Goal: Information Seeking & Learning: Learn about a topic

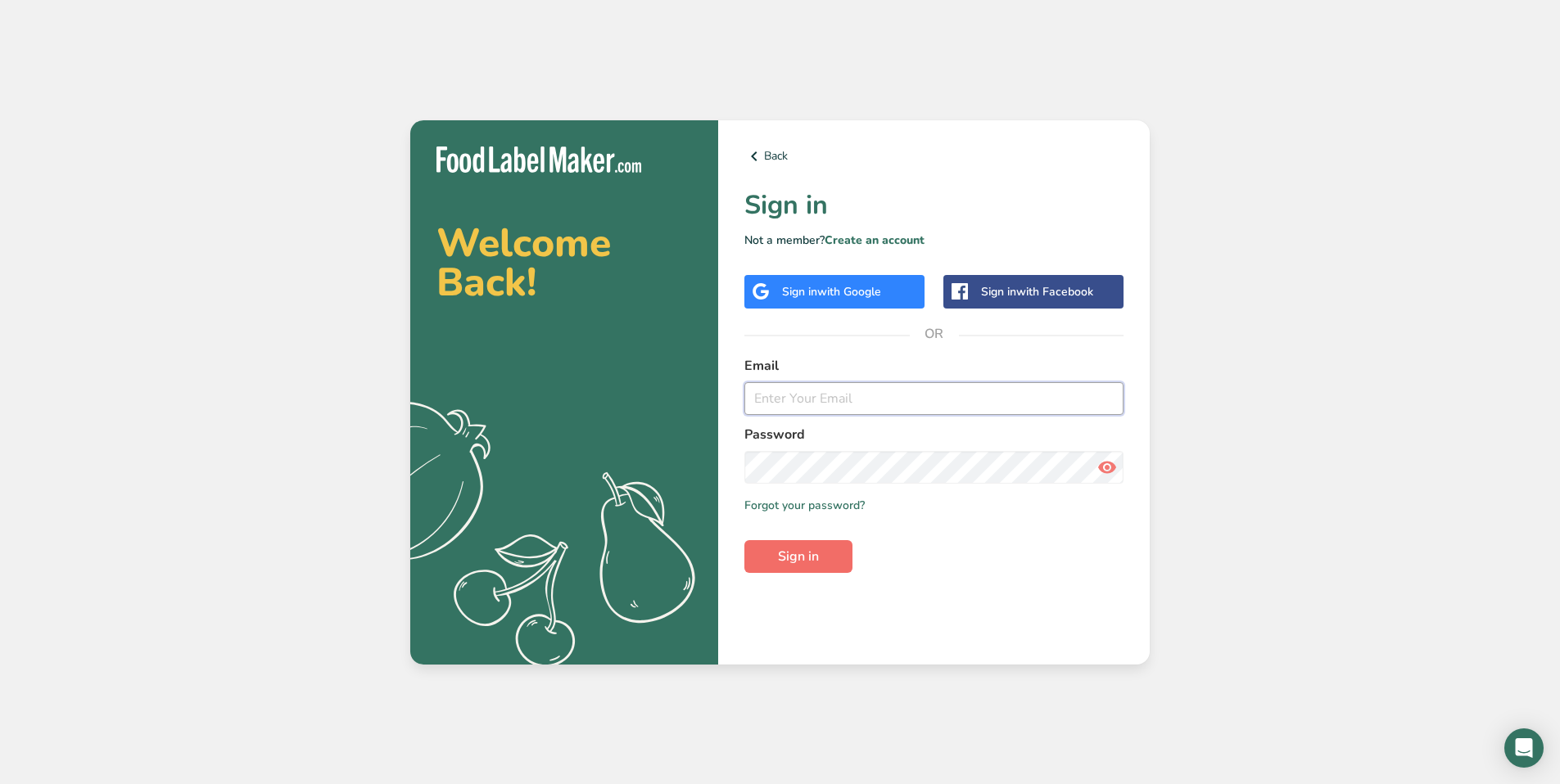
type input "[PERSON_NAME][EMAIL_ADDRESS][DOMAIN_NAME]"
click at [806, 550] on span "Sign in" at bounding box center [798, 556] width 41 height 19
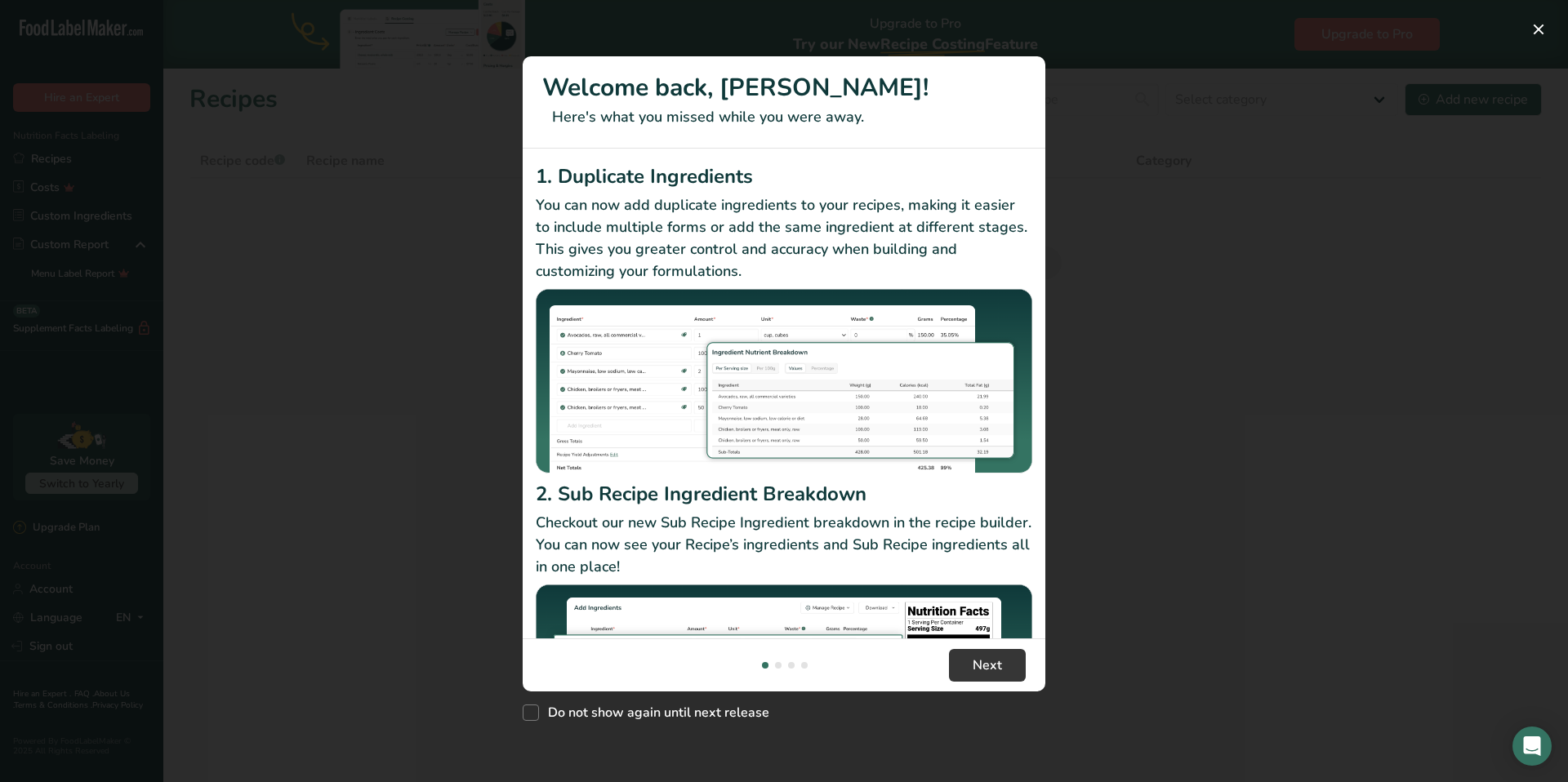
scroll to position [3, 0]
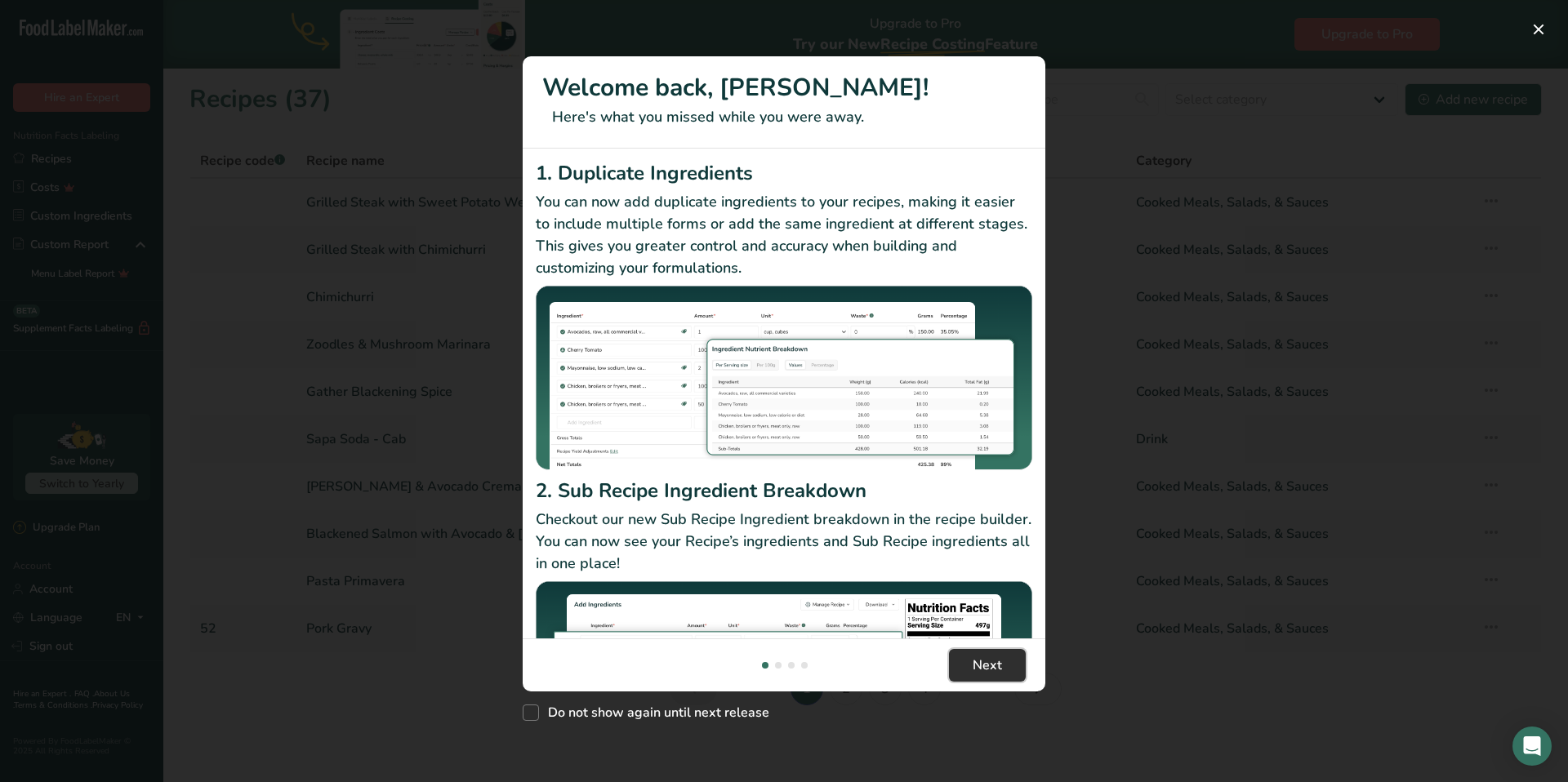
click at [1004, 671] on button "Next" at bounding box center [988, 665] width 77 height 33
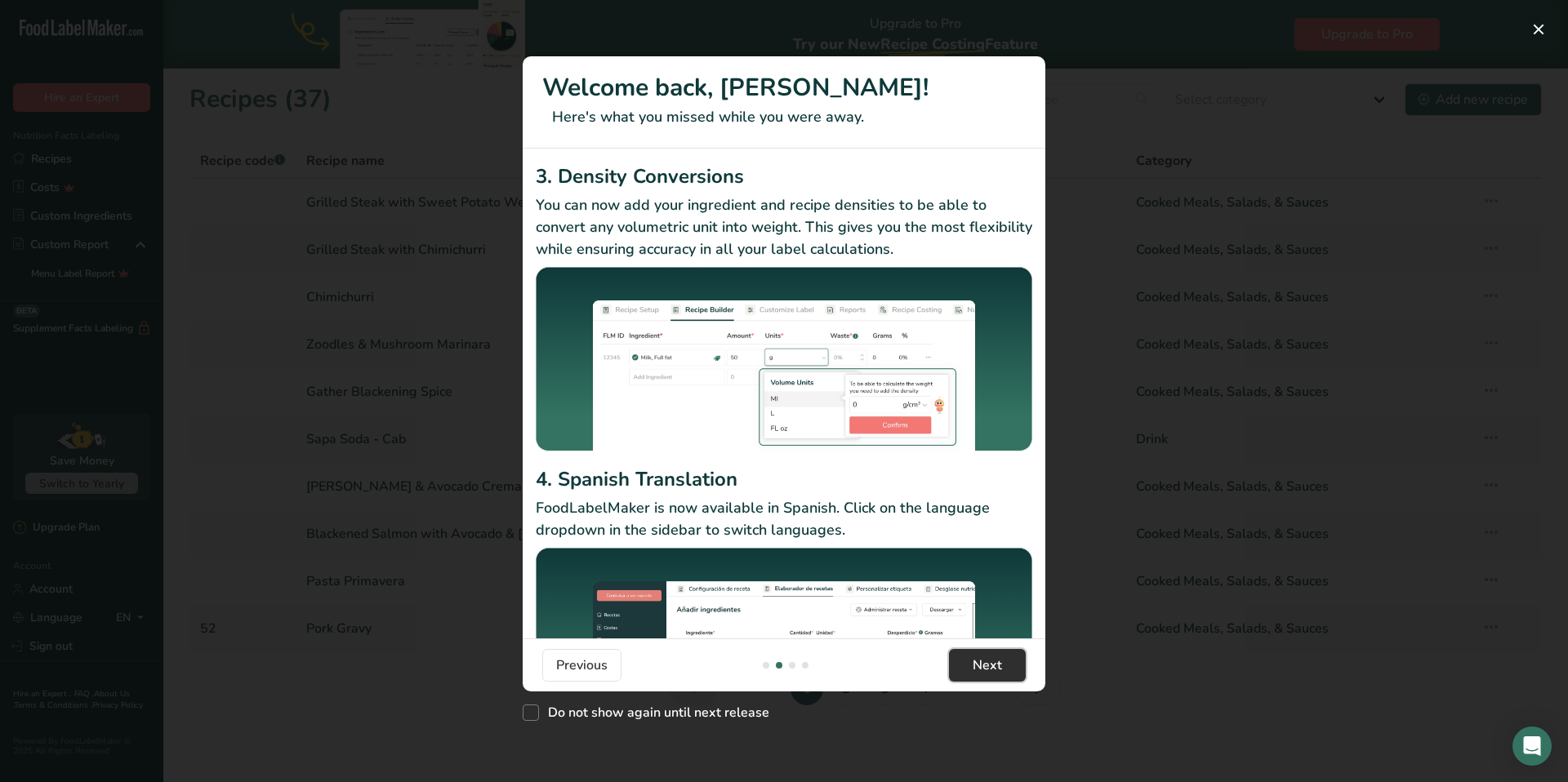
click at [1004, 671] on button "Next" at bounding box center [988, 665] width 77 height 33
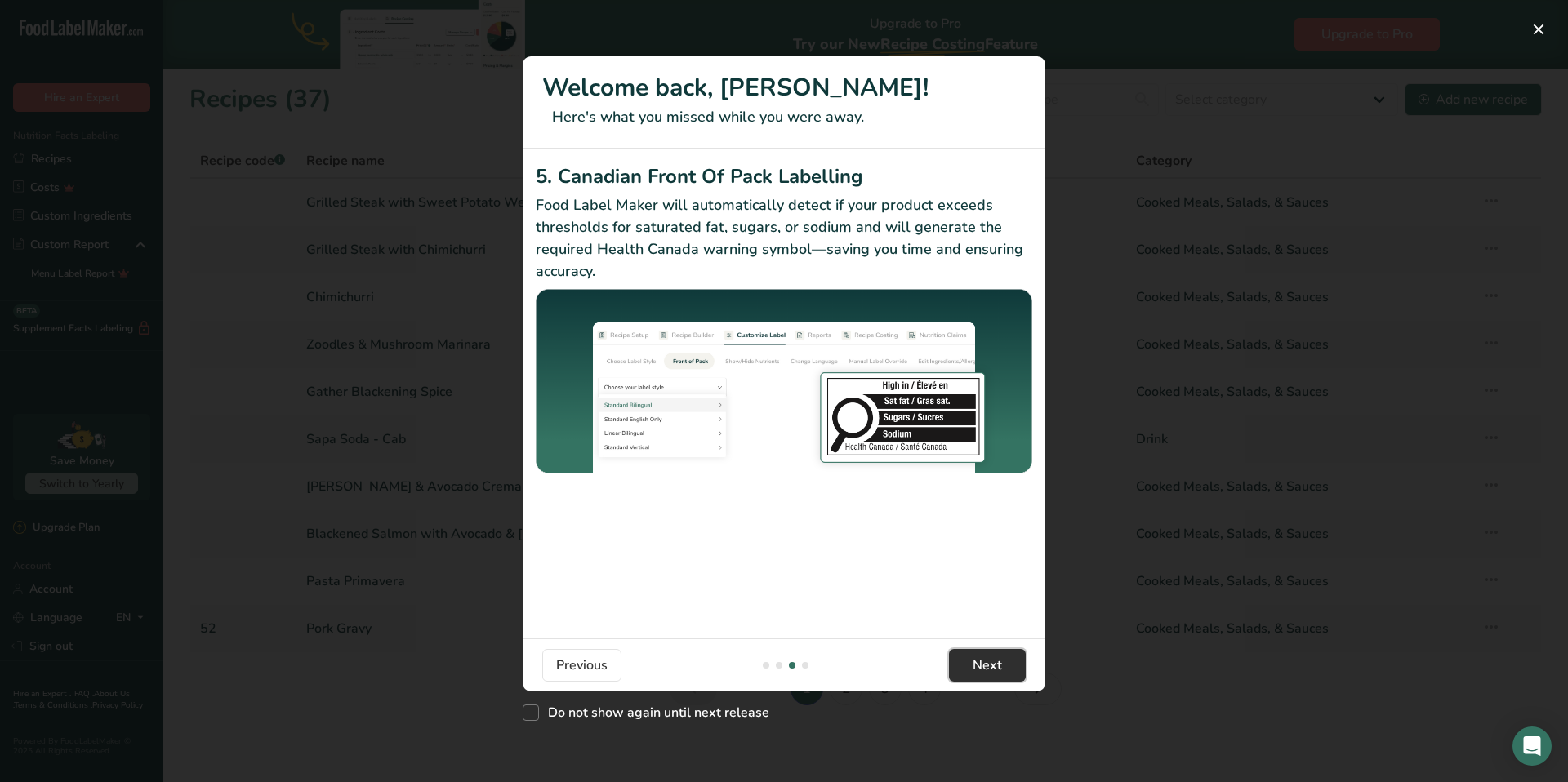
click at [1004, 671] on button "Next" at bounding box center [988, 665] width 77 height 33
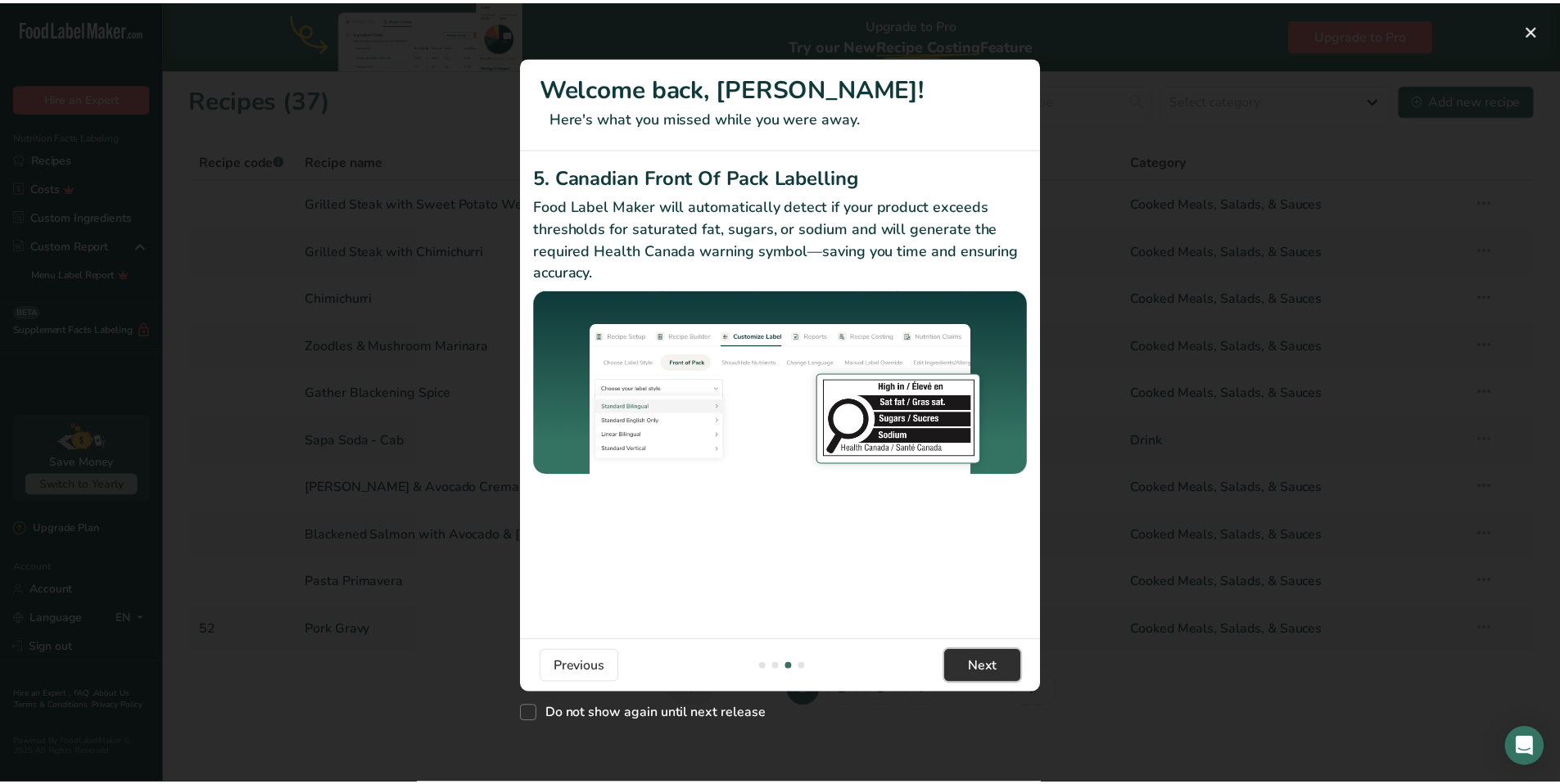
scroll to position [0, 1572]
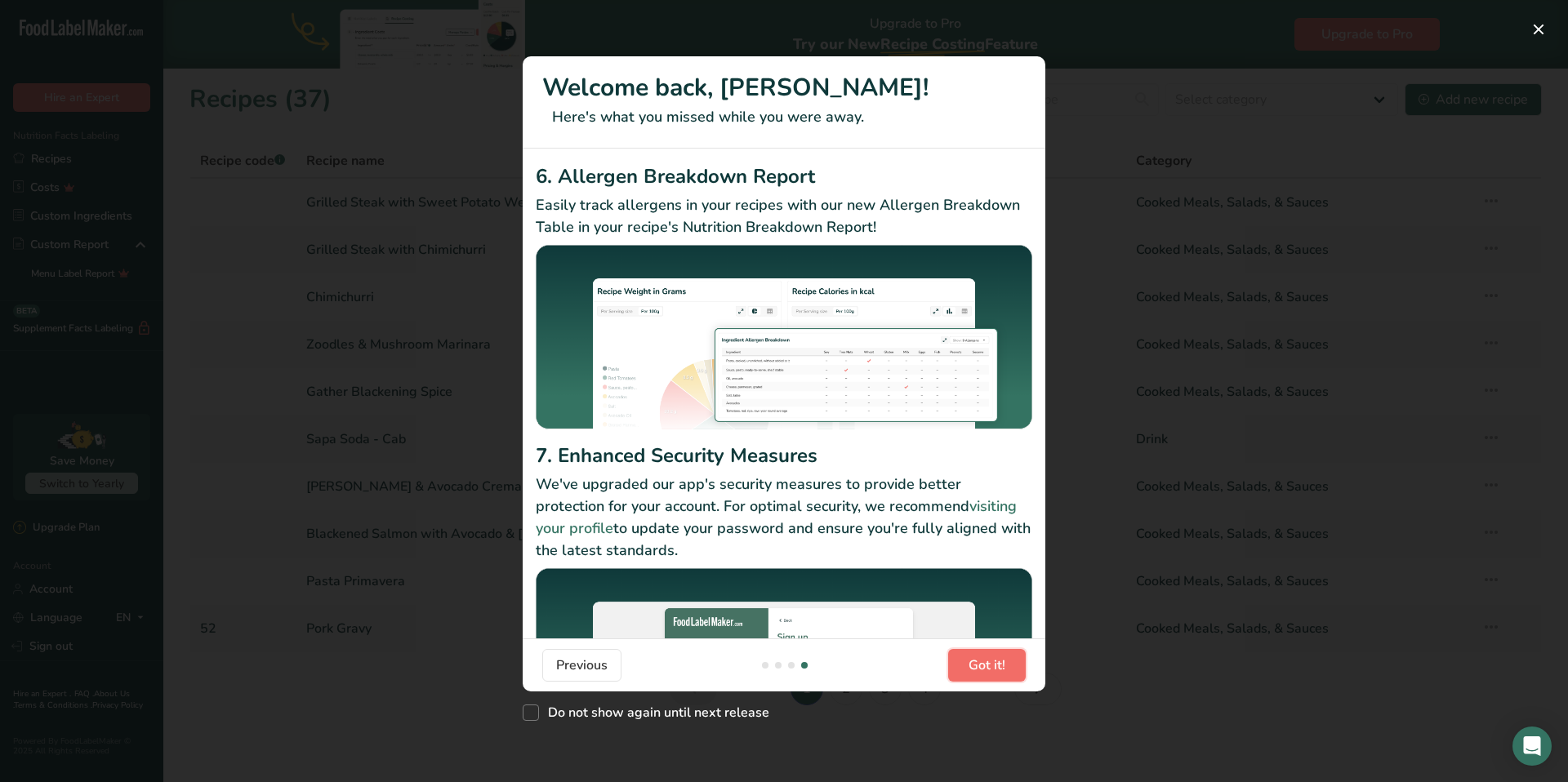
click at [1004, 671] on span "Got it!" at bounding box center [988, 665] width 37 height 19
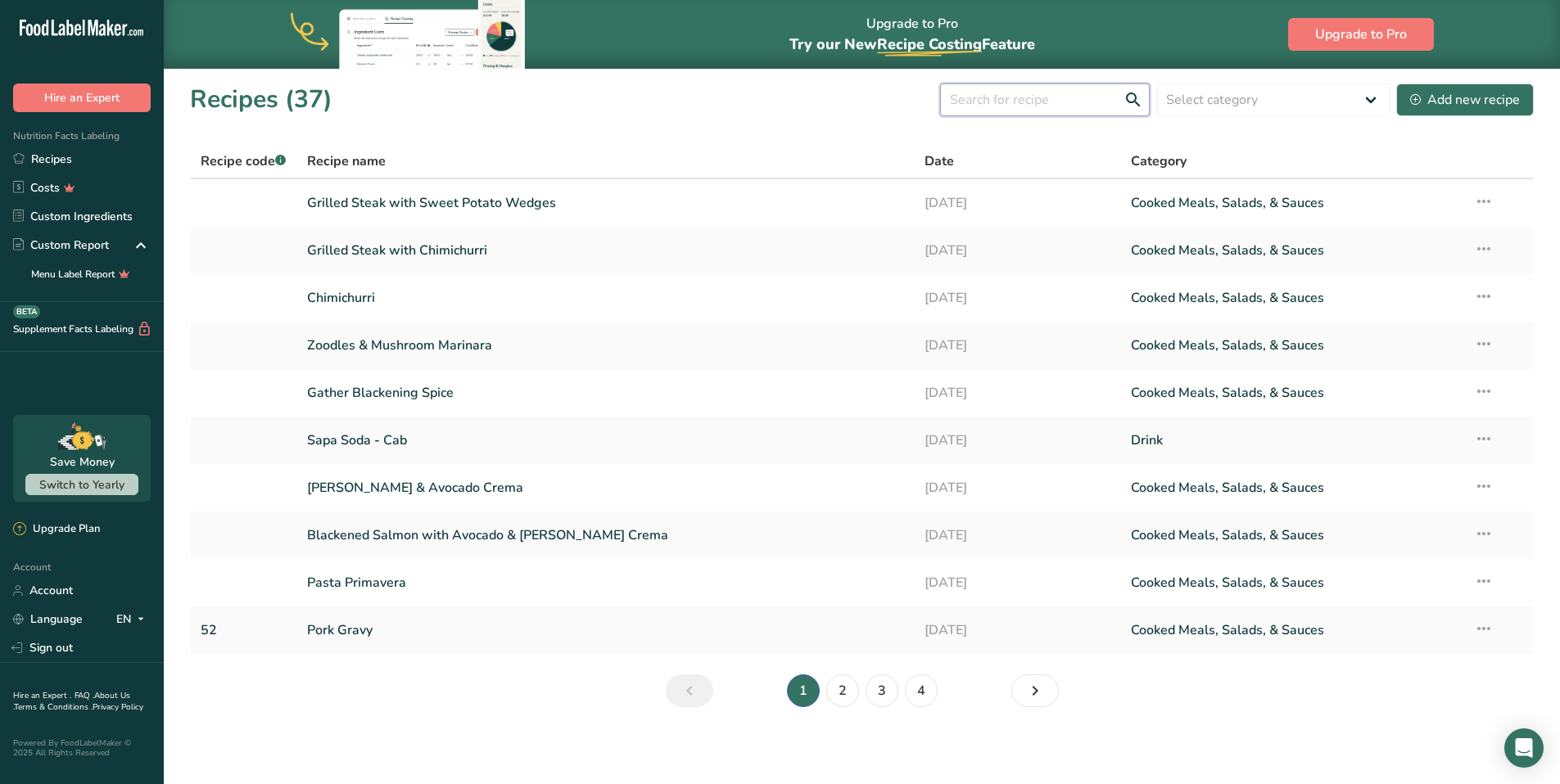
click at [1004, 107] on input "text" at bounding box center [1044, 99] width 210 height 33
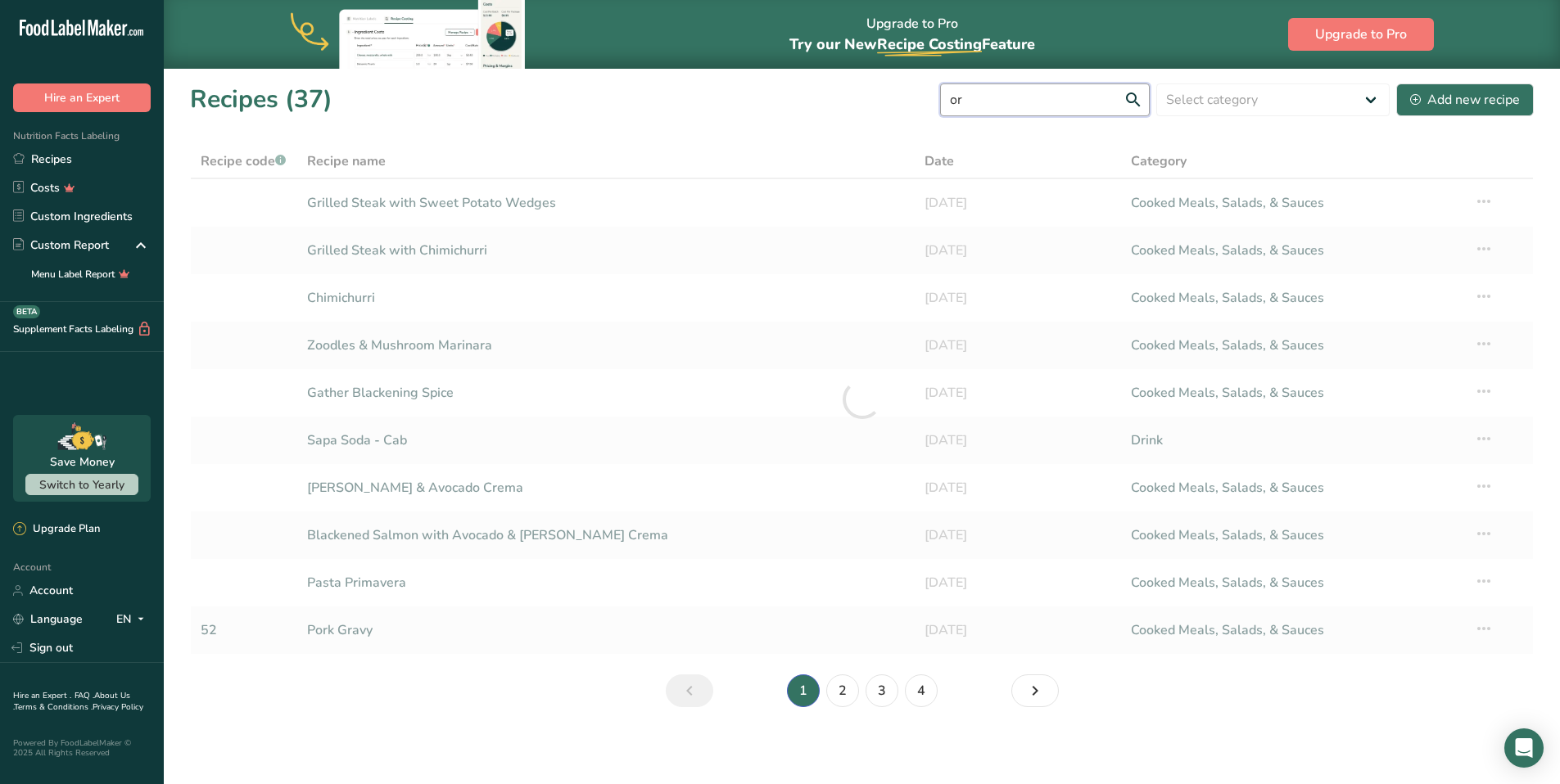
type input "o"
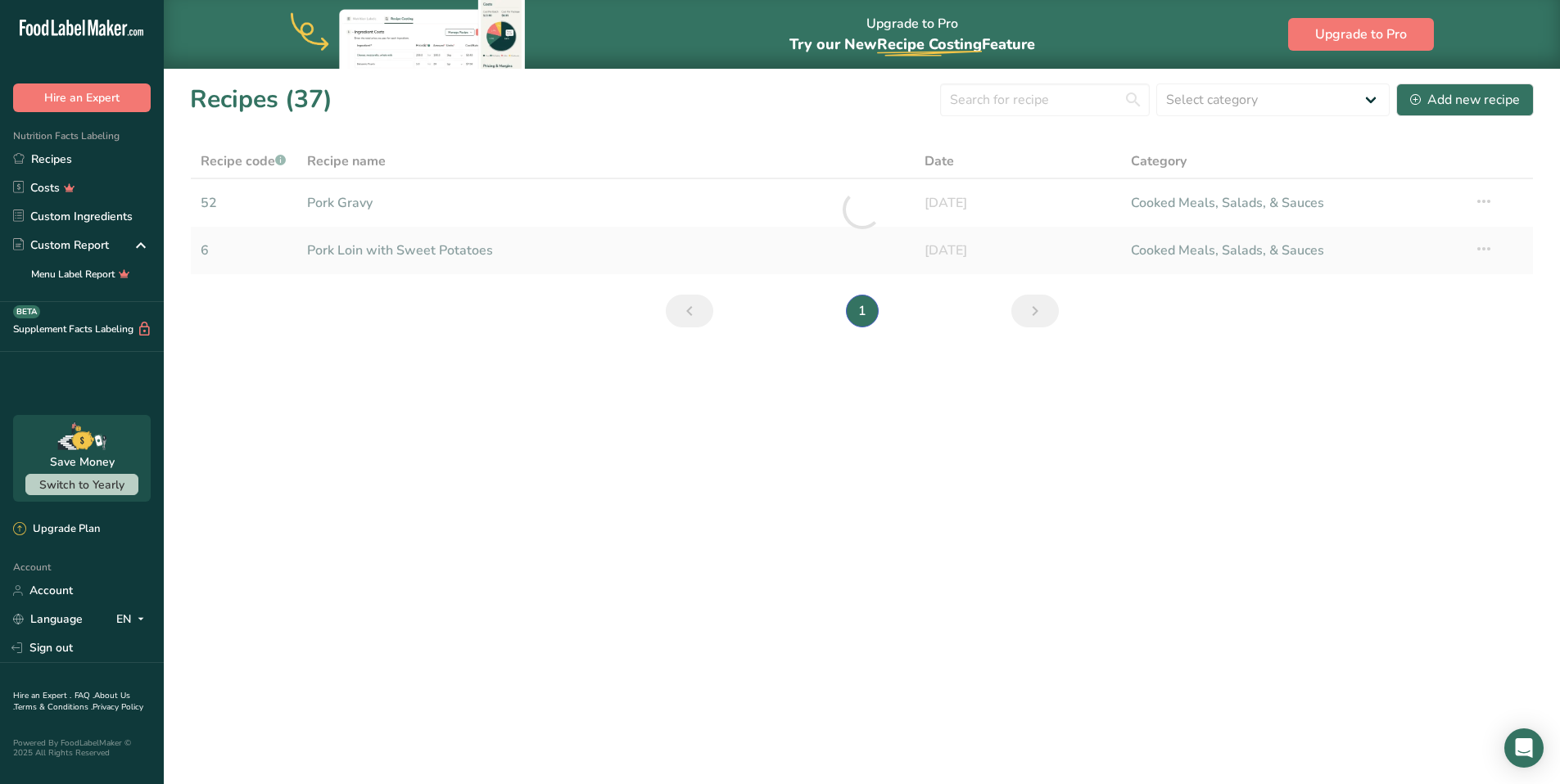
click at [429, 249] on link "Pork Loin with Sweet Potatoes" at bounding box center [606, 250] width 599 height 34
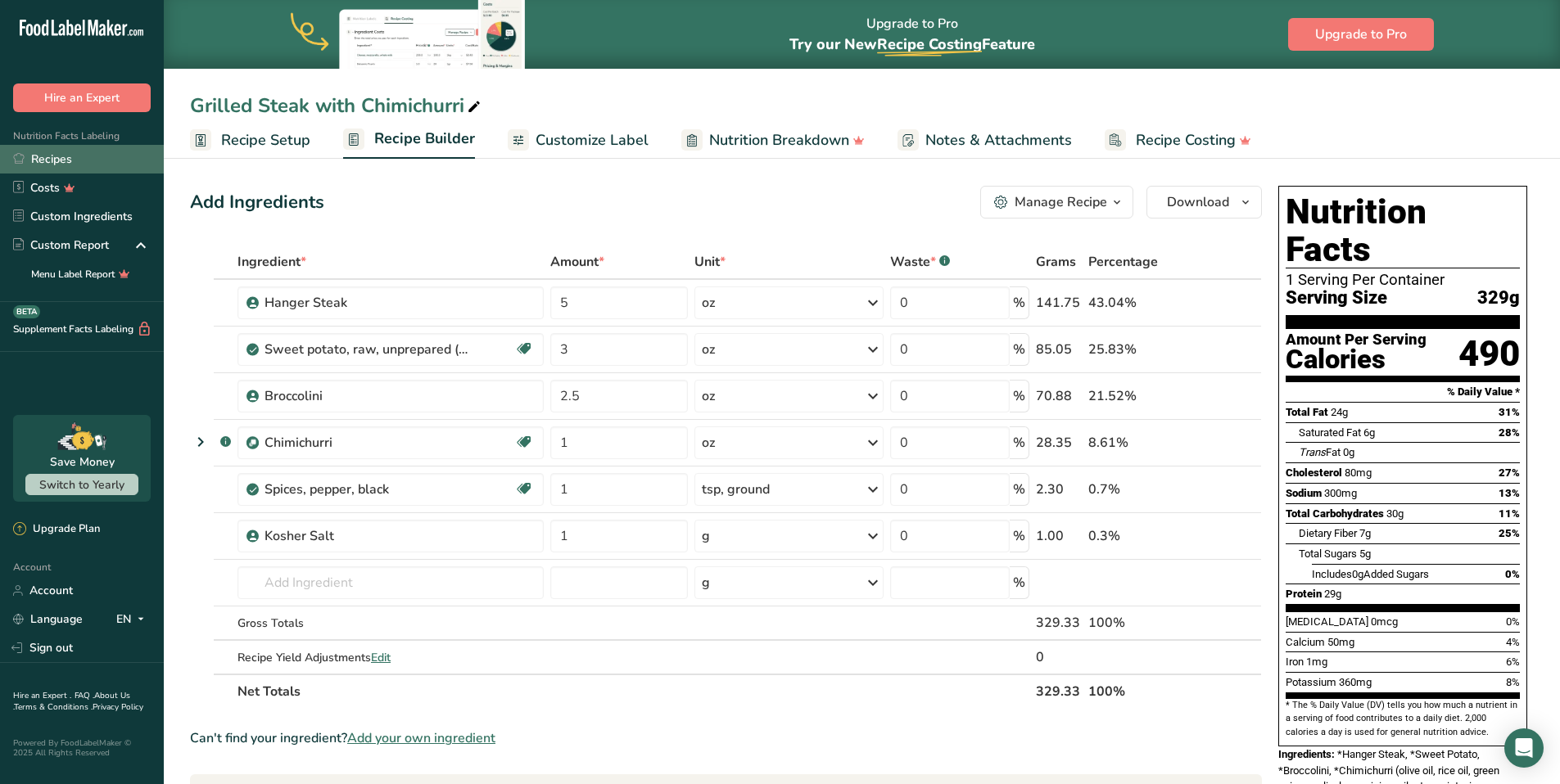
click at [56, 161] on link "Recipes" at bounding box center [81, 159] width 164 height 29
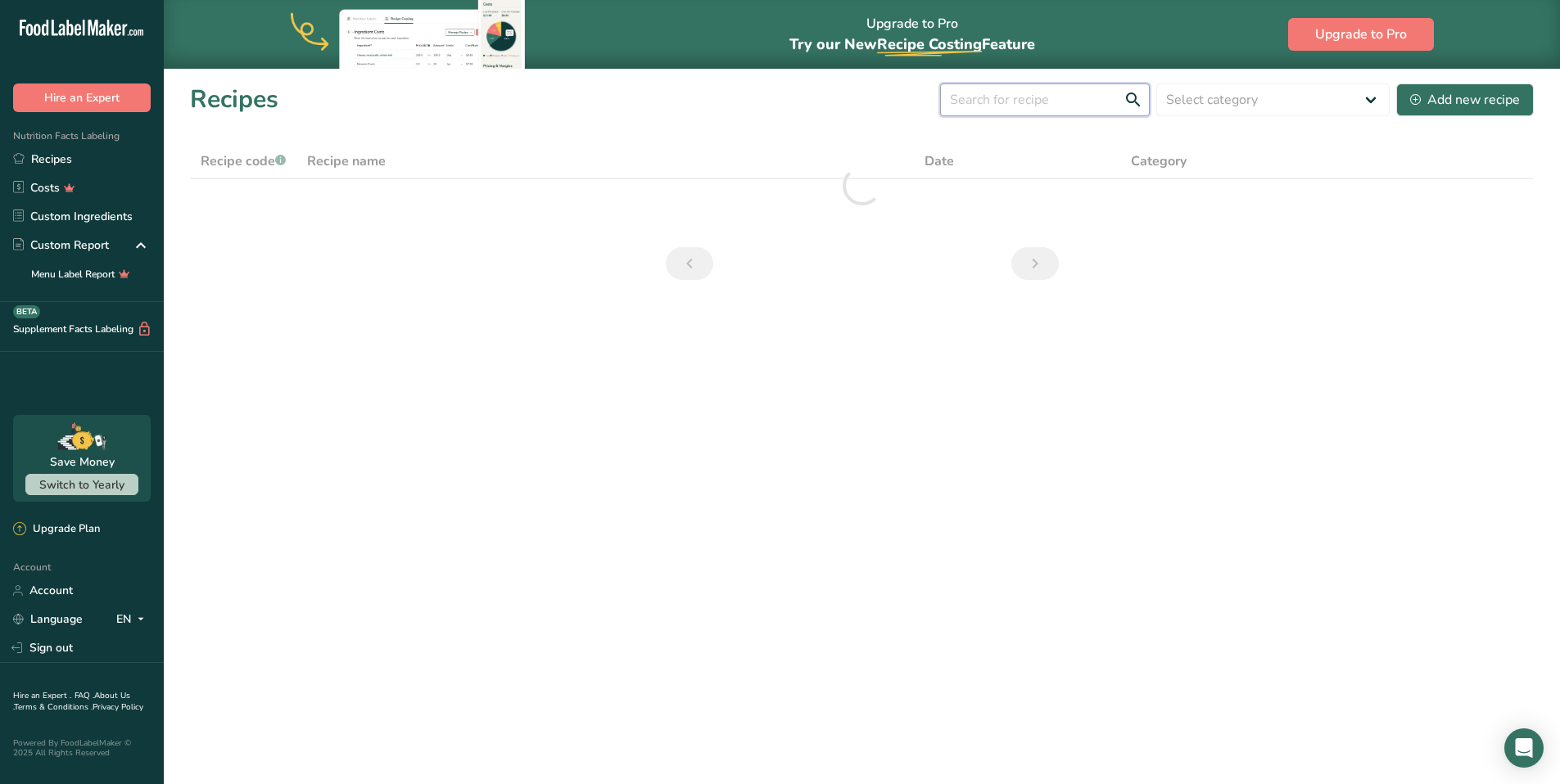
click at [1003, 103] on input "text" at bounding box center [1044, 99] width 210 height 33
type input "o"
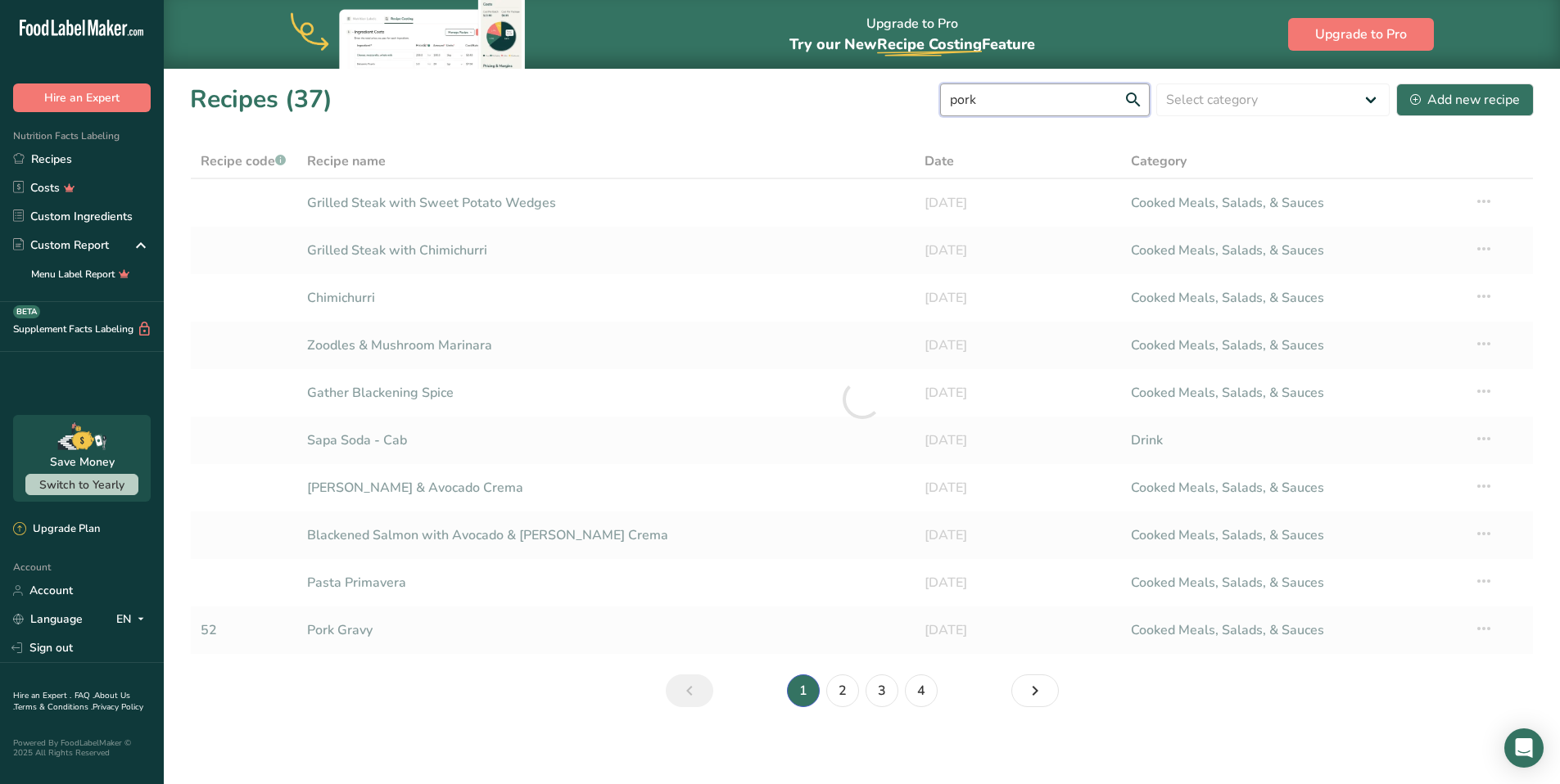
type input "pork"
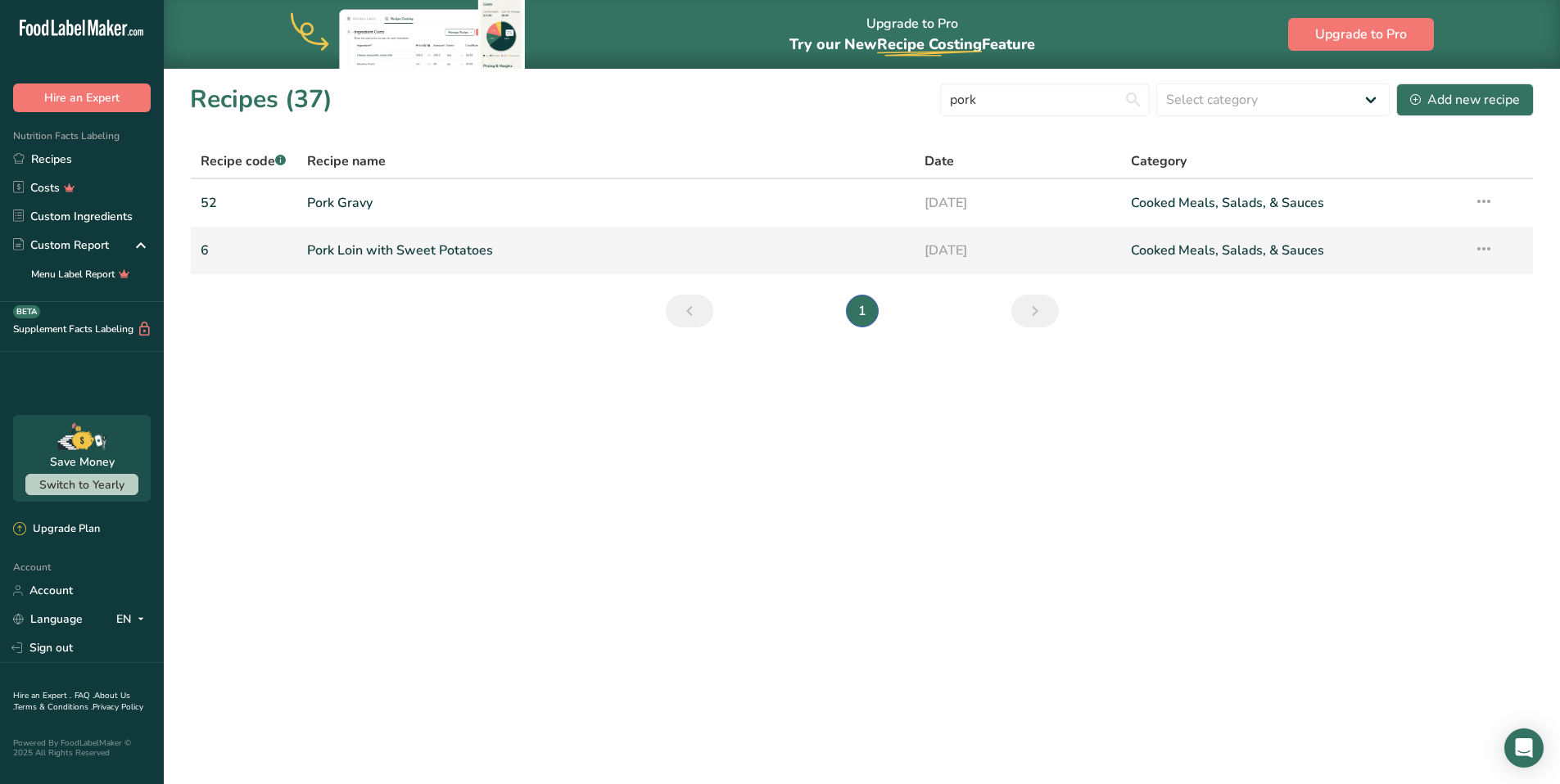
click at [467, 257] on link "Pork Loin with Sweet Potatoes" at bounding box center [606, 250] width 599 height 34
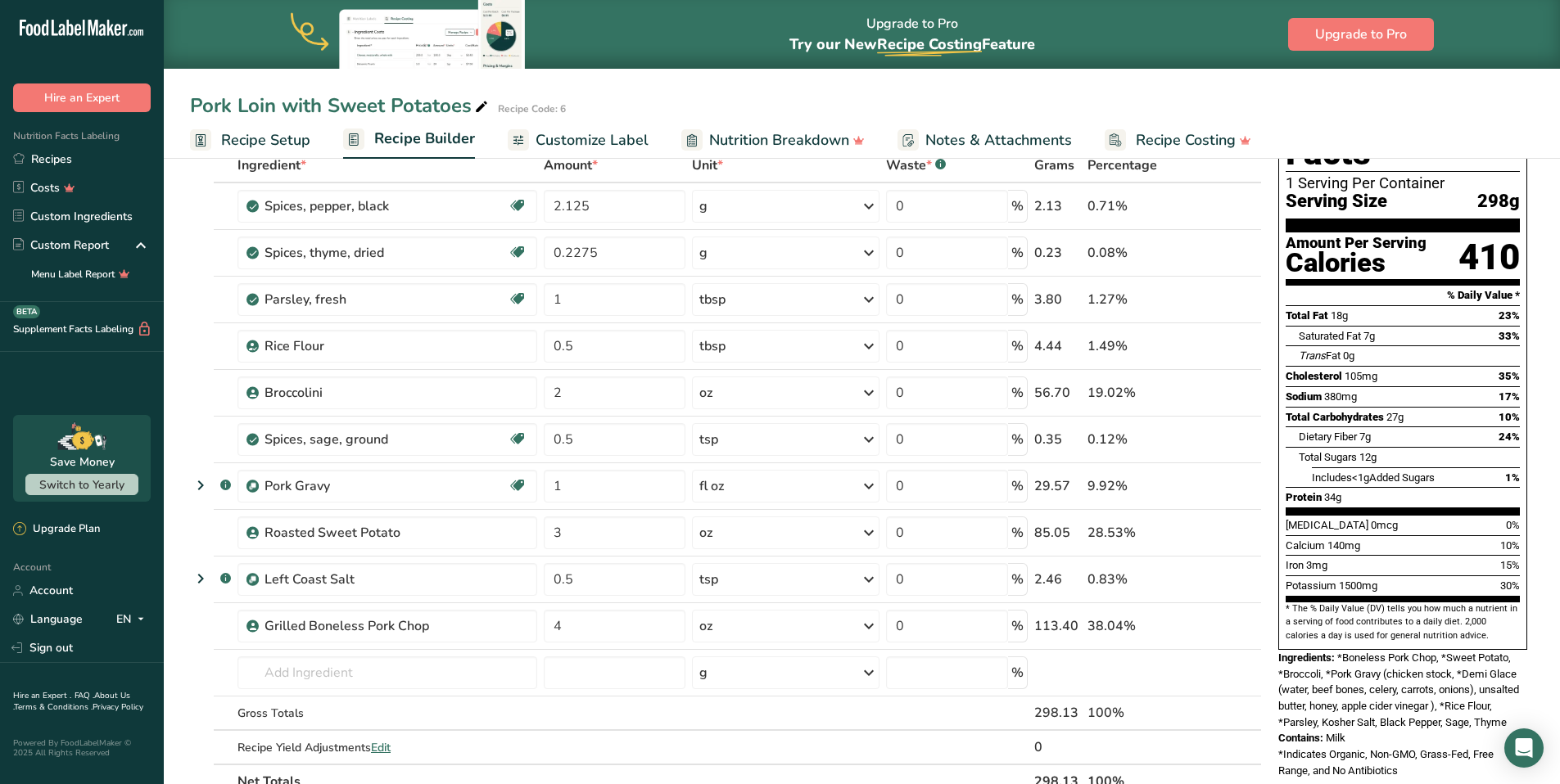
scroll to position [191, 0]
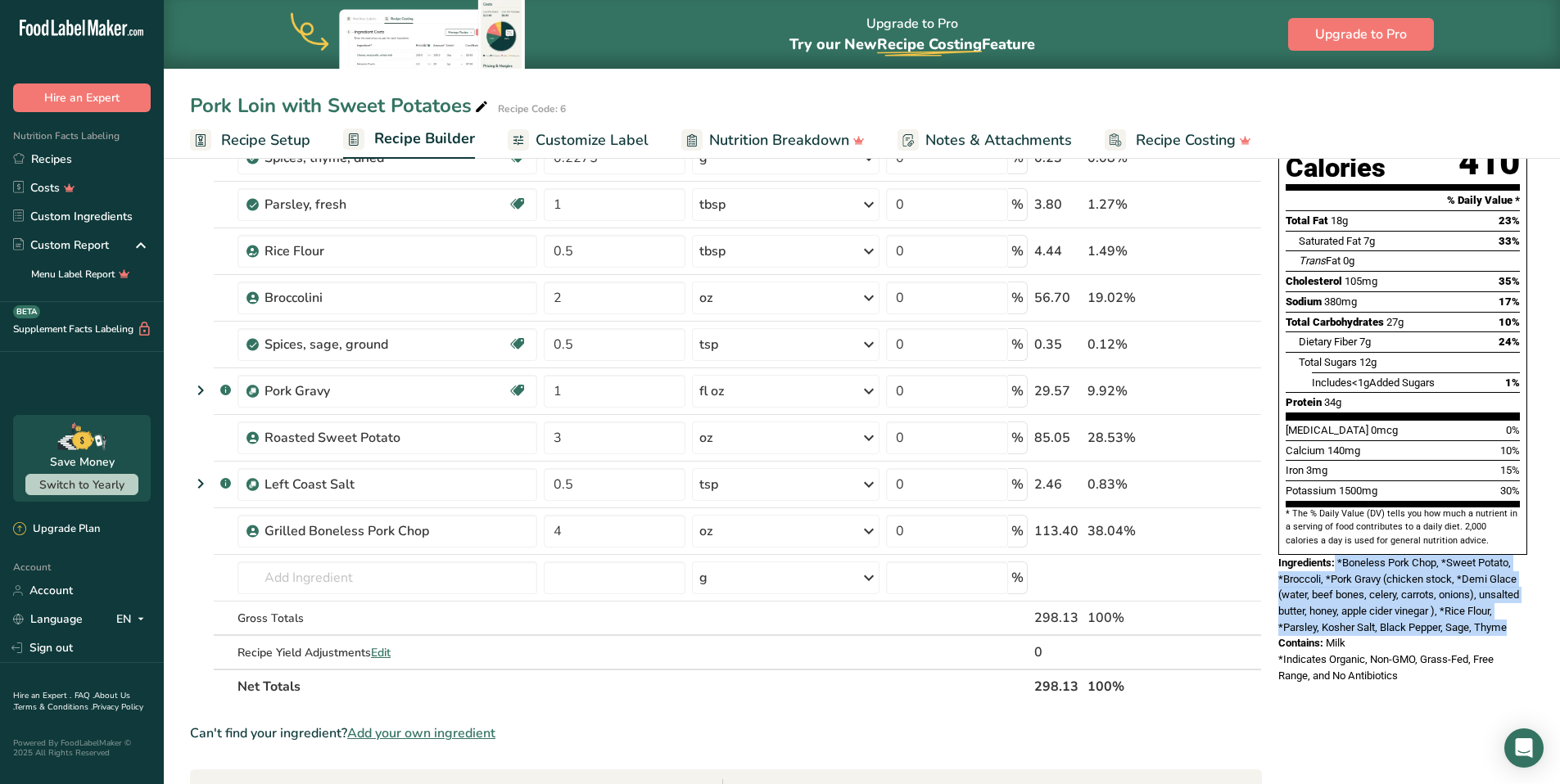
drag, startPoint x: 1511, startPoint y: 593, endPoint x: 1337, endPoint y: 531, distance: 184.7
click at [1337, 555] on div "Ingredients: *Boneless Pork Chop, *Sweet Potato, *Broccoli, *Pork Gravy (chicke…" at bounding box center [1402, 595] width 249 height 81
copy div "*Boneless Pork Chop, *Sweet Potato, *Broccoli, *Pork Gravy (chicken stock, *Dem…"
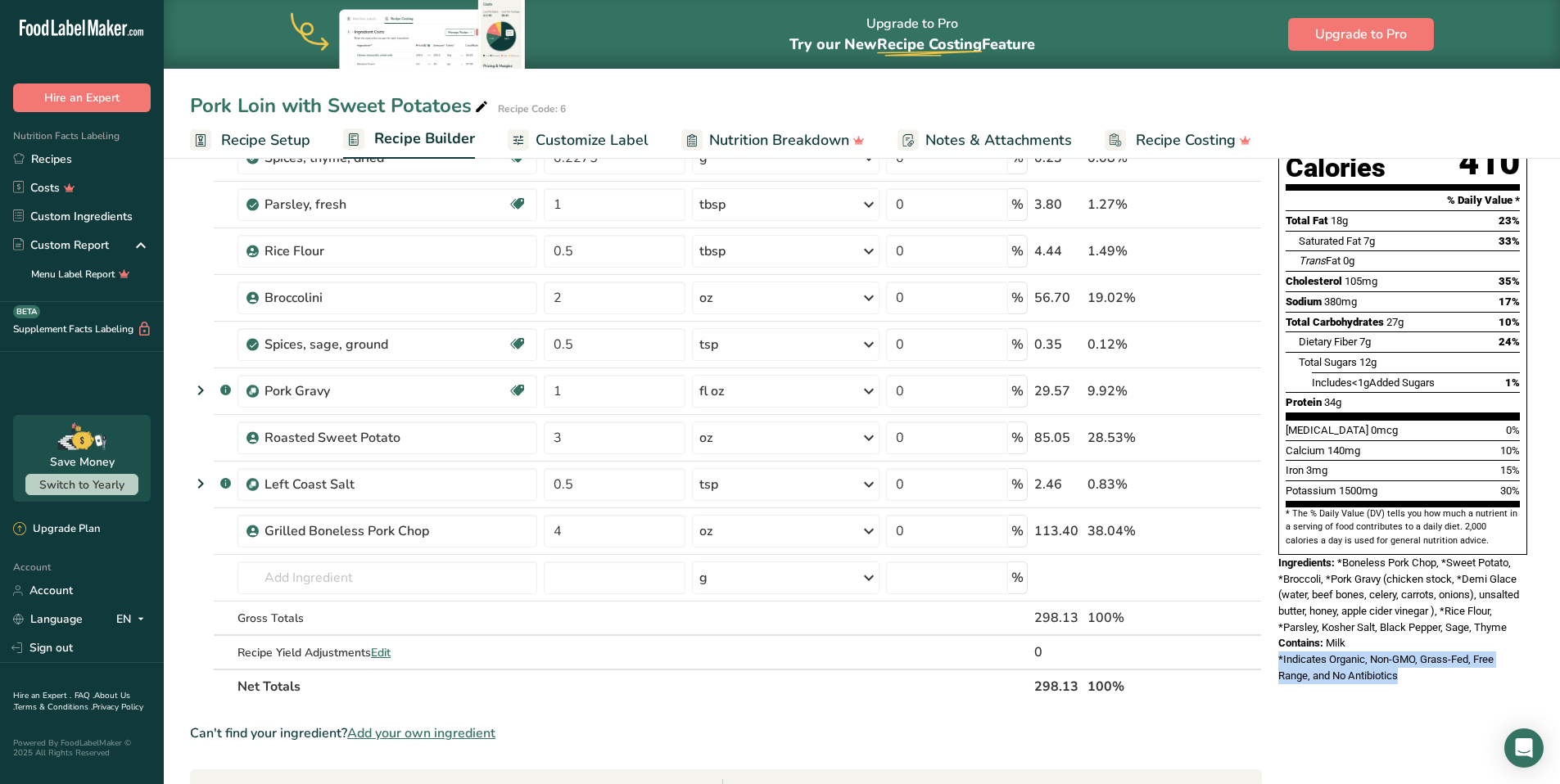
drag, startPoint x: 1403, startPoint y: 640, endPoint x: 1275, endPoint y: 625, distance: 128.9
click at [1275, 625] on div "Nutrition Facts 1 Serving Per Container Serving Size 298g Amount Per Serving Ca…" at bounding box center [1402, 338] width 262 height 703
copy span "*Indicates Organic, Non-GMO, Grass-Fed, Free Range, and No Antibiotics"
click at [60, 158] on link "Recipes" at bounding box center [81, 159] width 164 height 29
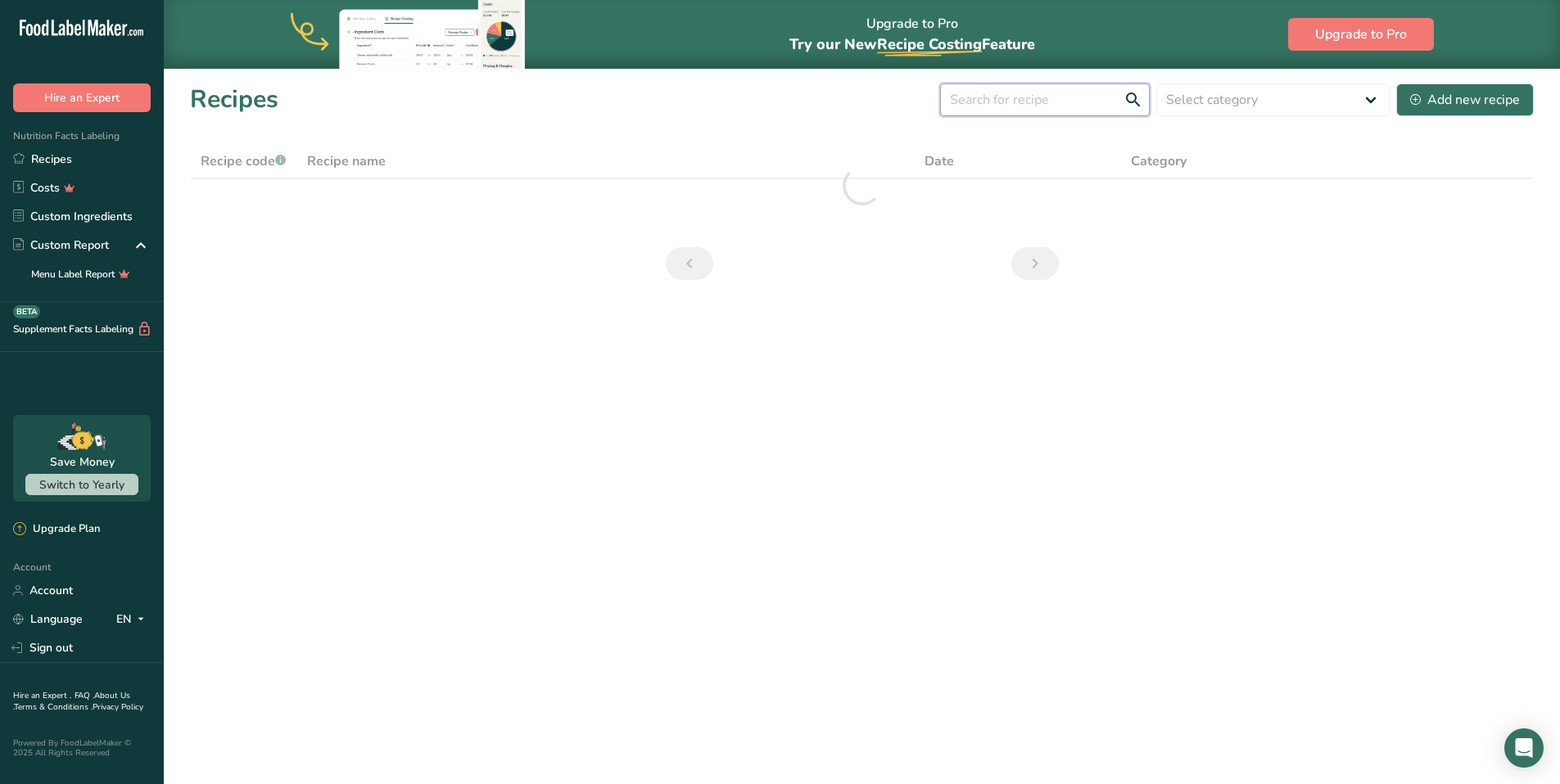
click at [1014, 107] on input "text" at bounding box center [1044, 99] width 210 height 33
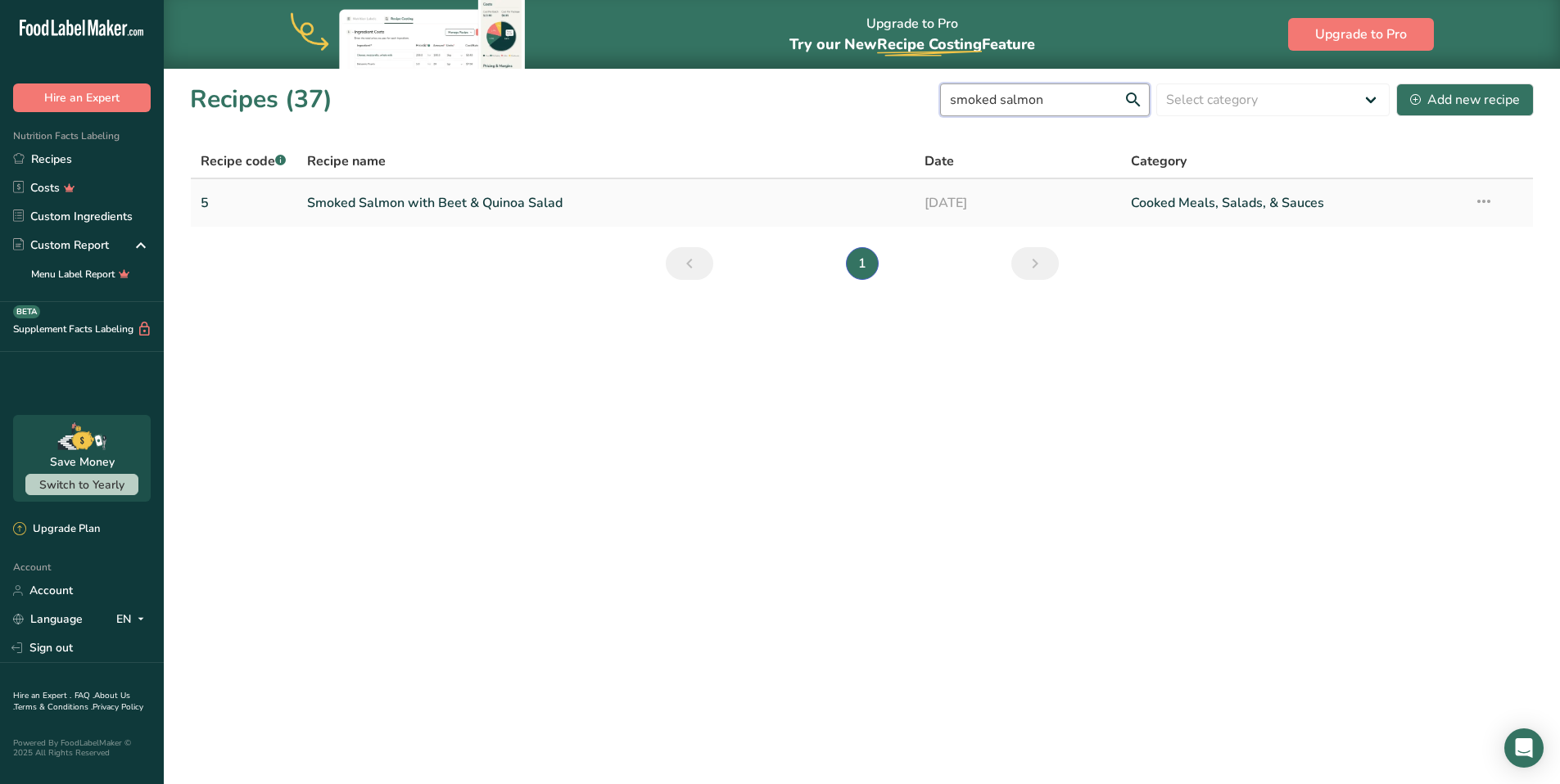
type input "smoked salmon"
click at [495, 201] on link "Smoked Salmon with Beet & Quinoa Salad" at bounding box center [606, 202] width 599 height 34
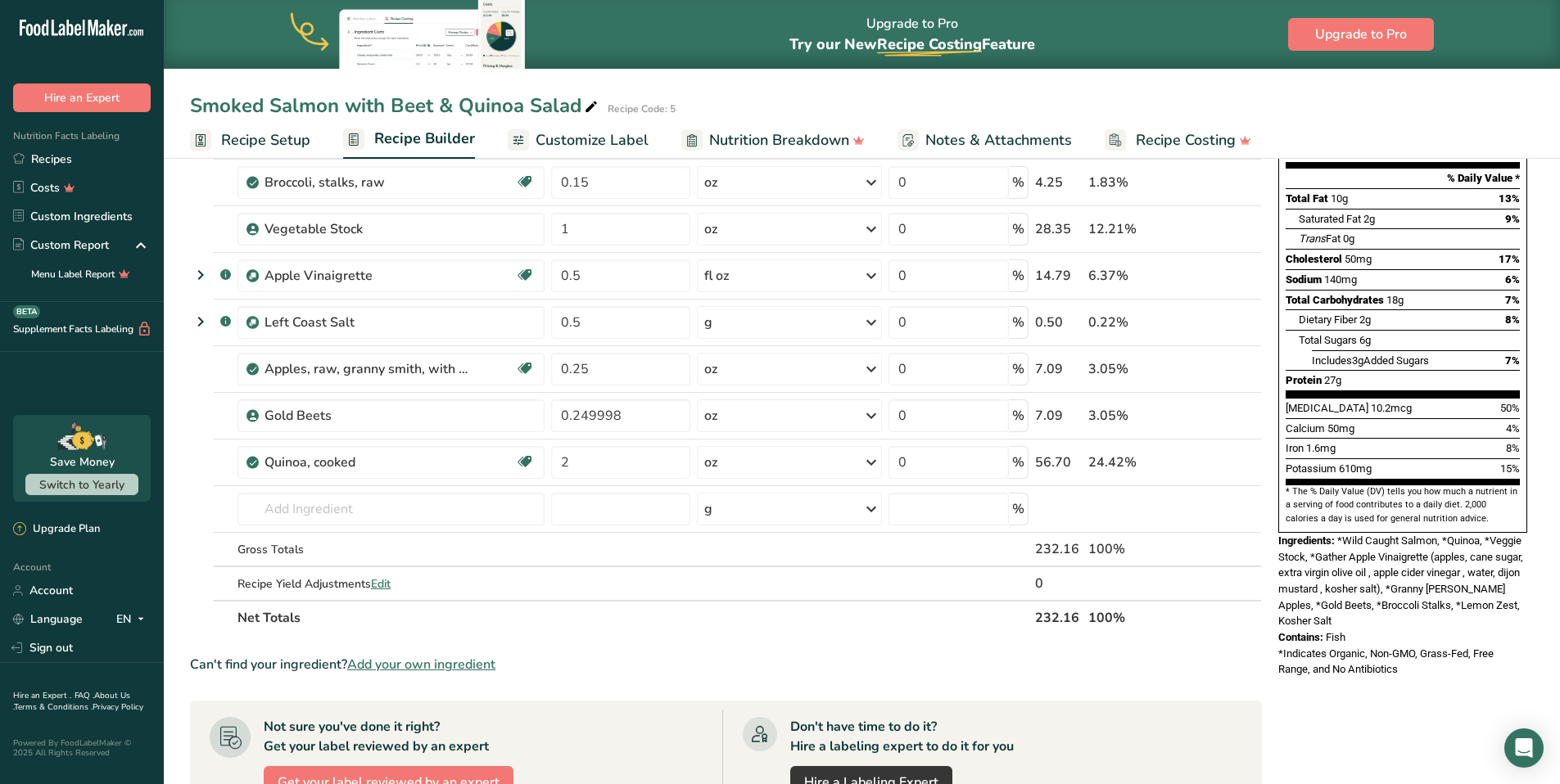
scroll to position [227, 0]
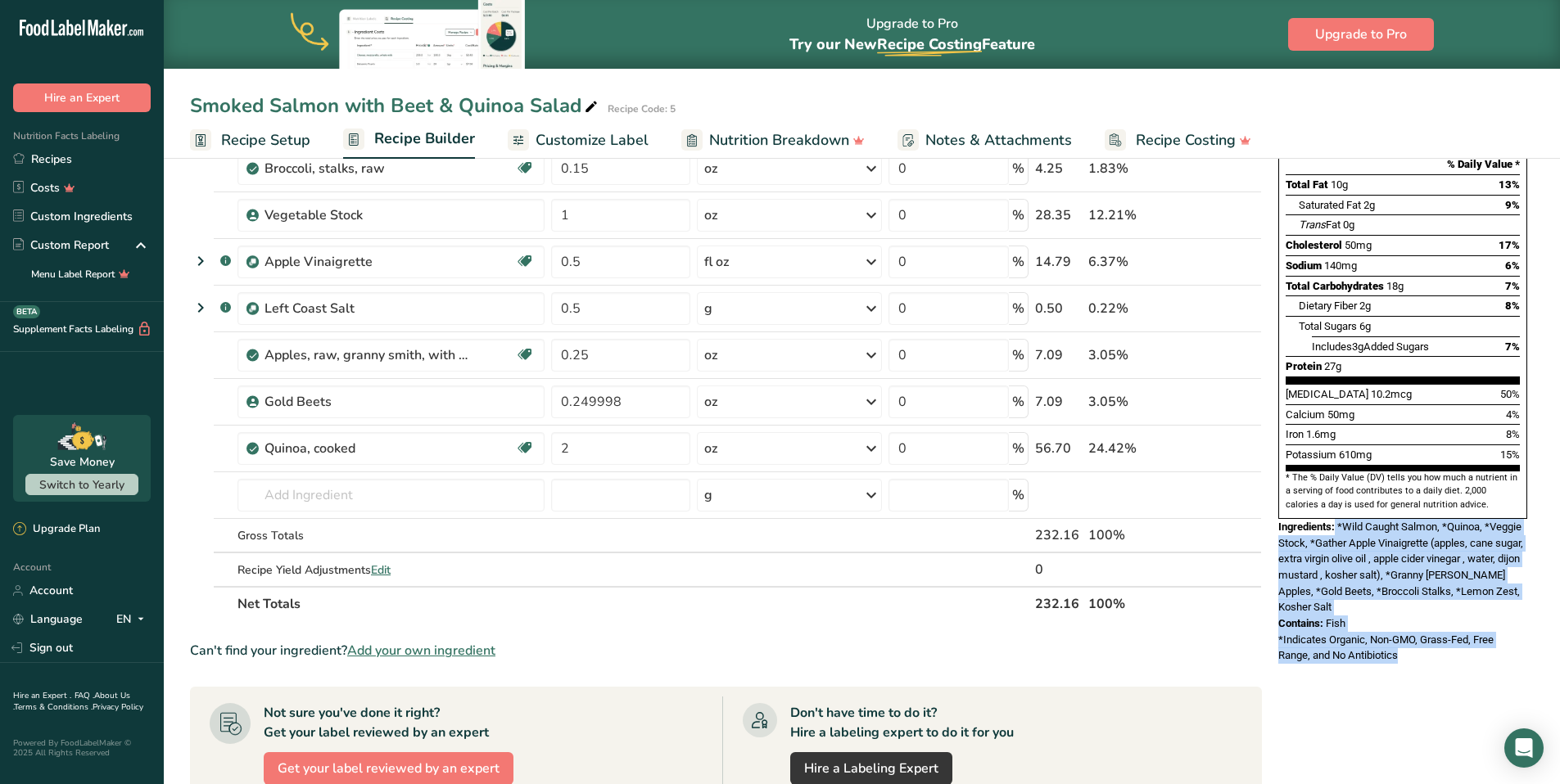
drag, startPoint x: 1419, startPoint y: 628, endPoint x: 1337, endPoint y: 489, distance: 161.4
click at [1337, 489] on div "Nutrition Facts 1 Serving Per Container Serving Size 232g Amount Per Serving Ca…" at bounding box center [1402, 311] width 262 height 719
copy div "*Wild Caught Salmon, *Quinoa, *Veggie Stock, *Gather Apple Vinaigrette (apples,…"
click at [37, 165] on link "Recipes" at bounding box center [81, 159] width 164 height 29
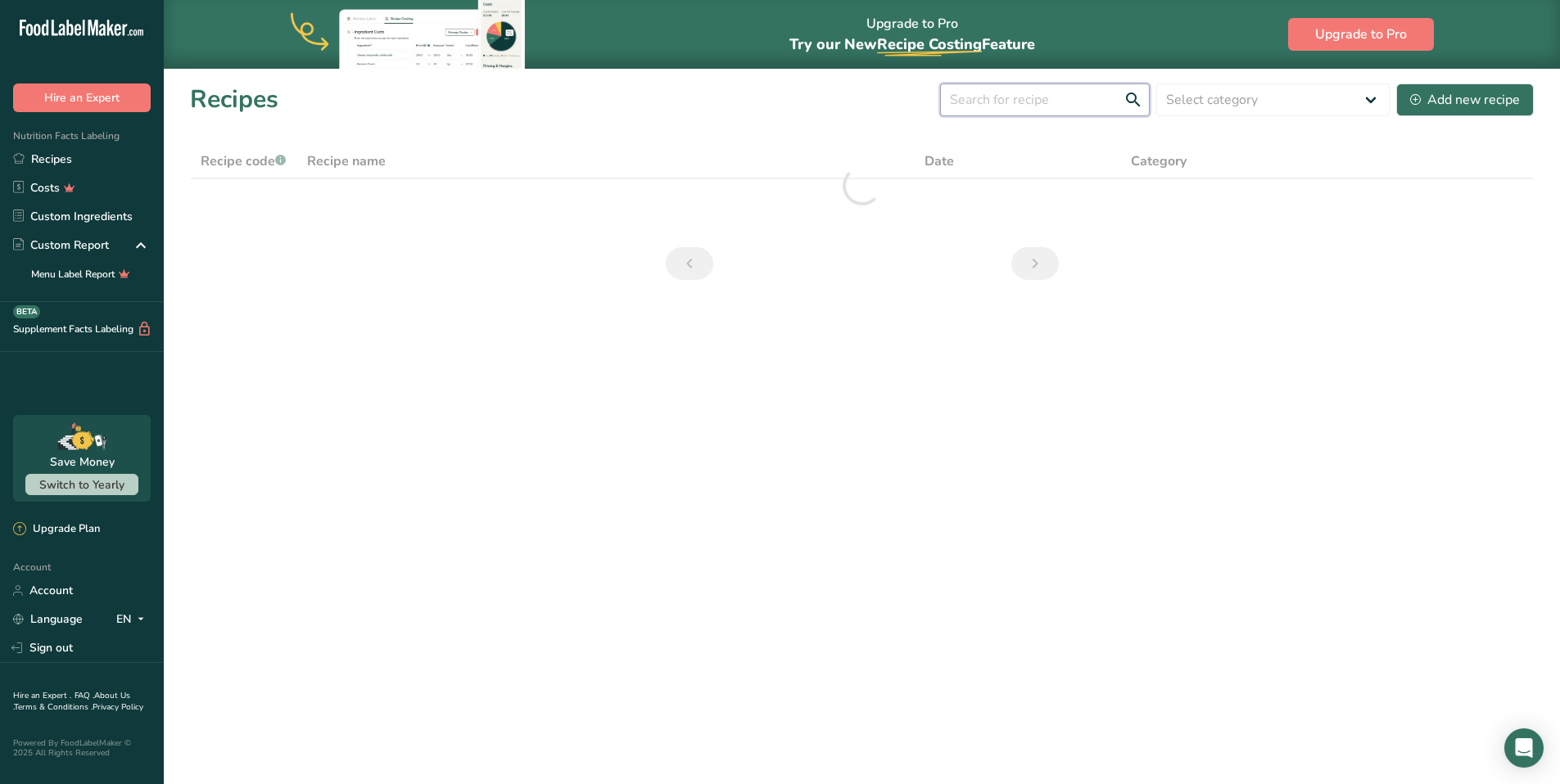
click at [1014, 105] on input "text" at bounding box center [1044, 99] width 210 height 33
click at [1135, 97] on input "chicken and egg" at bounding box center [1044, 99] width 210 height 33
type input "chicken and egg burrito"
click at [1134, 106] on input "chicken and egg burrito" at bounding box center [1044, 99] width 210 height 33
click at [1232, 94] on select "Select category All Baked Goods [GEOGRAPHIC_DATA] Breakfast Confectionery Cooke…" at bounding box center [1273, 99] width 233 height 33
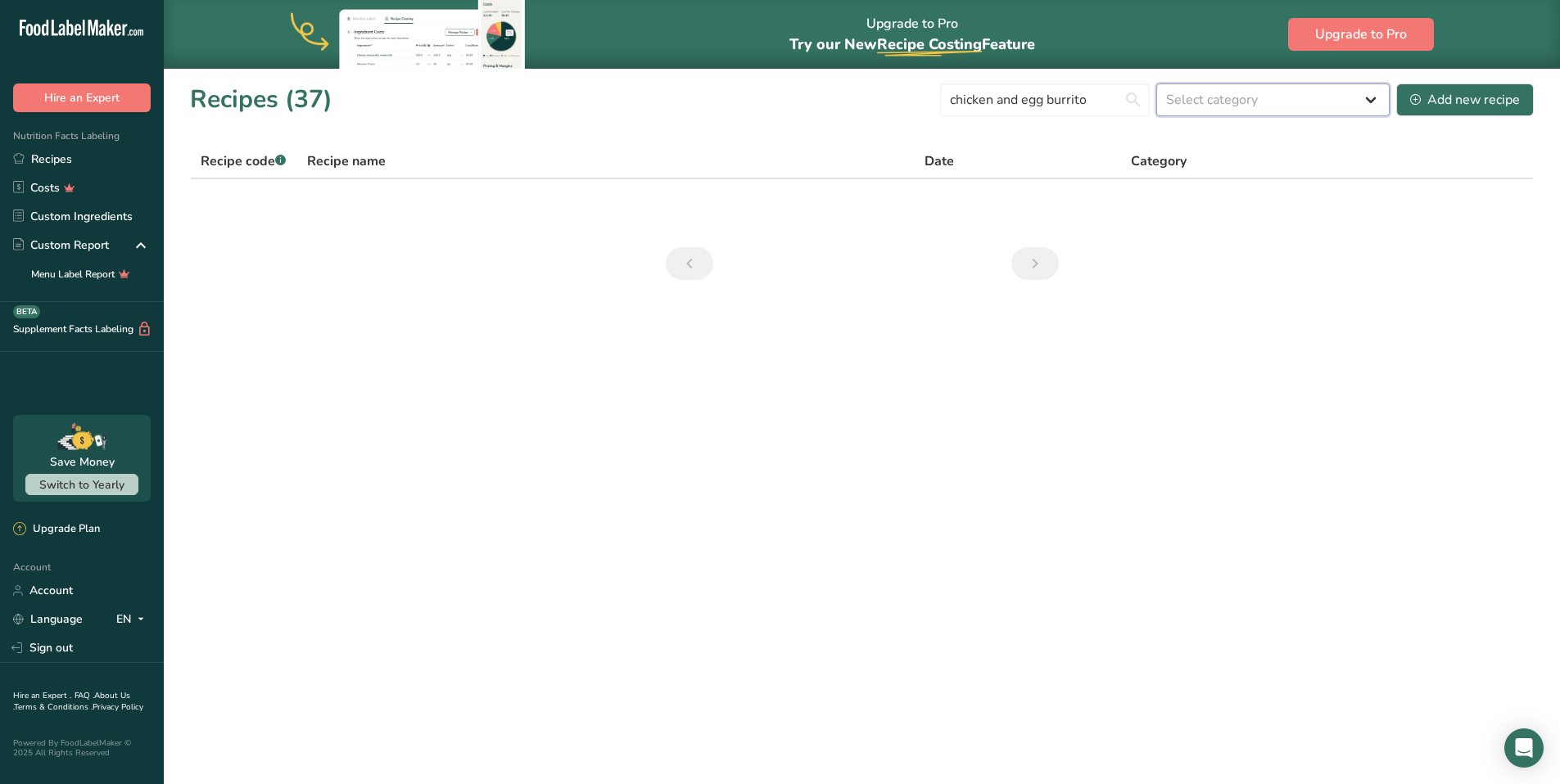
select select "1435"
click at [1157, 83] on select "Select category All Baked Goods [GEOGRAPHIC_DATA] Breakfast Confectionery Cooke…" at bounding box center [1273, 99] width 233 height 33
drag, startPoint x: 1114, startPoint y: 101, endPoint x: 966, endPoint y: 102, distance: 148.0
click at [966, 102] on input "chicken and egg burrito" at bounding box center [1044, 99] width 210 height 33
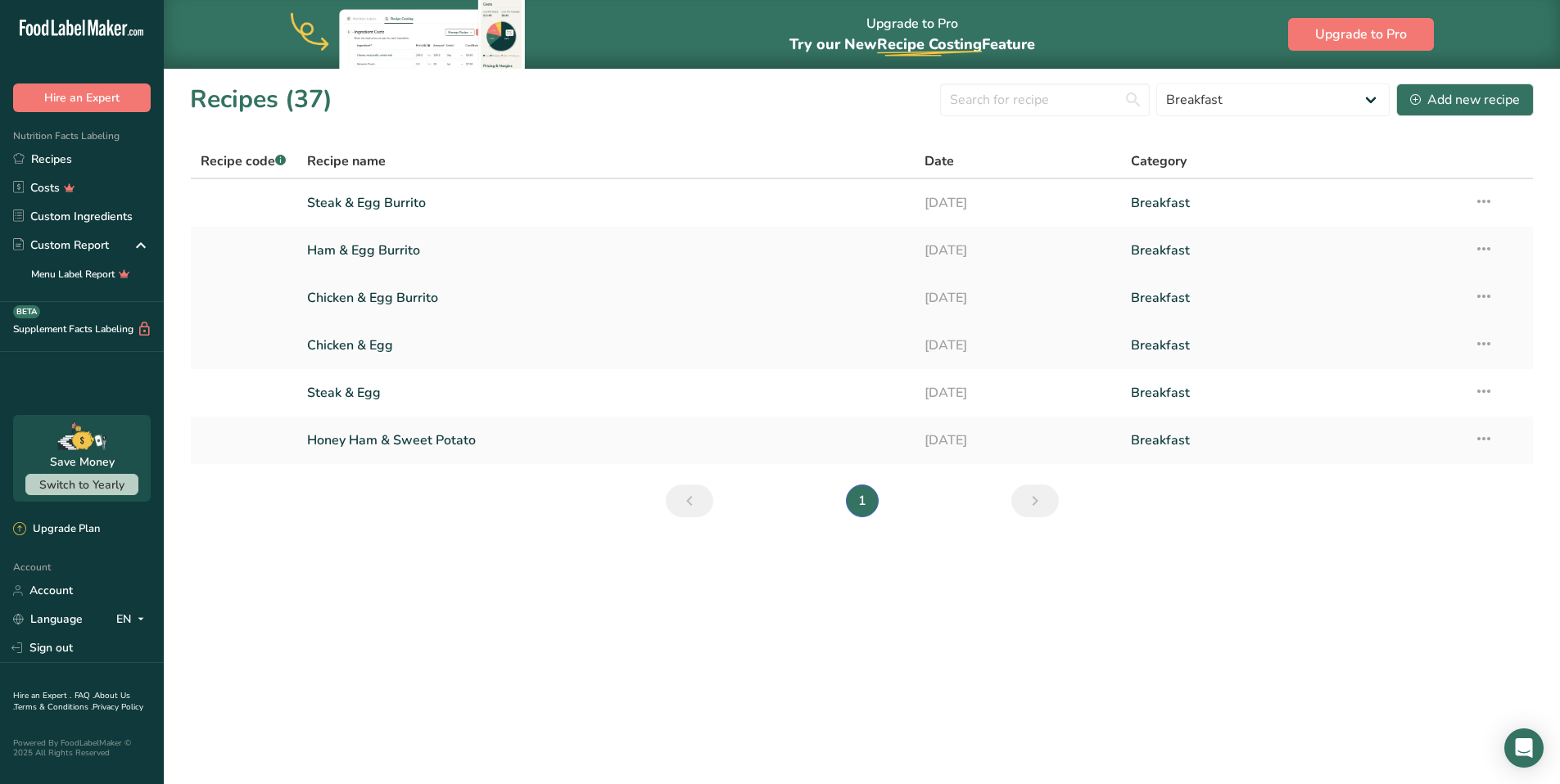
click at [385, 292] on link "Chicken & Egg Burrito" at bounding box center [606, 297] width 599 height 34
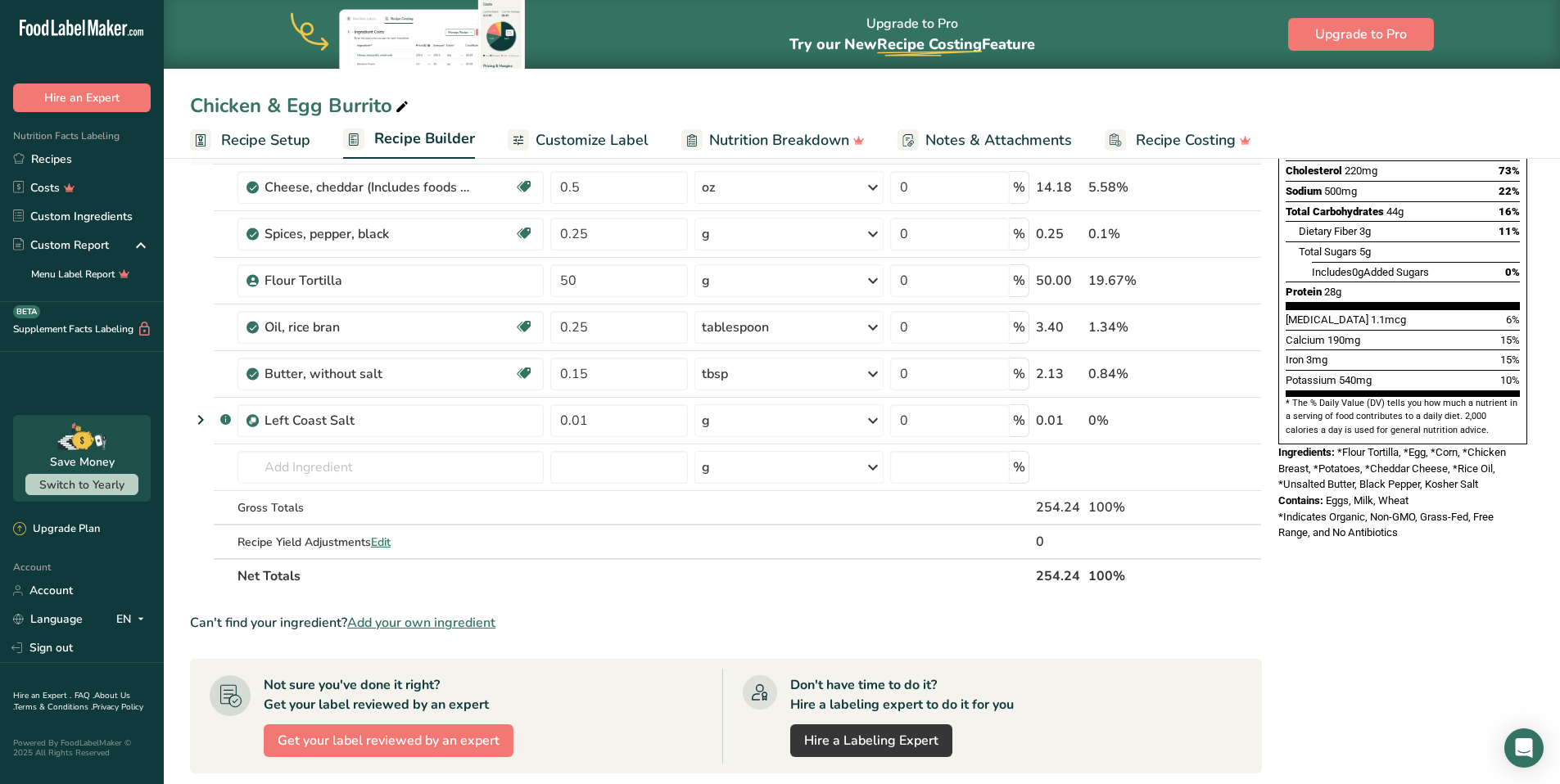
scroll to position [306, 0]
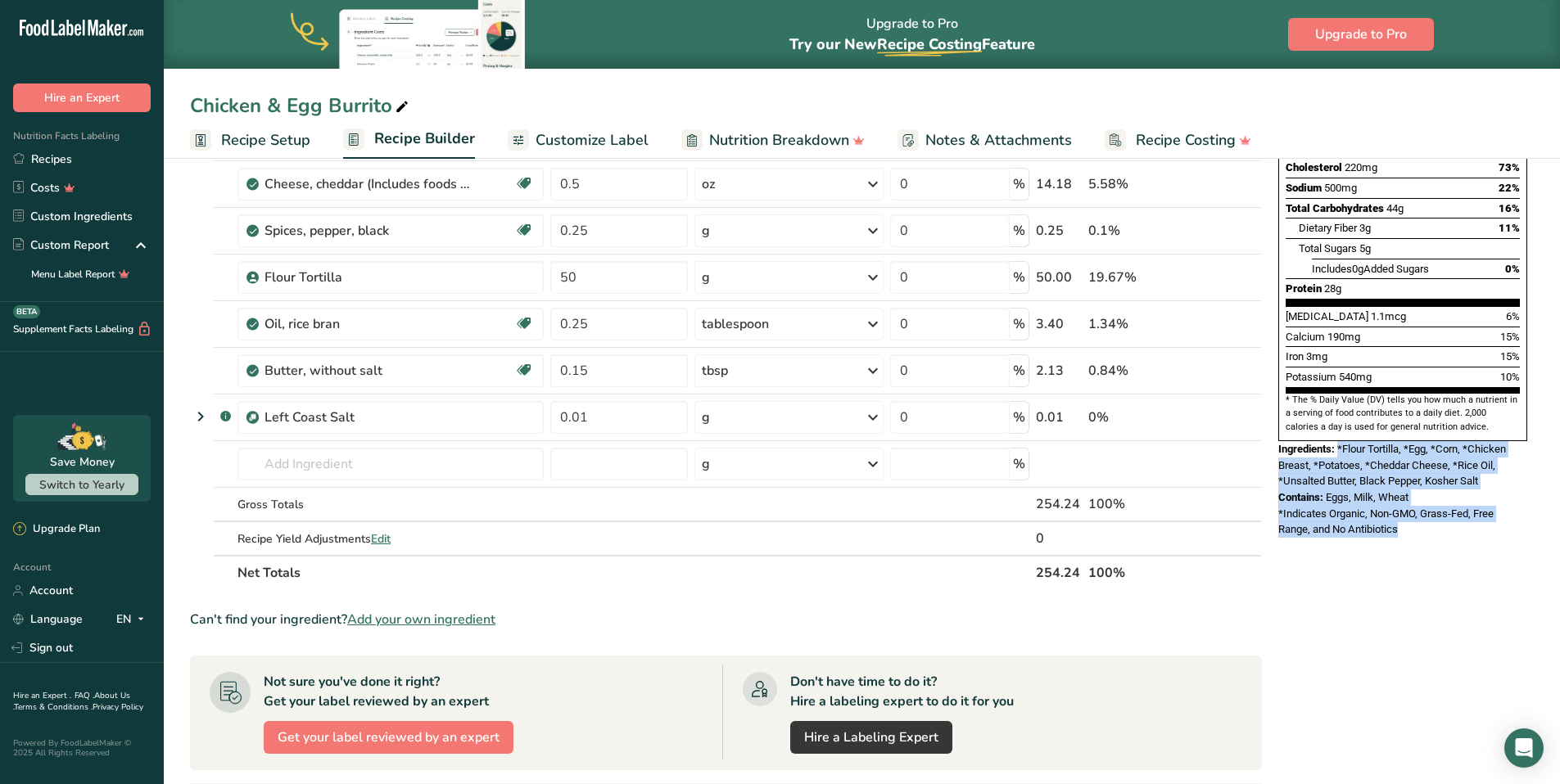
drag, startPoint x: 1420, startPoint y: 489, endPoint x: 1338, endPoint y: 408, distance: 115.3
click at [1338, 408] on div "Nutrition Facts 1 Serving Per Container Serving Size 254g Amount Per Serving Ca…" at bounding box center [1402, 209] width 262 height 671
copy div "*Flour Tortilla, *Egg, *Corn, *Chicken Breast, *Potatoes, *Cheddar Cheese, *Ric…"
click at [63, 158] on link "Recipes" at bounding box center [81, 159] width 164 height 29
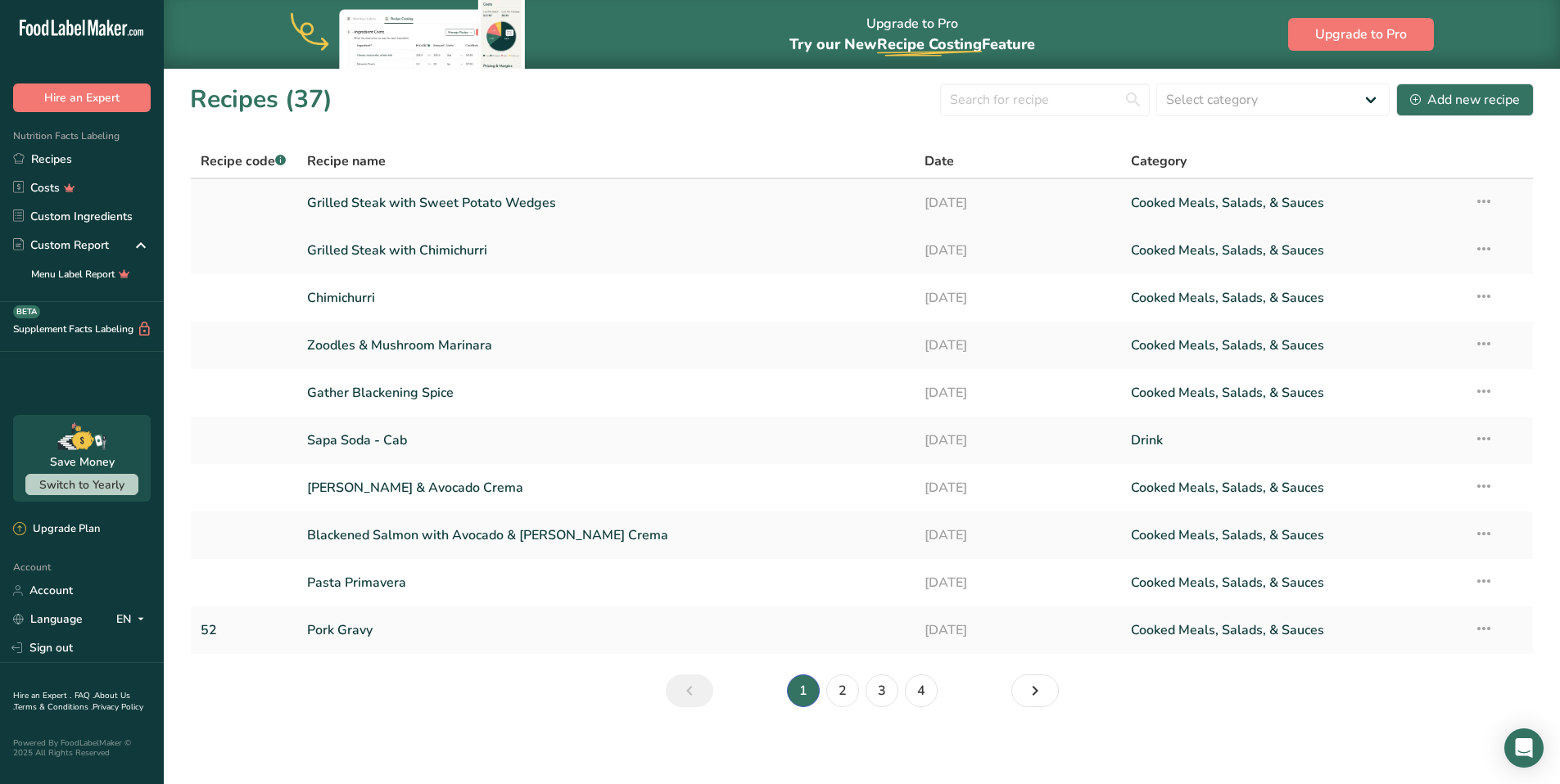
click at [484, 206] on link "Grilled Steak with Sweet Potato Wedges" at bounding box center [606, 202] width 599 height 34
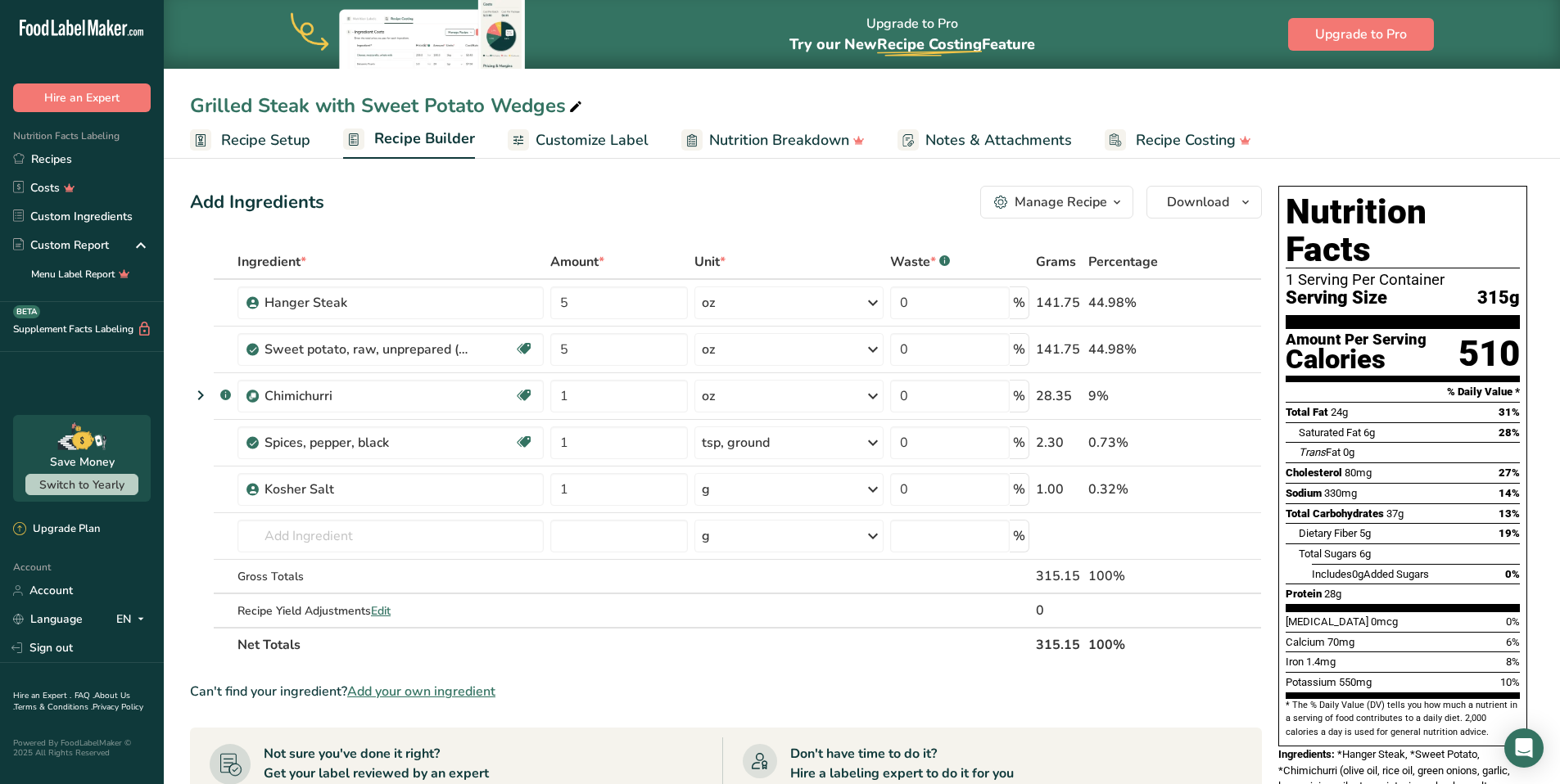
click at [276, 139] on span "Recipe Setup" at bounding box center [265, 140] width 89 height 22
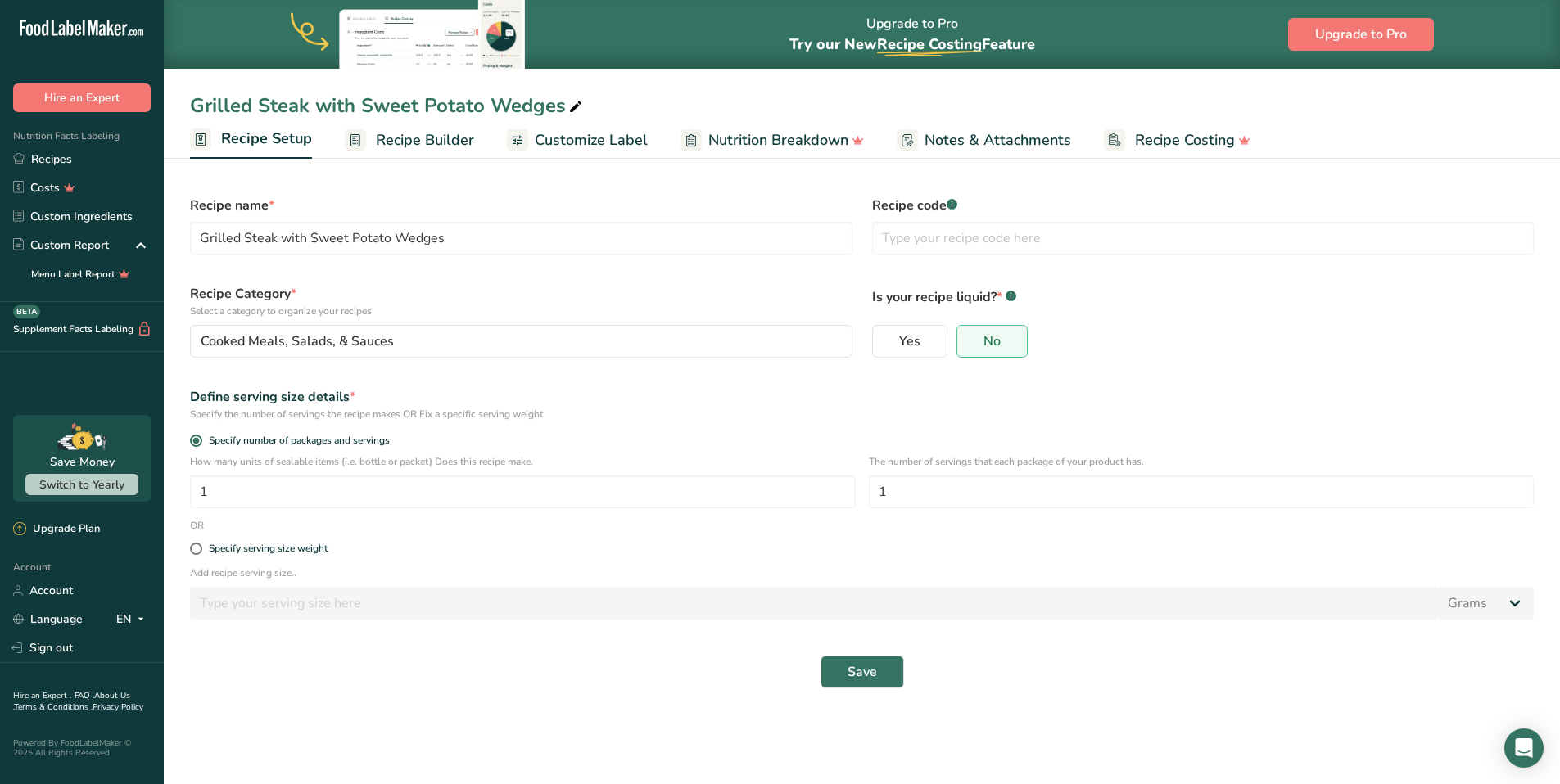
click at [400, 139] on span "Recipe Builder" at bounding box center [425, 140] width 98 height 22
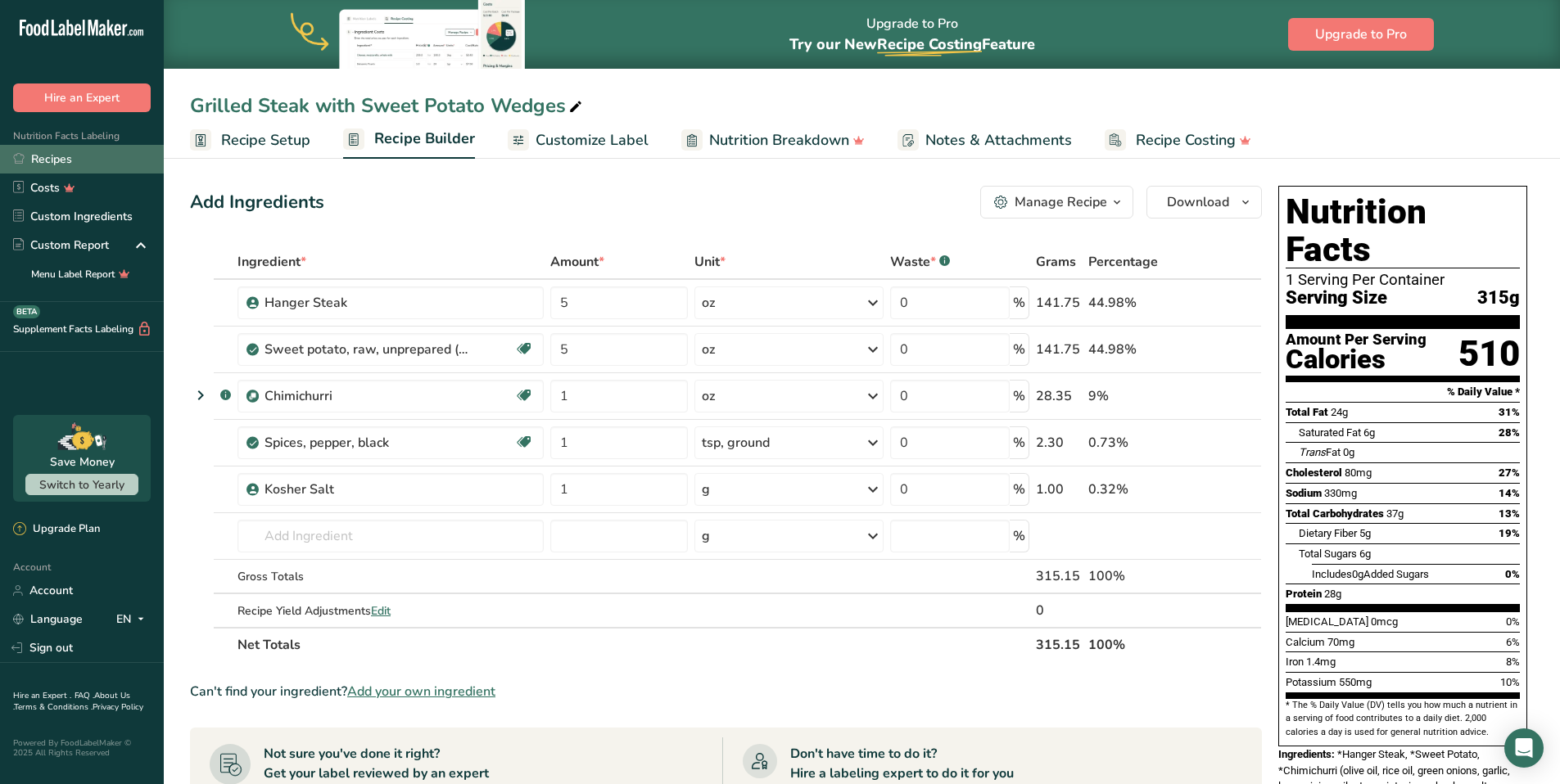
click at [50, 156] on link "Recipes" at bounding box center [81, 159] width 164 height 29
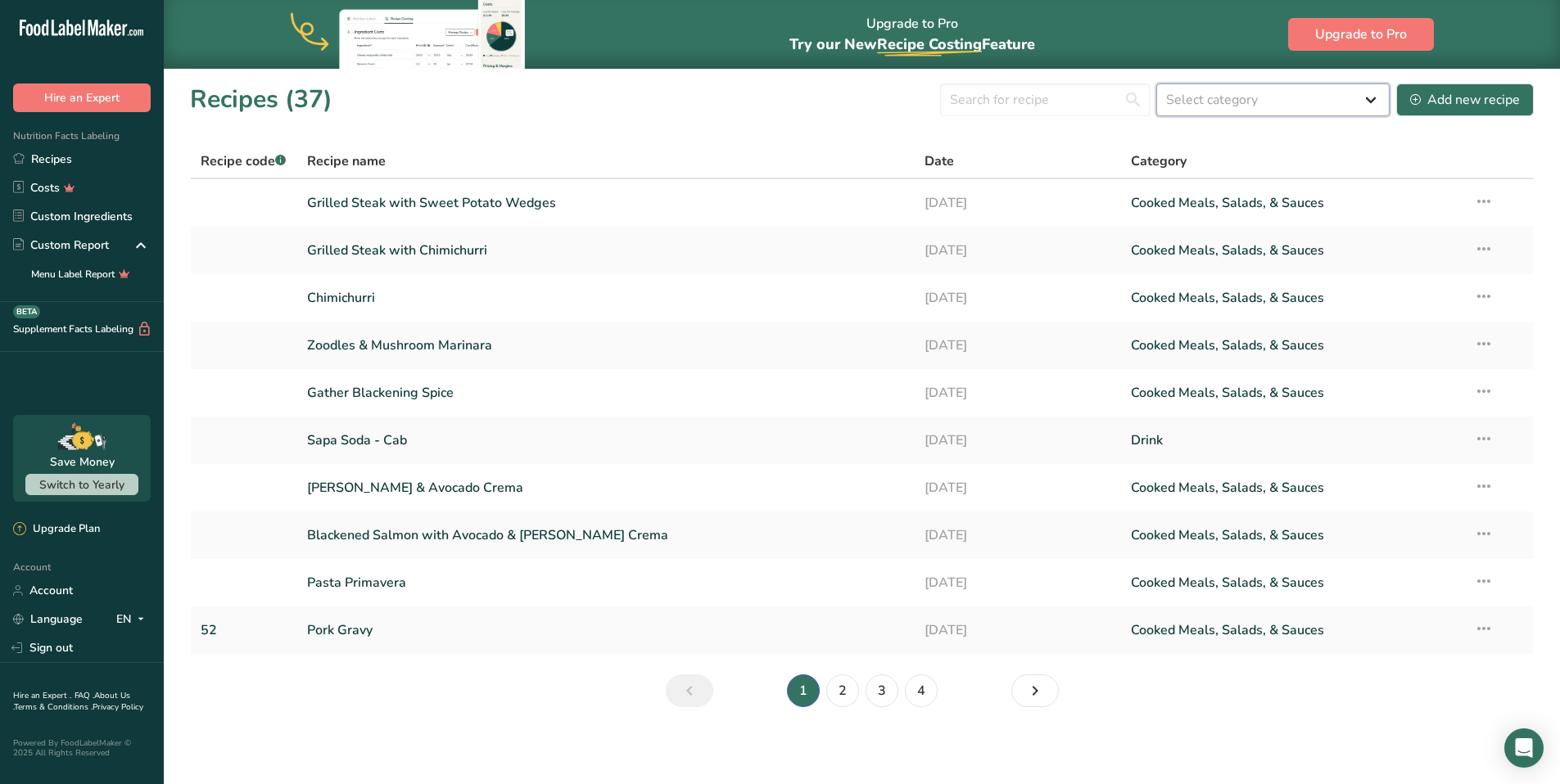
click at [1223, 101] on select "Select category All Baked Goods [GEOGRAPHIC_DATA] Breakfast Confectionery Cooke…" at bounding box center [1273, 99] width 233 height 33
click at [1157, 83] on select "Select category All Baked Goods [GEOGRAPHIC_DATA] Breakfast Confectionery Cooke…" at bounding box center [1273, 99] width 233 height 33
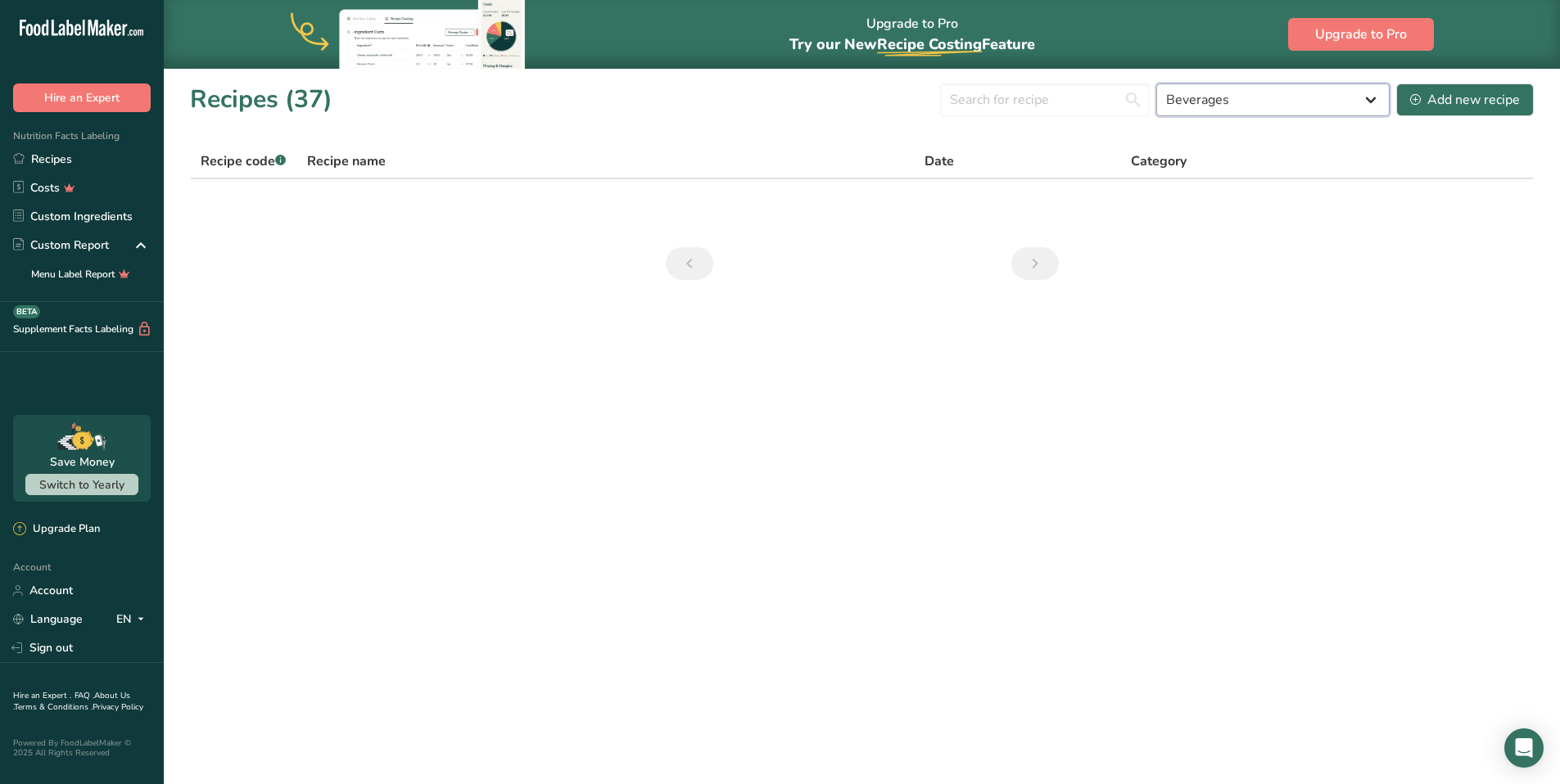
click at [1373, 97] on select "All Baked Goods [GEOGRAPHIC_DATA] Breakfast Confectionery Cooked Meals, Salads,…" at bounding box center [1273, 99] width 233 height 33
select select "1435"
click at [1157, 83] on select "All Baked Goods [GEOGRAPHIC_DATA] Breakfast Confectionery Cooked Meals, Salads,…" at bounding box center [1273, 99] width 233 height 33
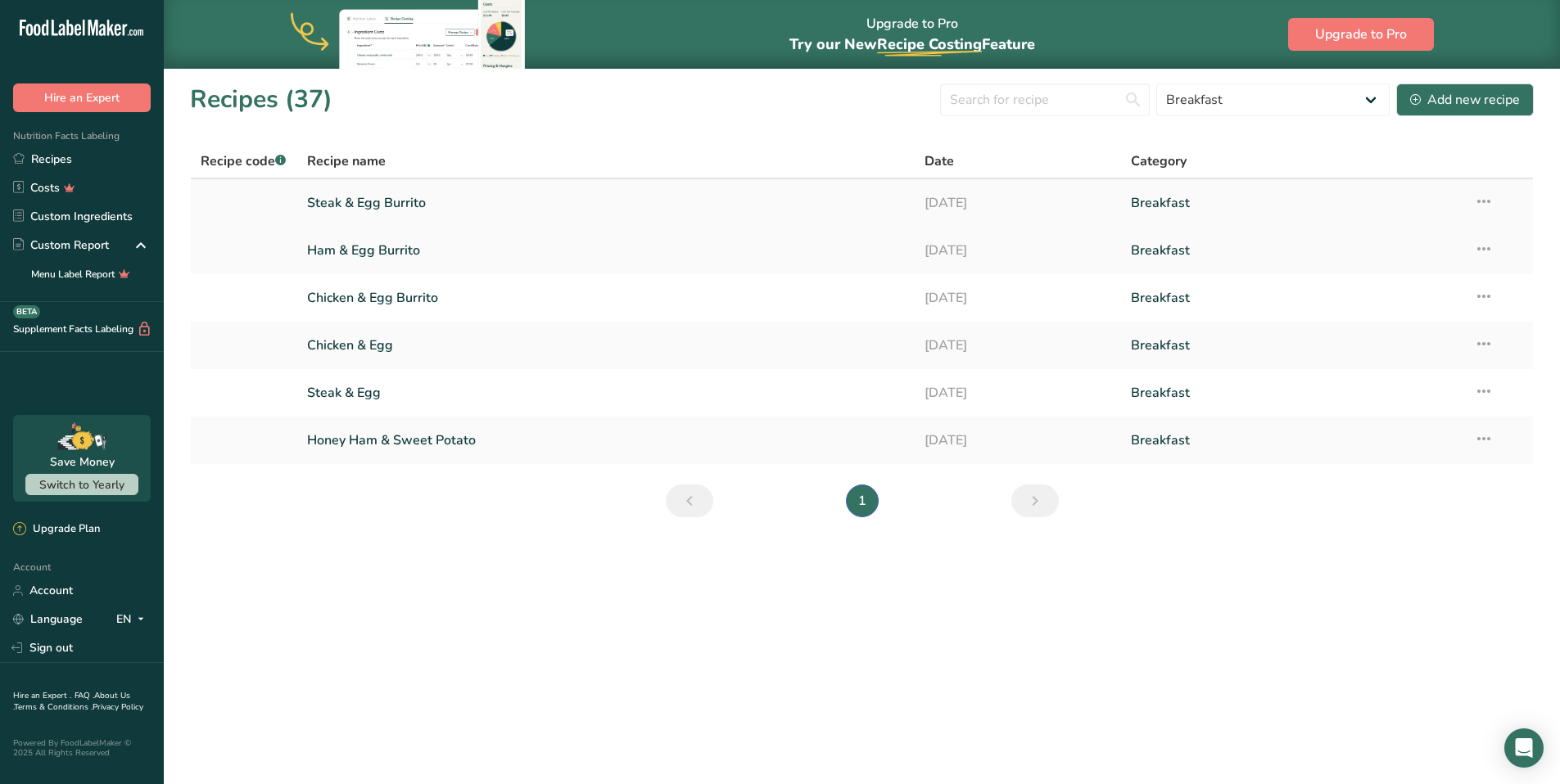
click at [363, 200] on link "Steak & Egg Burrito" at bounding box center [606, 202] width 599 height 34
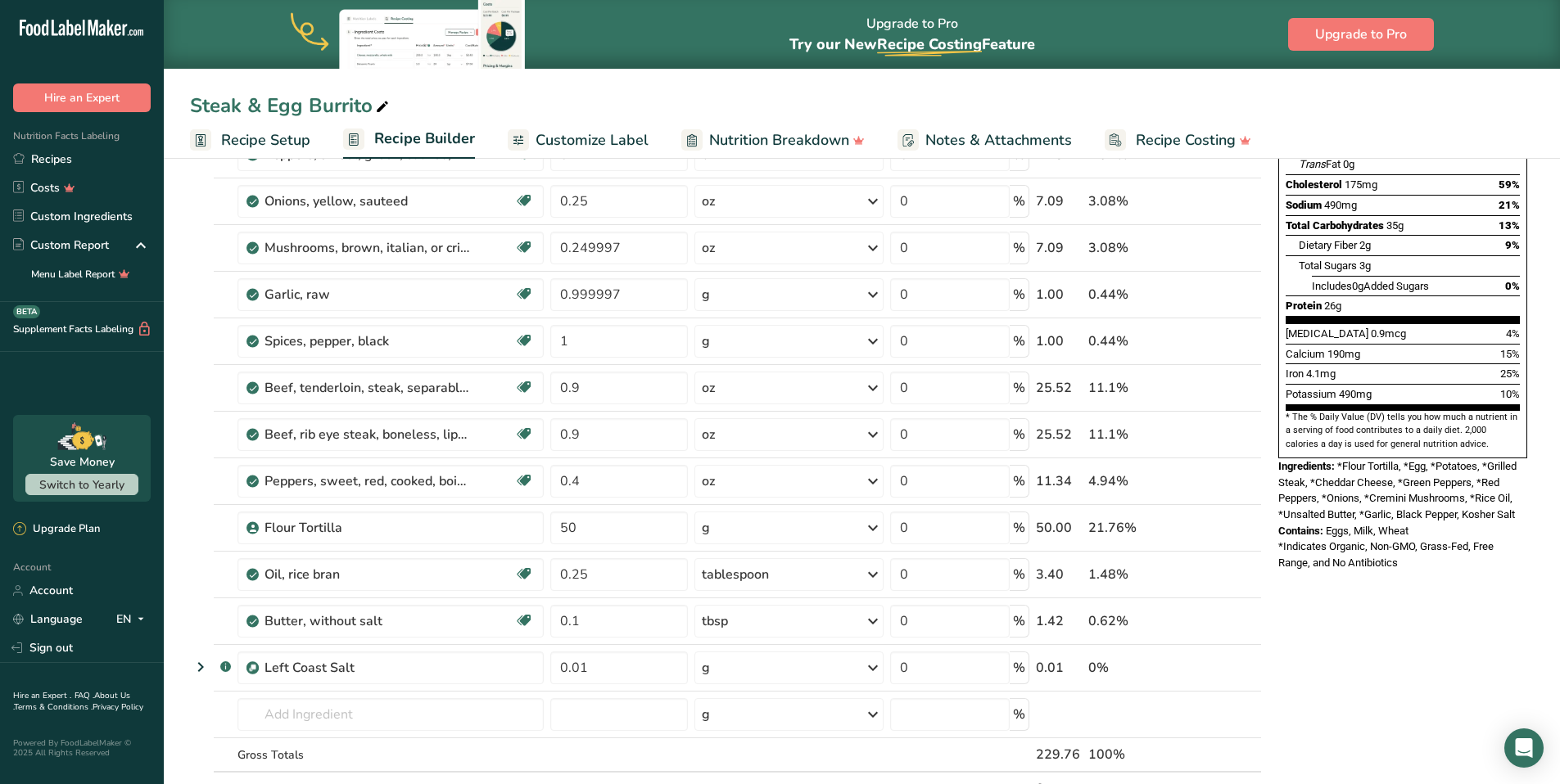
scroll to position [296, 0]
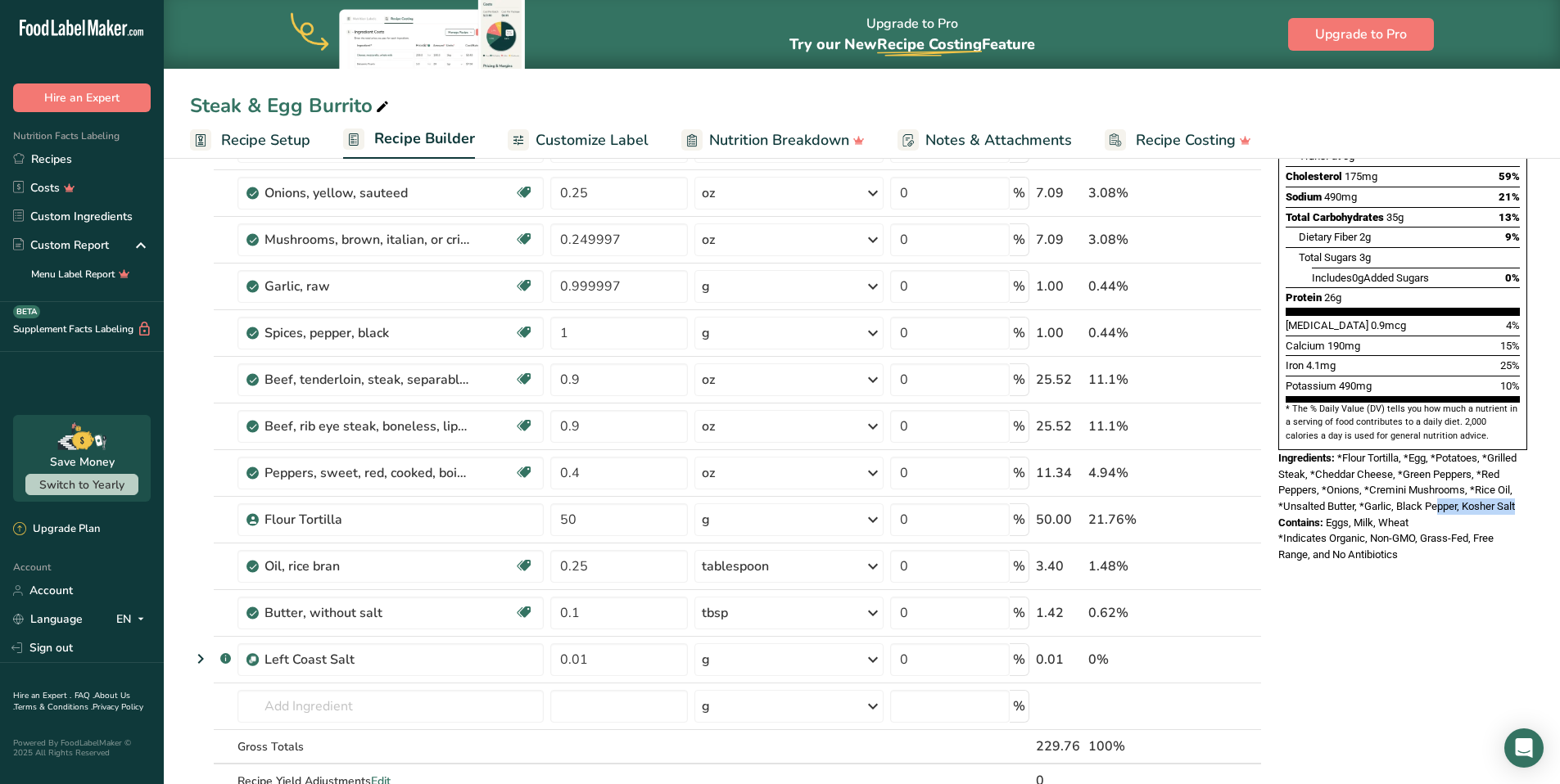
drag, startPoint x: 1535, startPoint y: 468, endPoint x: 1441, endPoint y: 463, distance: 94.1
click at [1441, 463] on section "Add Ingredients Manage Recipe Delete Recipe Duplicate Recipe Scale Recipe Save …" at bounding box center [861, 618] width 1396 height 1523
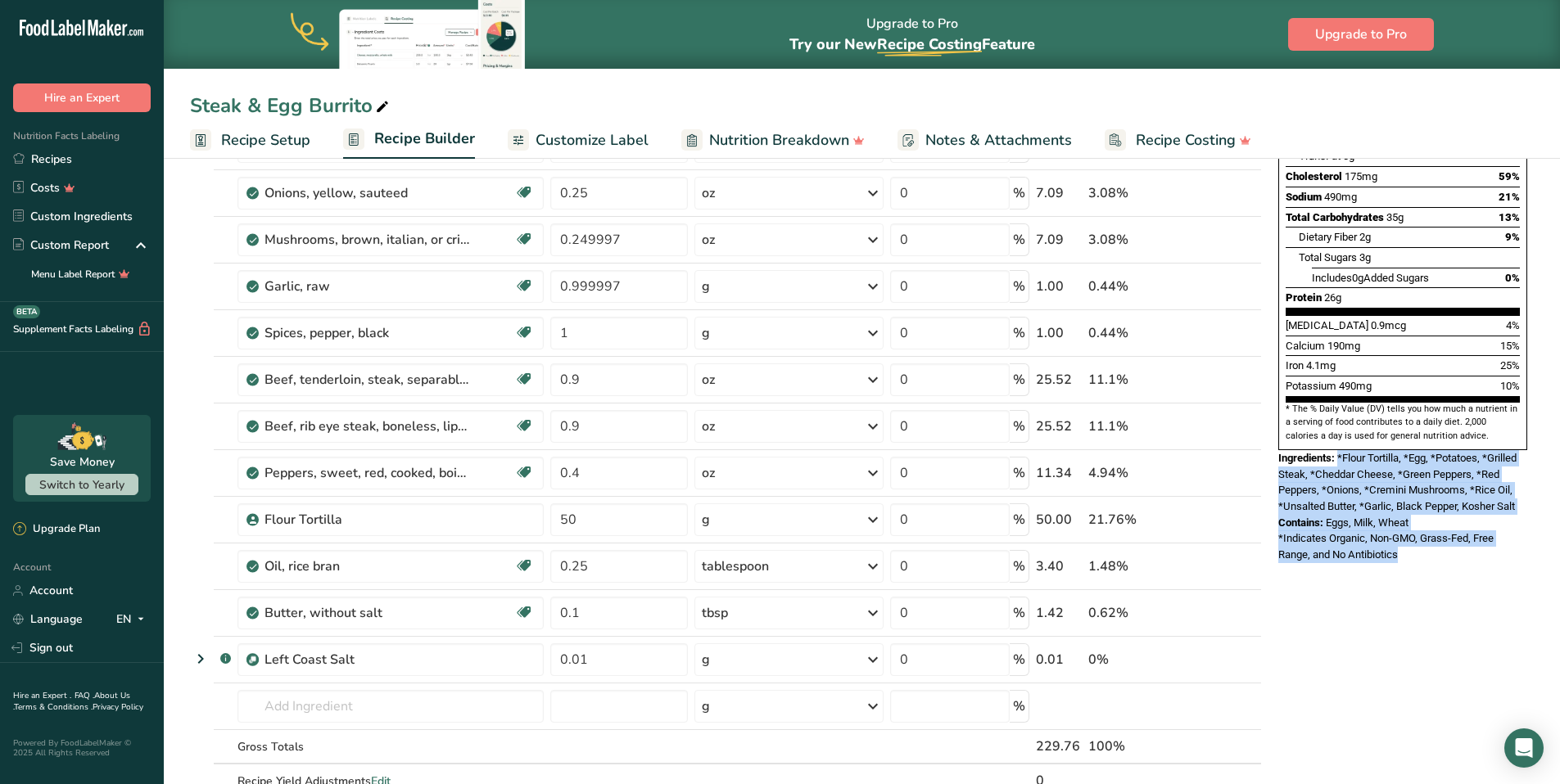
drag, startPoint x: 1385, startPoint y: 521, endPoint x: 1338, endPoint y: 425, distance: 106.9
click at [1338, 425] on div "Nutrition Facts 1 Serving Per Container Serving Size 230g Amount Per Serving Ca…" at bounding box center [1402, 227] width 262 height 687
copy div "*Flour Tortilla, *Egg, *Potatoes, *Grilled Steak, *Cheddar Cheese, *Green Peppe…"
click at [55, 165] on link "Recipes" at bounding box center [81, 159] width 164 height 29
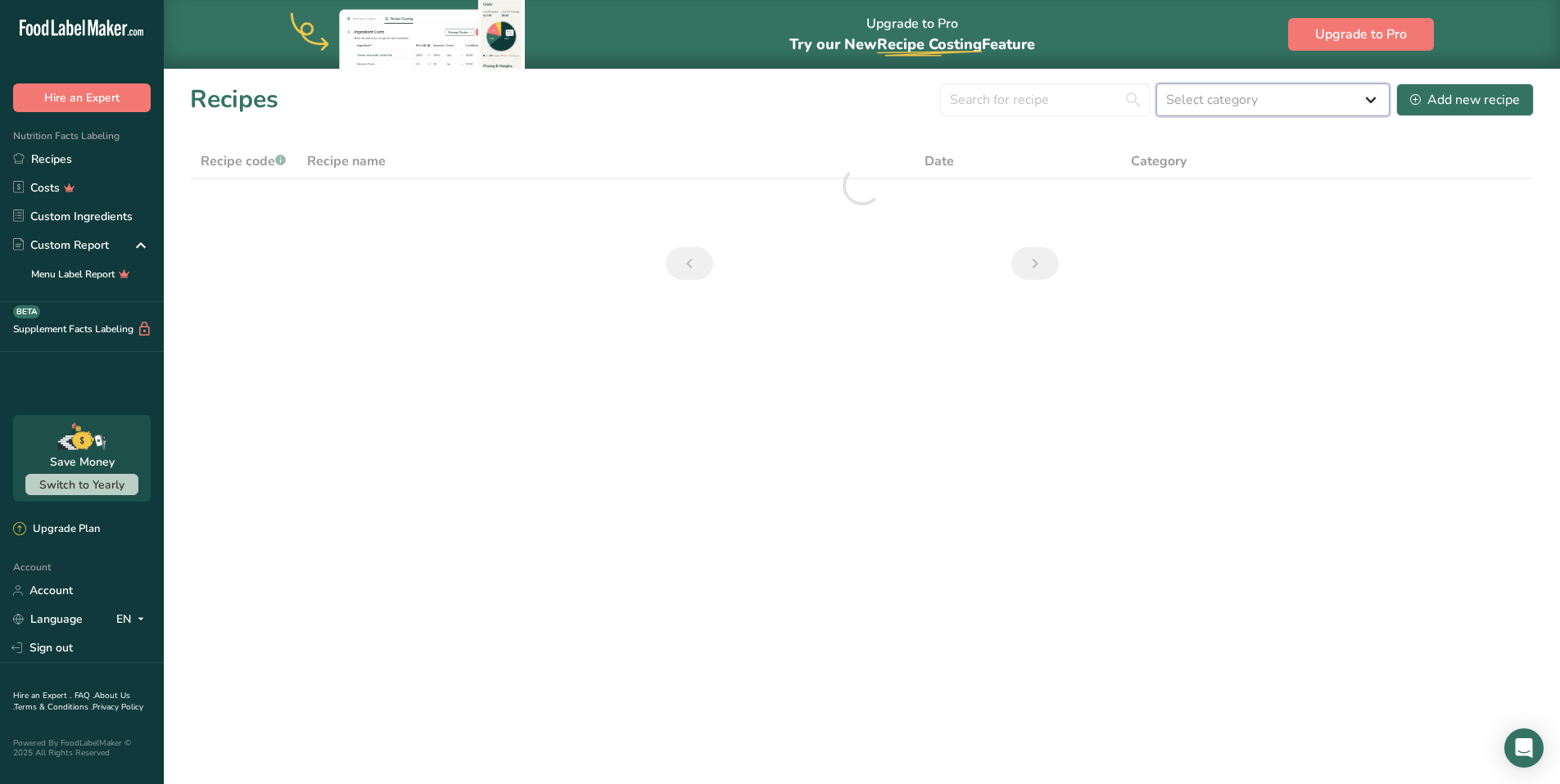
click at [1371, 100] on select "Select category All Baked Goods [GEOGRAPHIC_DATA] Breakfast Confectionery Cooke…" at bounding box center [1273, 99] width 233 height 33
select select "1435"
click at [1157, 83] on select "Select category All Baked Goods [GEOGRAPHIC_DATA] Breakfast Confectionery Cooke…" at bounding box center [1273, 99] width 233 height 33
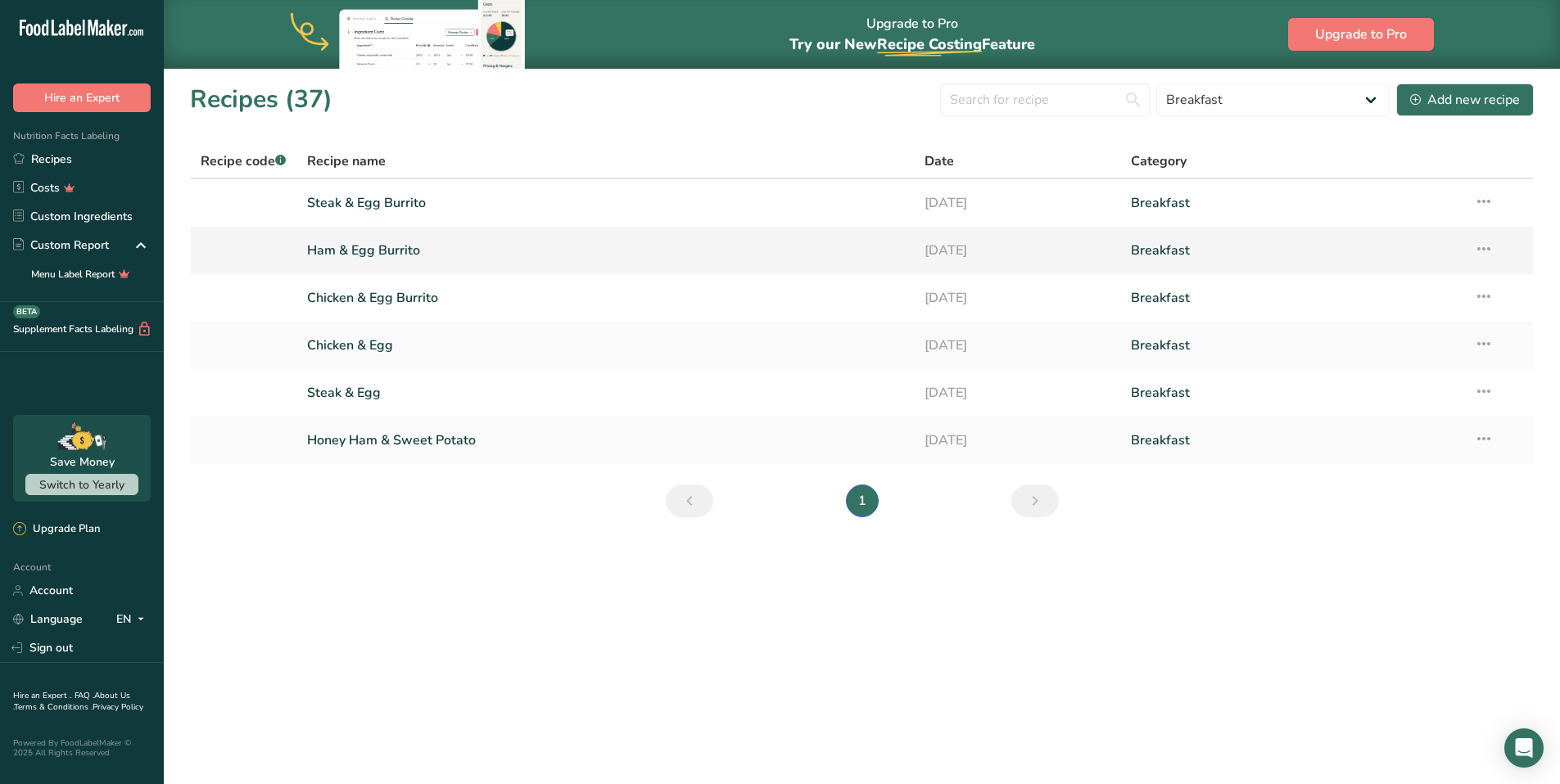
click at [408, 248] on link "Ham & Egg Burrito" at bounding box center [606, 250] width 599 height 34
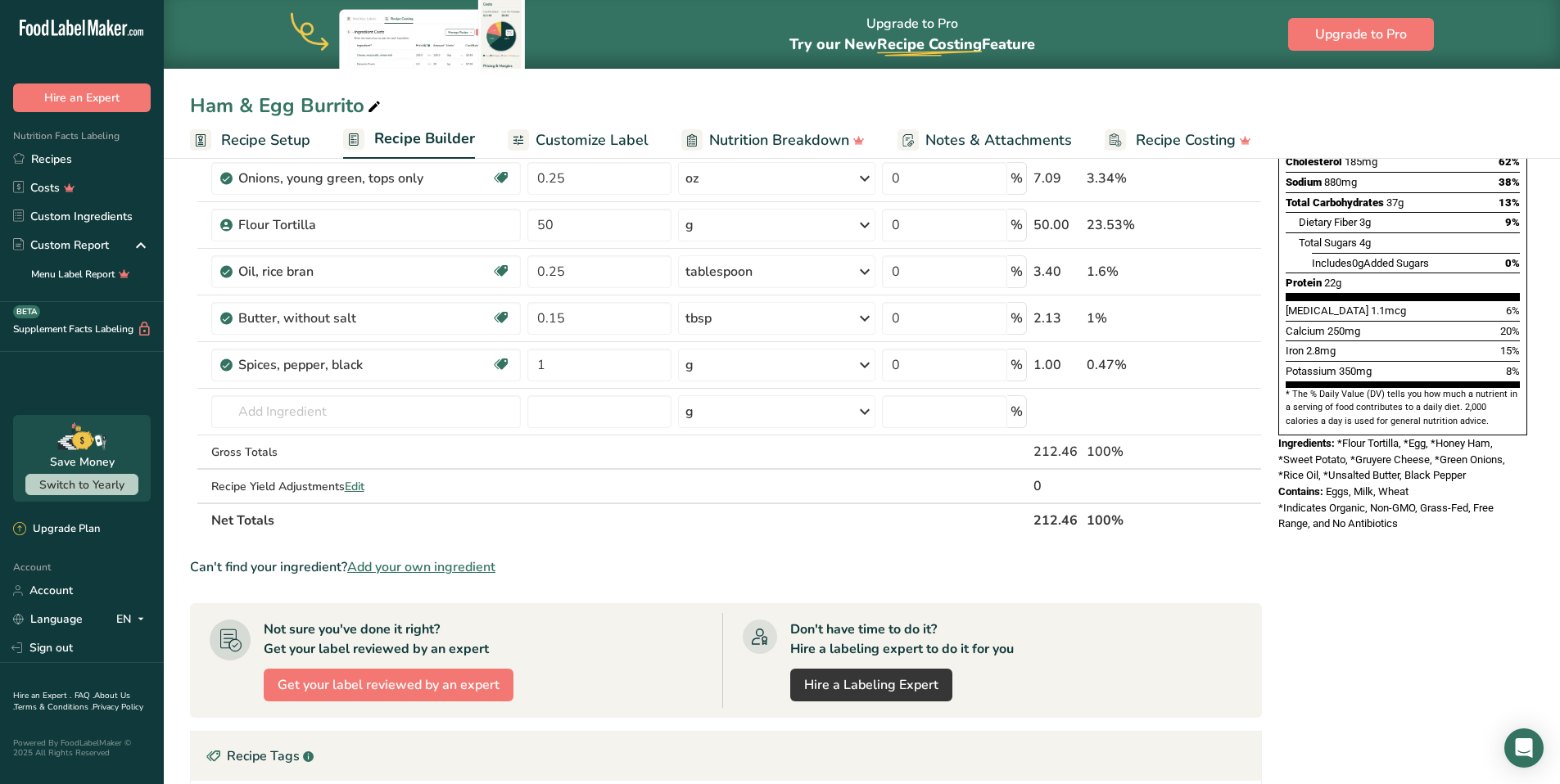
scroll to position [342, 0]
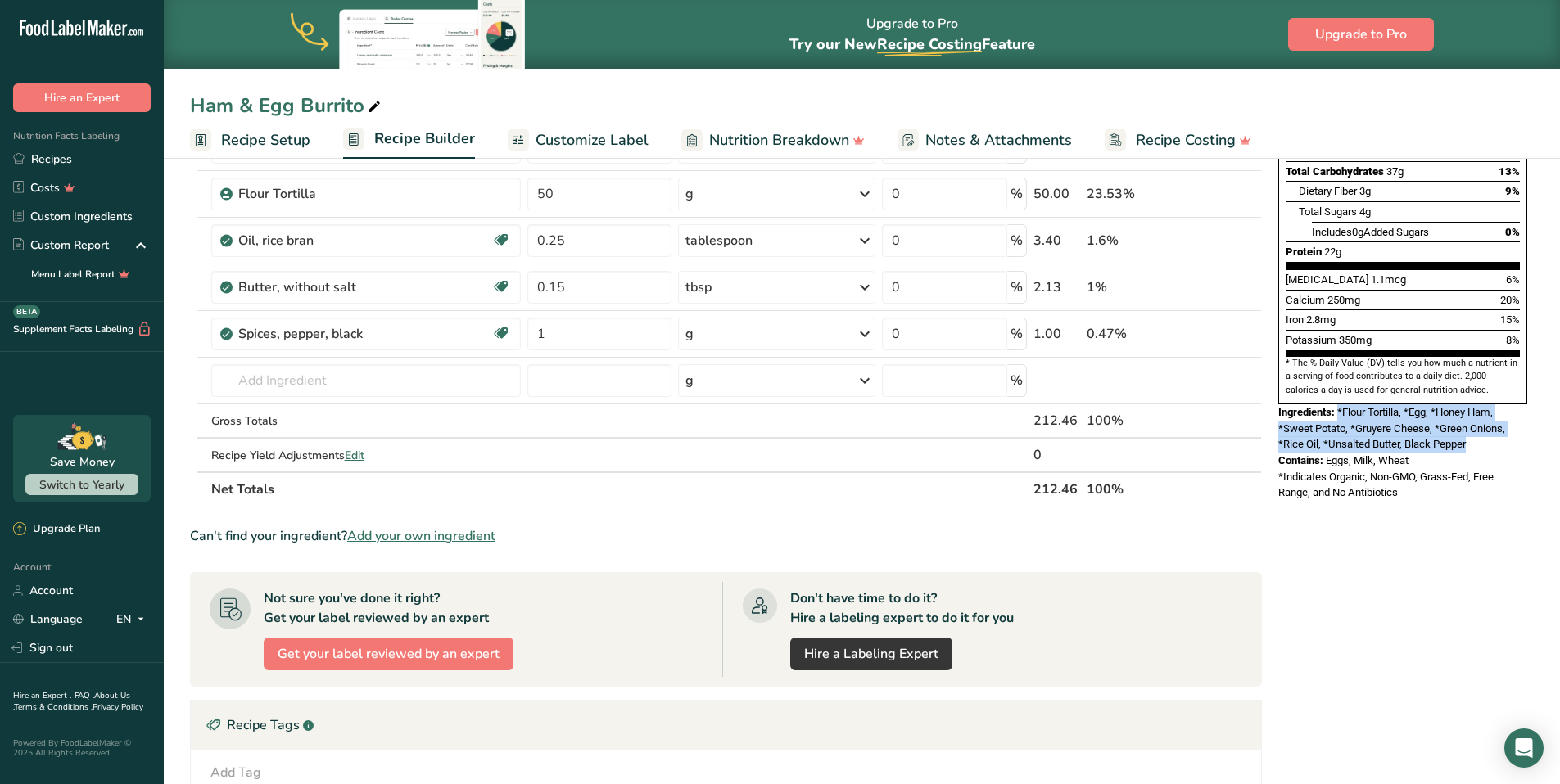
drag, startPoint x: 1494, startPoint y: 413, endPoint x: 1340, endPoint y: 376, distance: 158.4
click at [1340, 405] on div "Ingredients: *Flour Tortilla, *Egg, *Honey Ham, *Sweet Potato, *Gruyere Cheese,…" at bounding box center [1402, 429] width 249 height 49
copy span "*Flour Tortilla, *Egg, *Honey Ham, *Sweet Potato, *Gruyere Cheese, *Green Onion…"
click at [1475, 410] on div "Ingredients: *Flour Tortilla, *Egg, *Honey Ham, *Sweet Potato, *Gruyere Cheese,…" at bounding box center [1402, 429] width 249 height 49
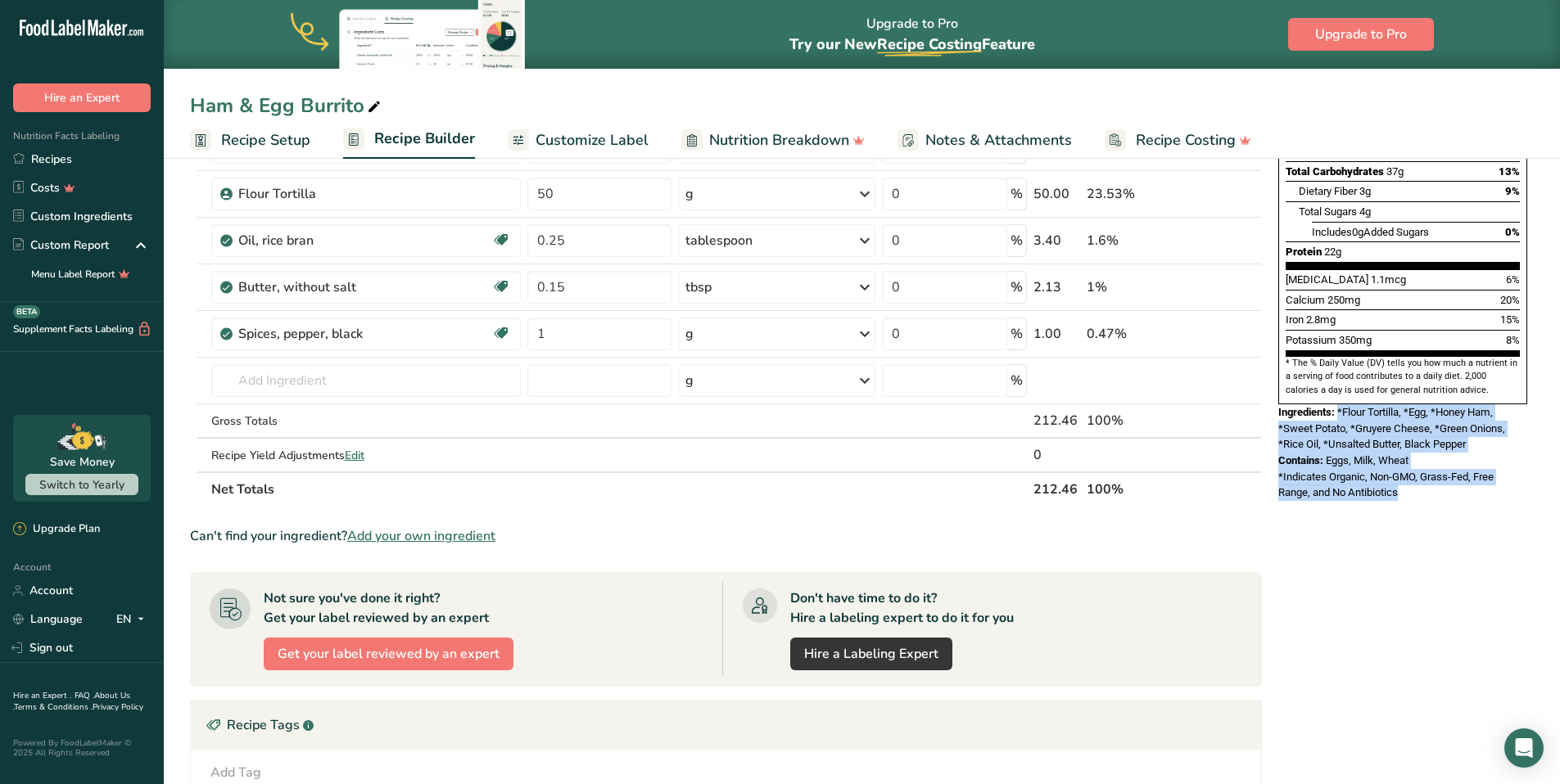
drag, startPoint x: 1422, startPoint y: 462, endPoint x: 1338, endPoint y: 377, distance: 119.5
click at [1338, 377] on div "Nutrition Facts 1 Serving Per Container Serving Size 212g Amount Per Serving Ca…" at bounding box center [1402, 172] width 262 height 671
copy div "*Flour Tortilla, *Egg, *Honey Ham, *Sweet Potato, *Gruyere Cheese, *Green Onion…"
click at [56, 151] on link "Recipes" at bounding box center [81, 159] width 164 height 29
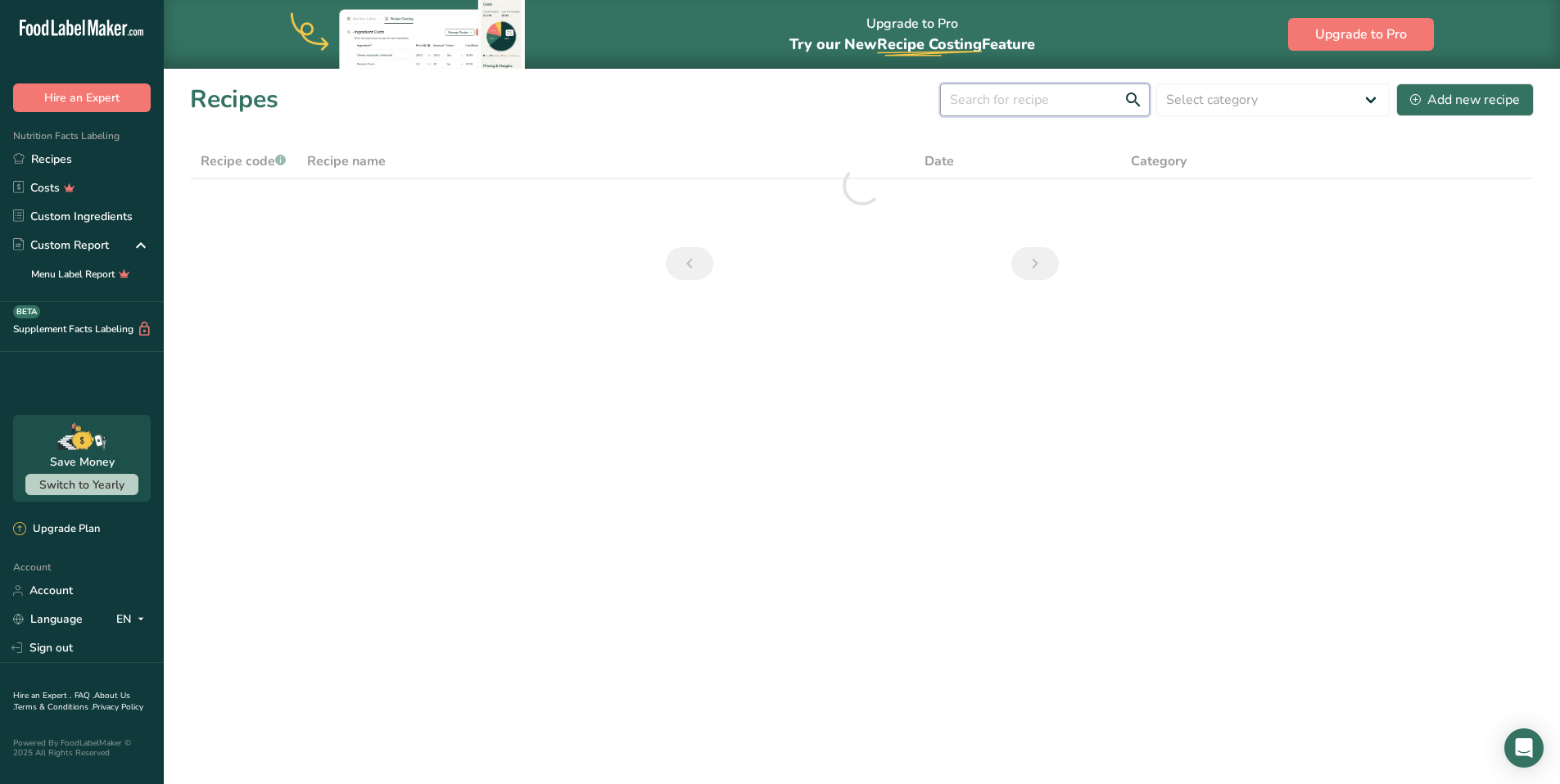
click at [1122, 102] on input "text" at bounding box center [1044, 99] width 210 height 33
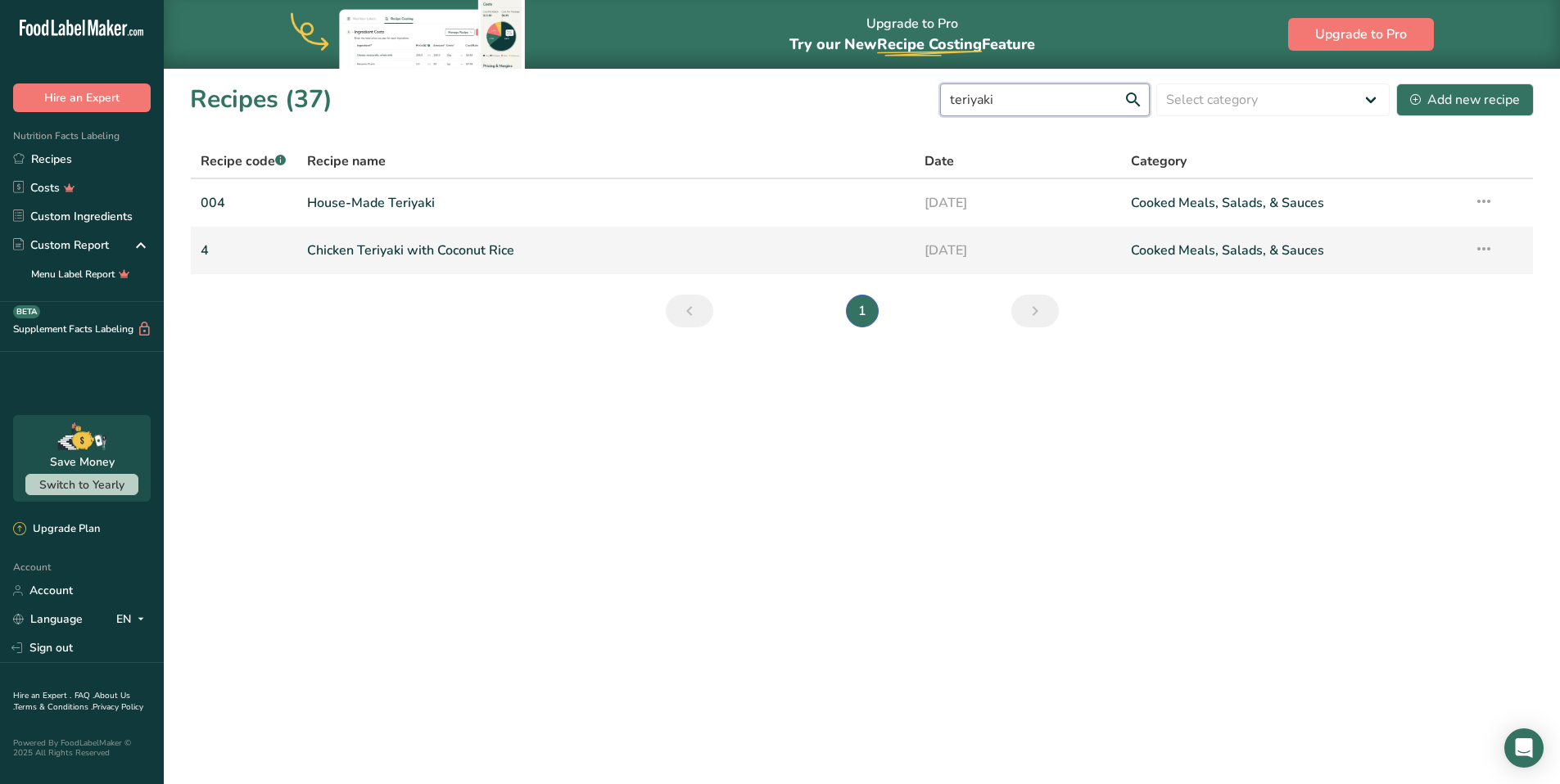
type input "teriyaki"
click at [497, 260] on link "Chicken Teriyaki with Coconut Rice" at bounding box center [606, 250] width 599 height 34
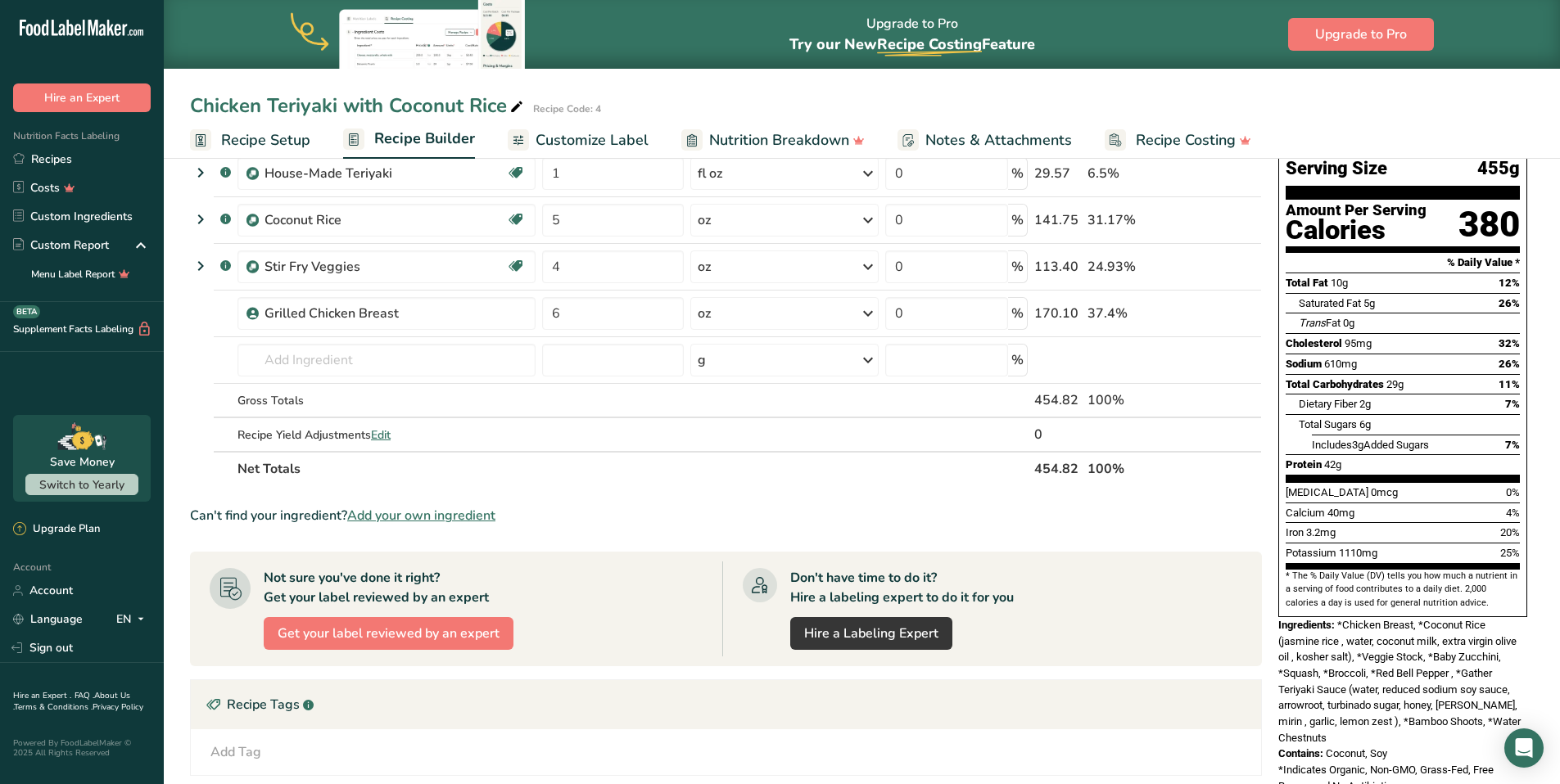
scroll to position [181, 0]
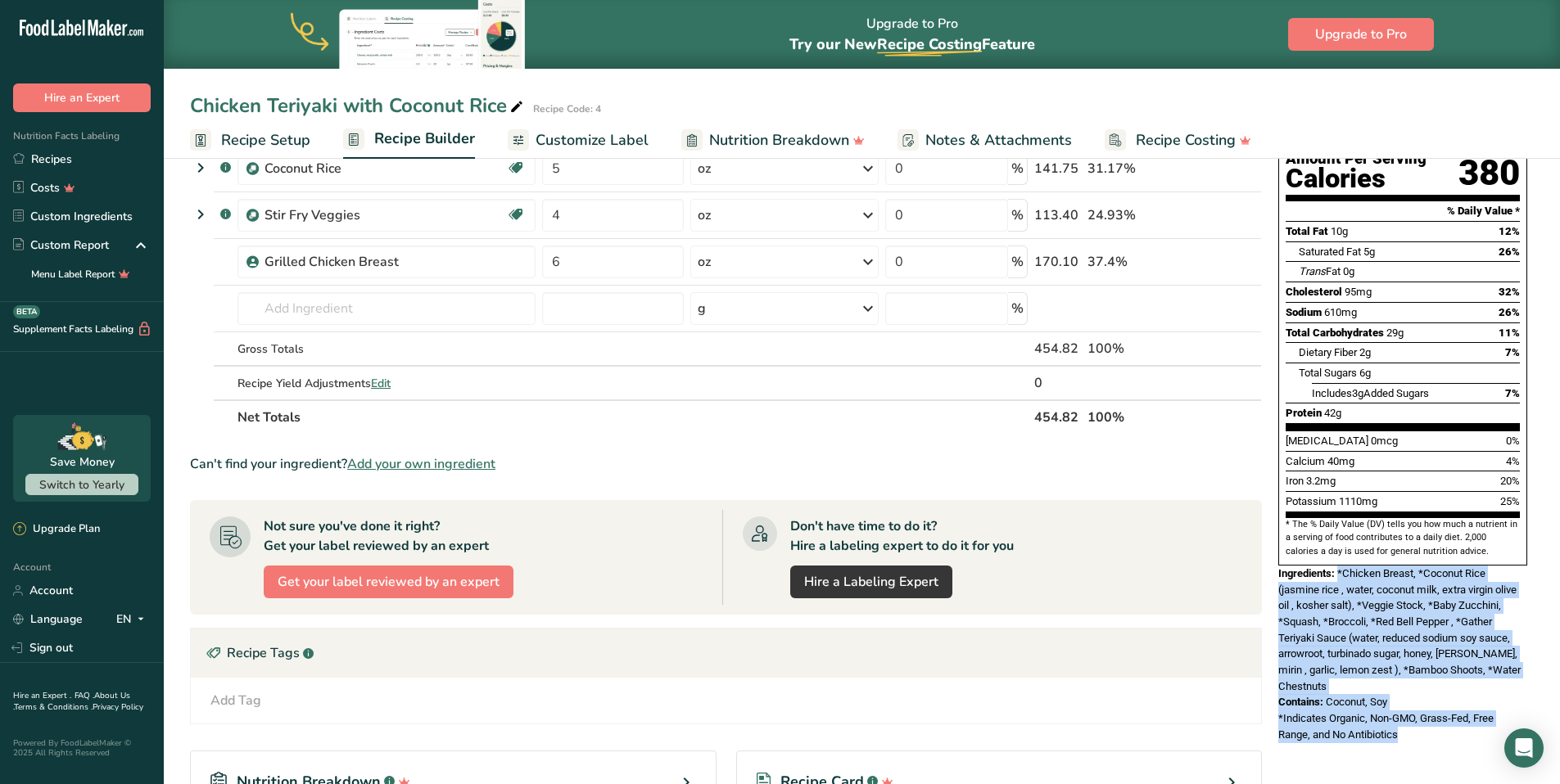
drag, startPoint x: 1405, startPoint y: 697, endPoint x: 1338, endPoint y: 536, distance: 174.4
click at [1338, 536] on div "Nutrition Facts 1 Serving Per Container Serving Size 455g Amount Per Serving Ca…" at bounding box center [1402, 374] width 262 height 750
click at [50, 159] on link "Recipes" at bounding box center [81, 159] width 164 height 29
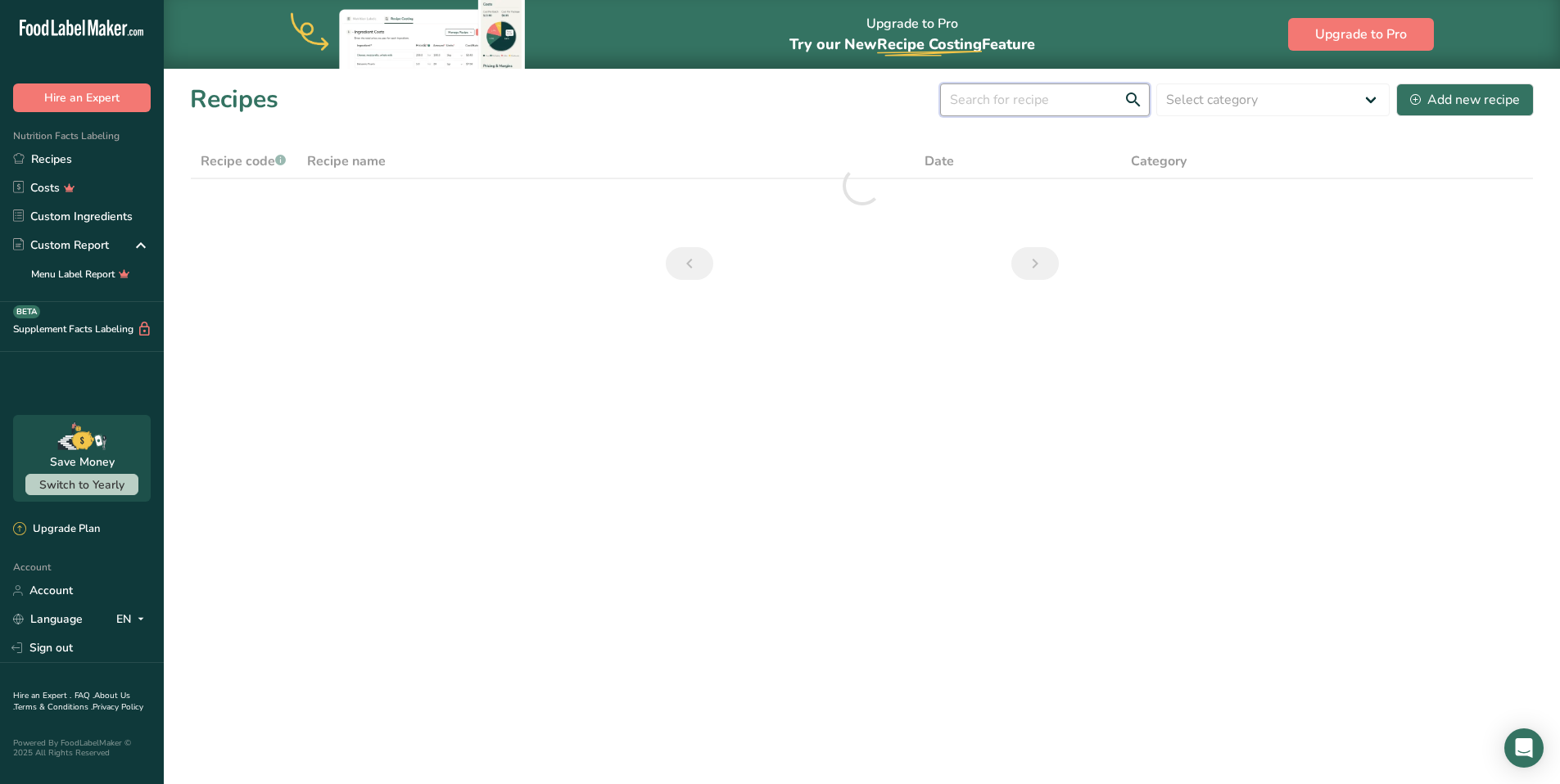
click at [1056, 99] on input "text" at bounding box center [1044, 99] width 210 height 33
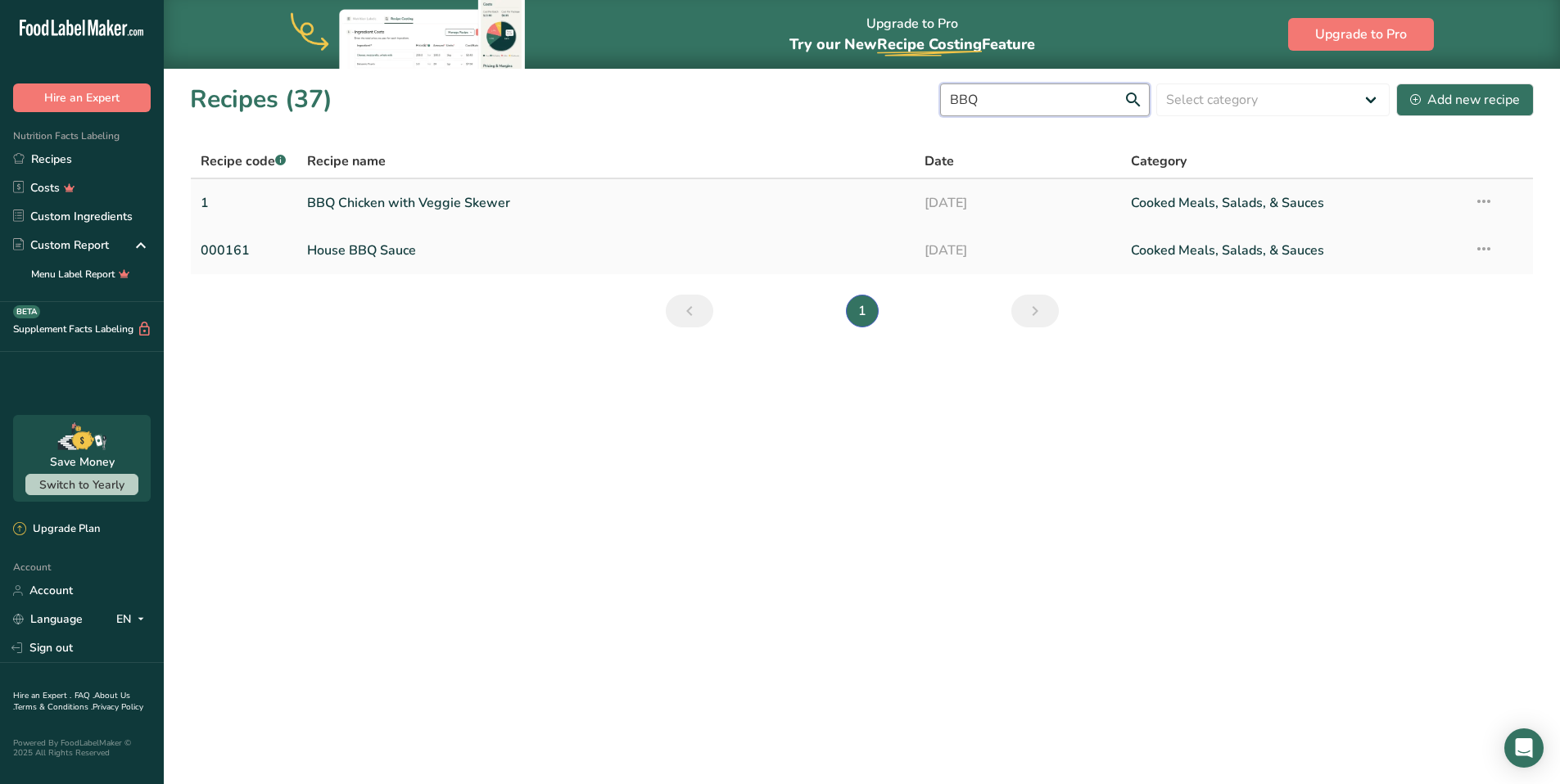
type input "BBQ"
click at [497, 206] on link "BBQ Chicken with Veggie Skewer" at bounding box center [606, 202] width 599 height 34
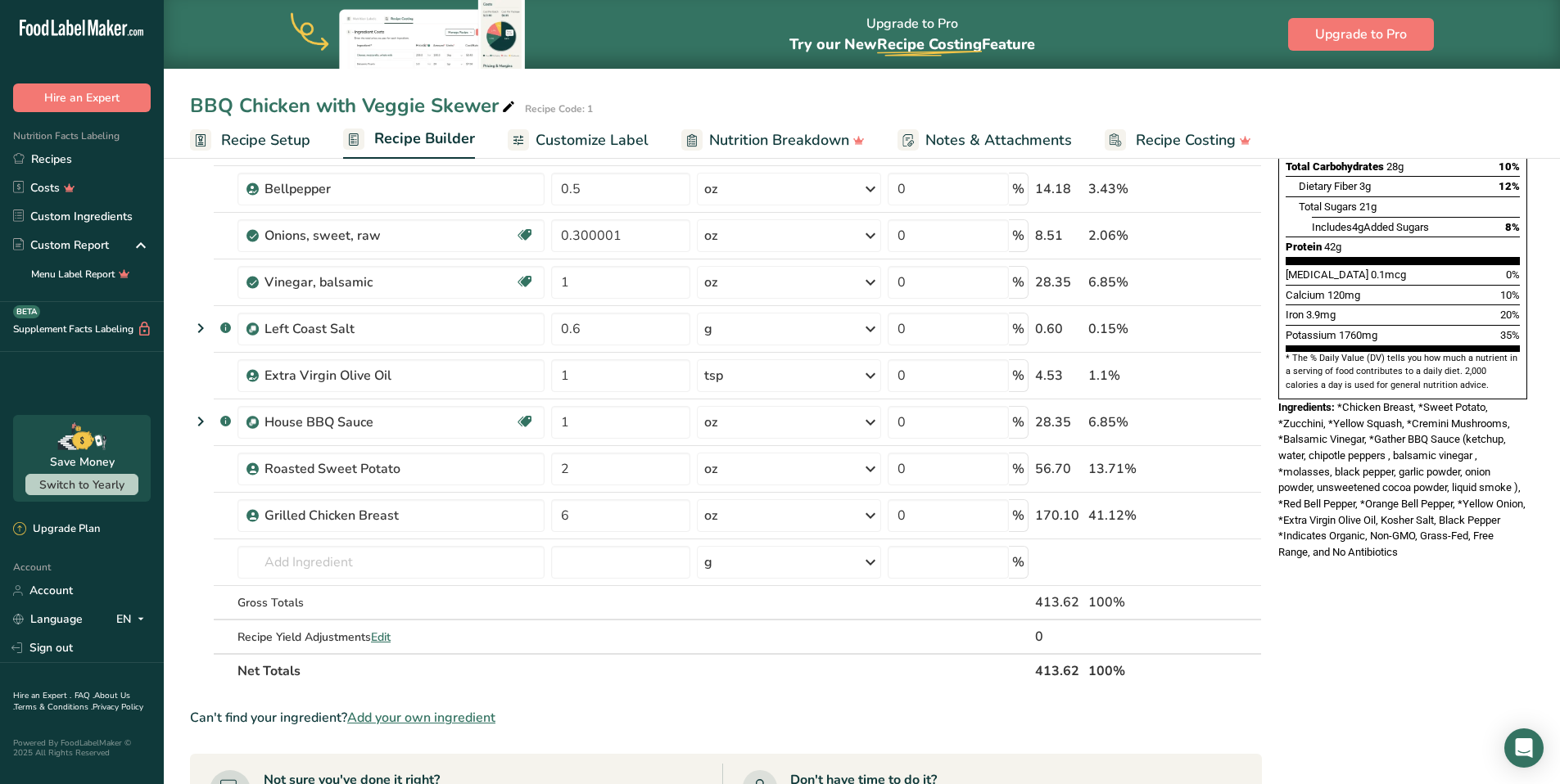
scroll to position [361, 0]
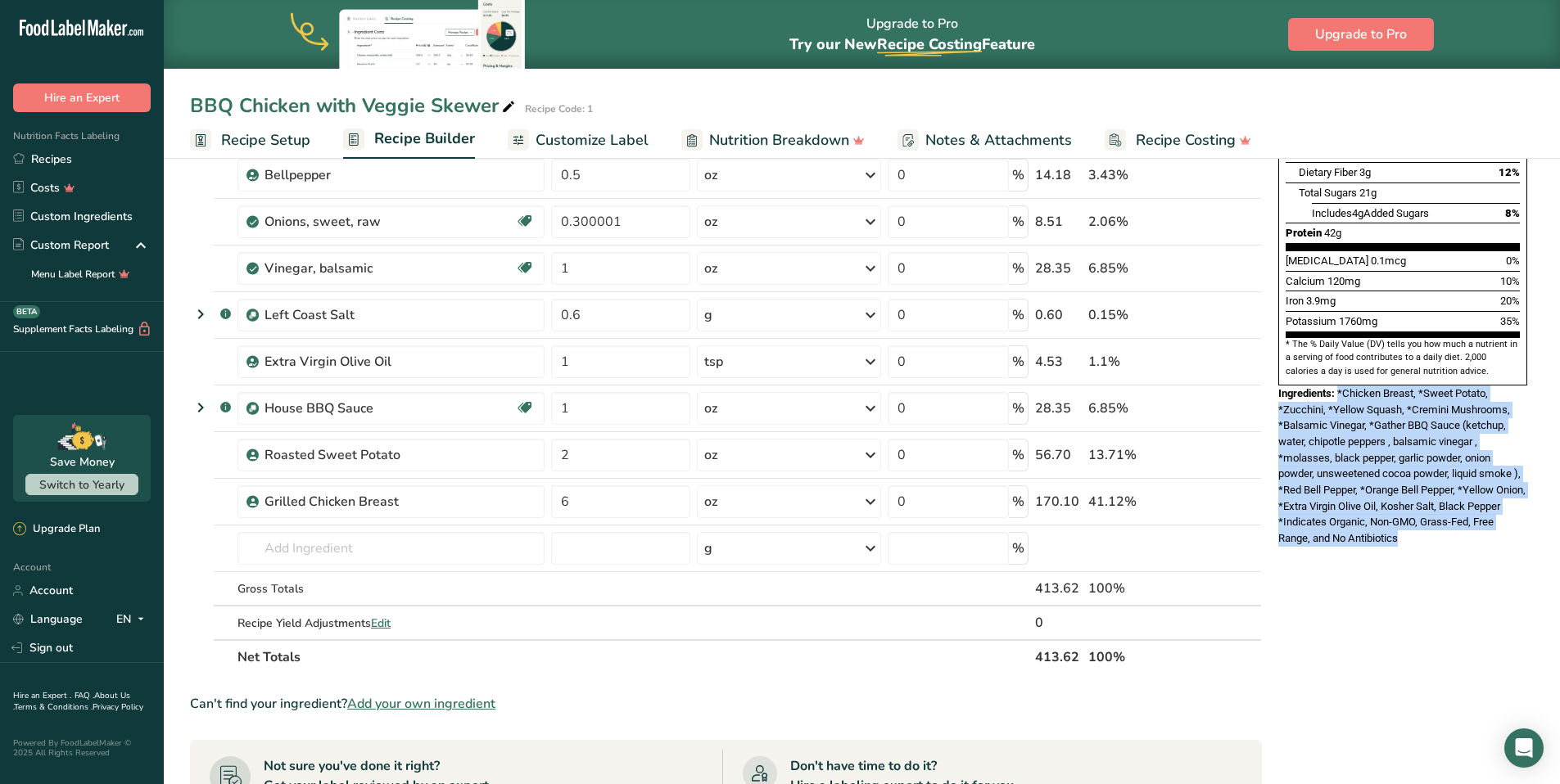
drag, startPoint x: 1411, startPoint y: 520, endPoint x: 1339, endPoint y: 363, distance: 172.7
click at [1339, 363] on div "Nutrition Facts 1 Serving Per Container Serving Size 414g Amount Per Serving Ca…" at bounding box center [1402, 186] width 262 height 735
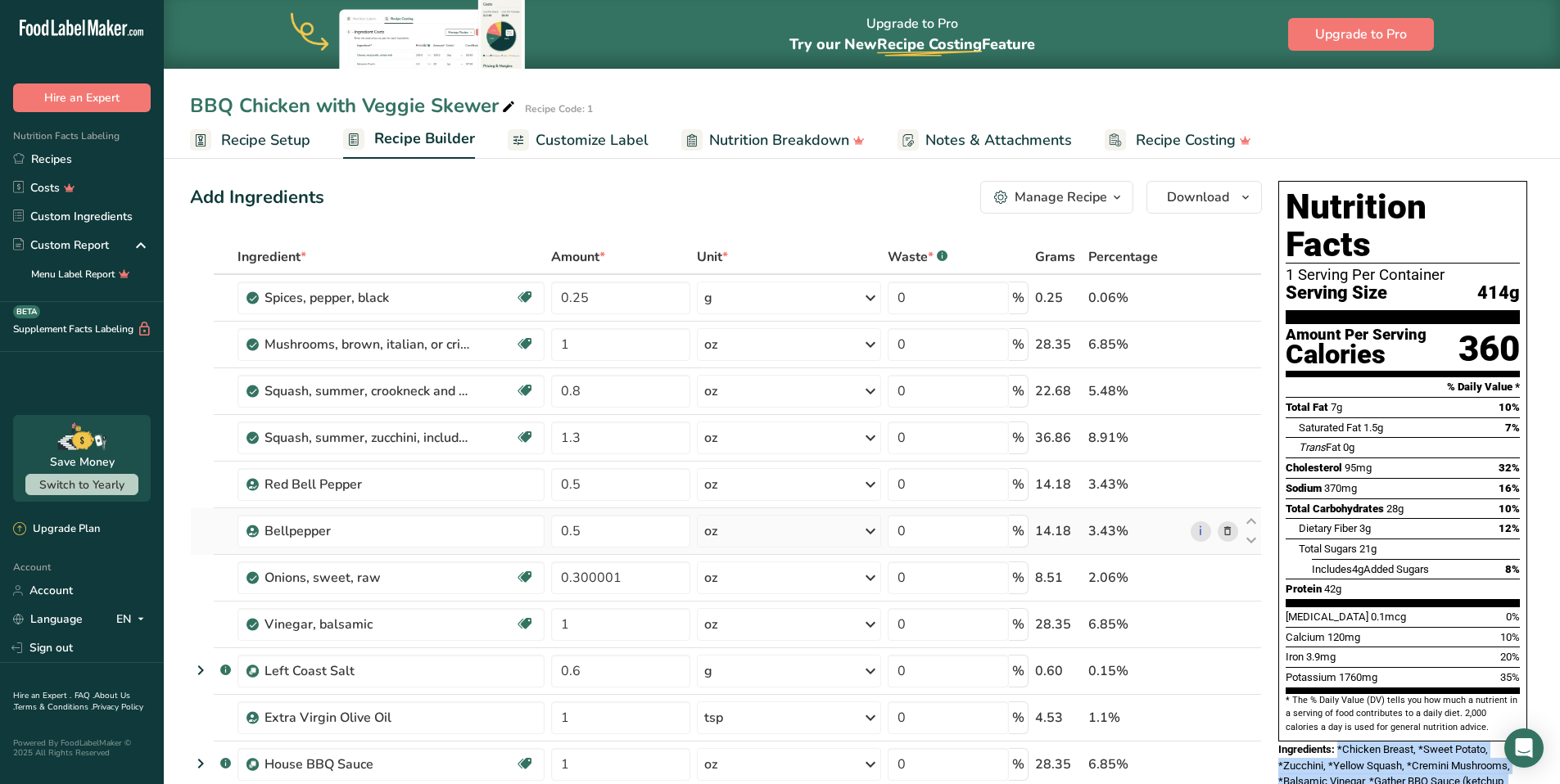
scroll to position [0, 0]
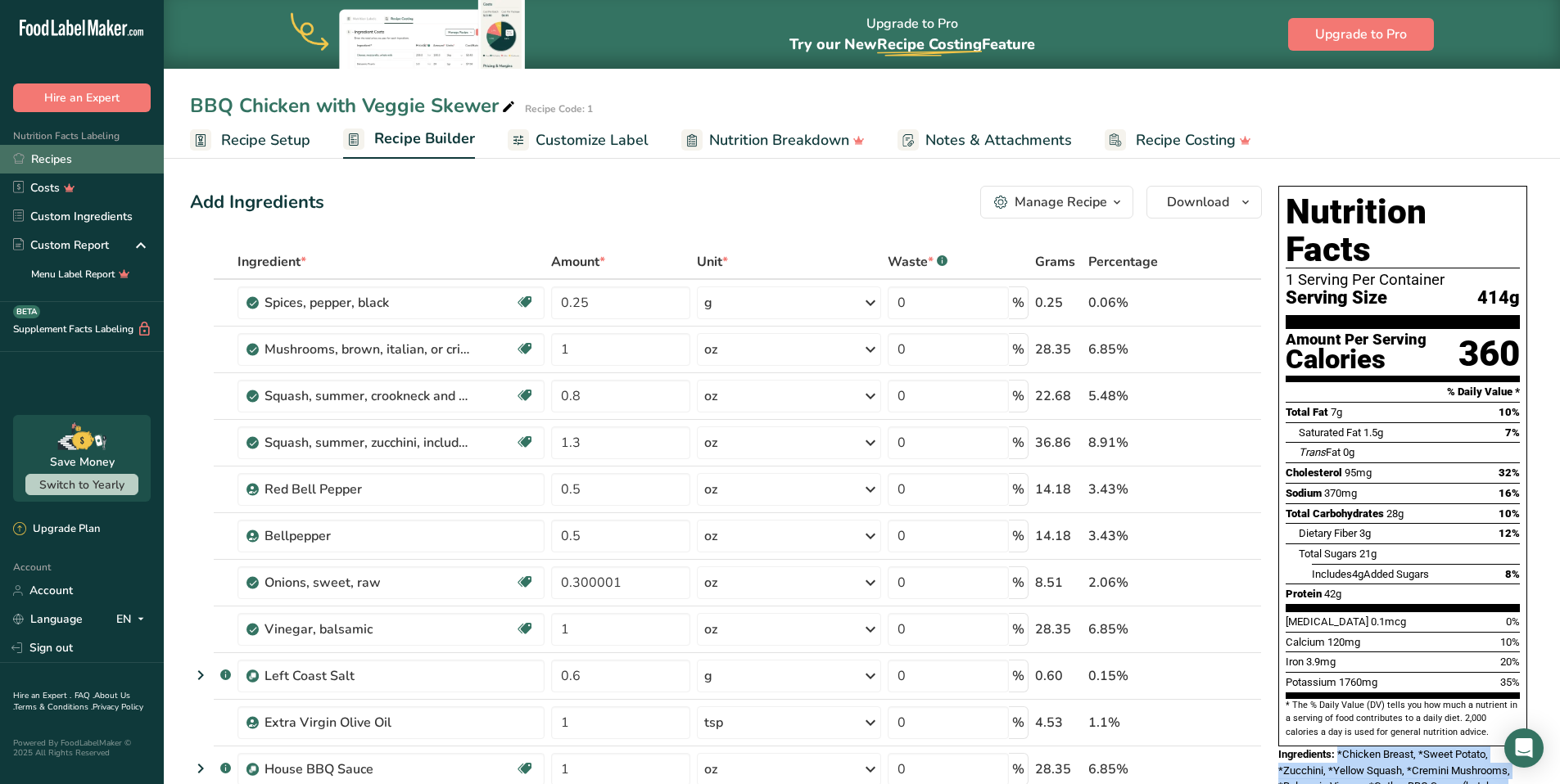
click at [79, 159] on link "Recipes" at bounding box center [81, 159] width 164 height 29
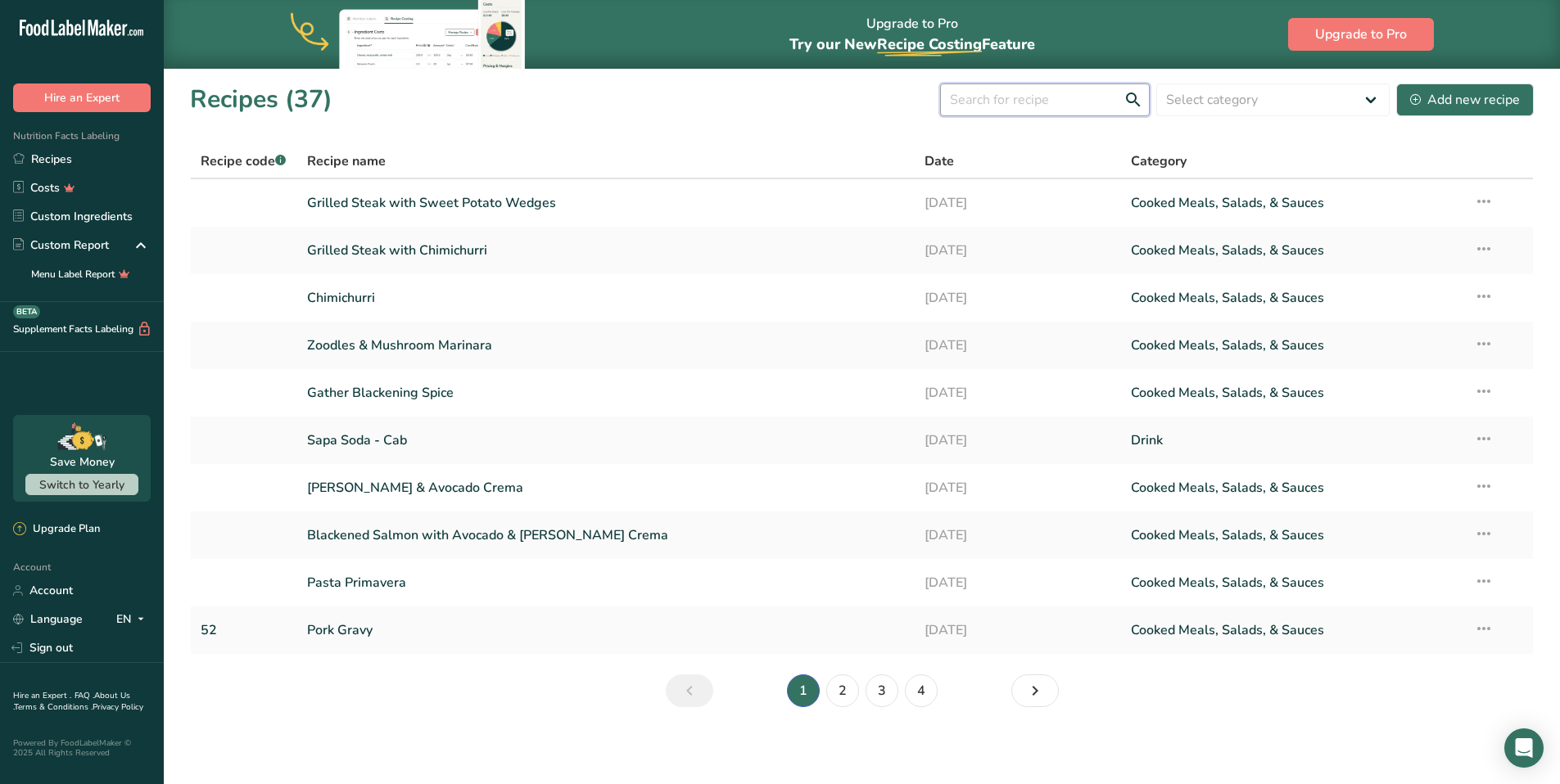
click at [1029, 99] on input "text" at bounding box center [1044, 99] width 210 height 33
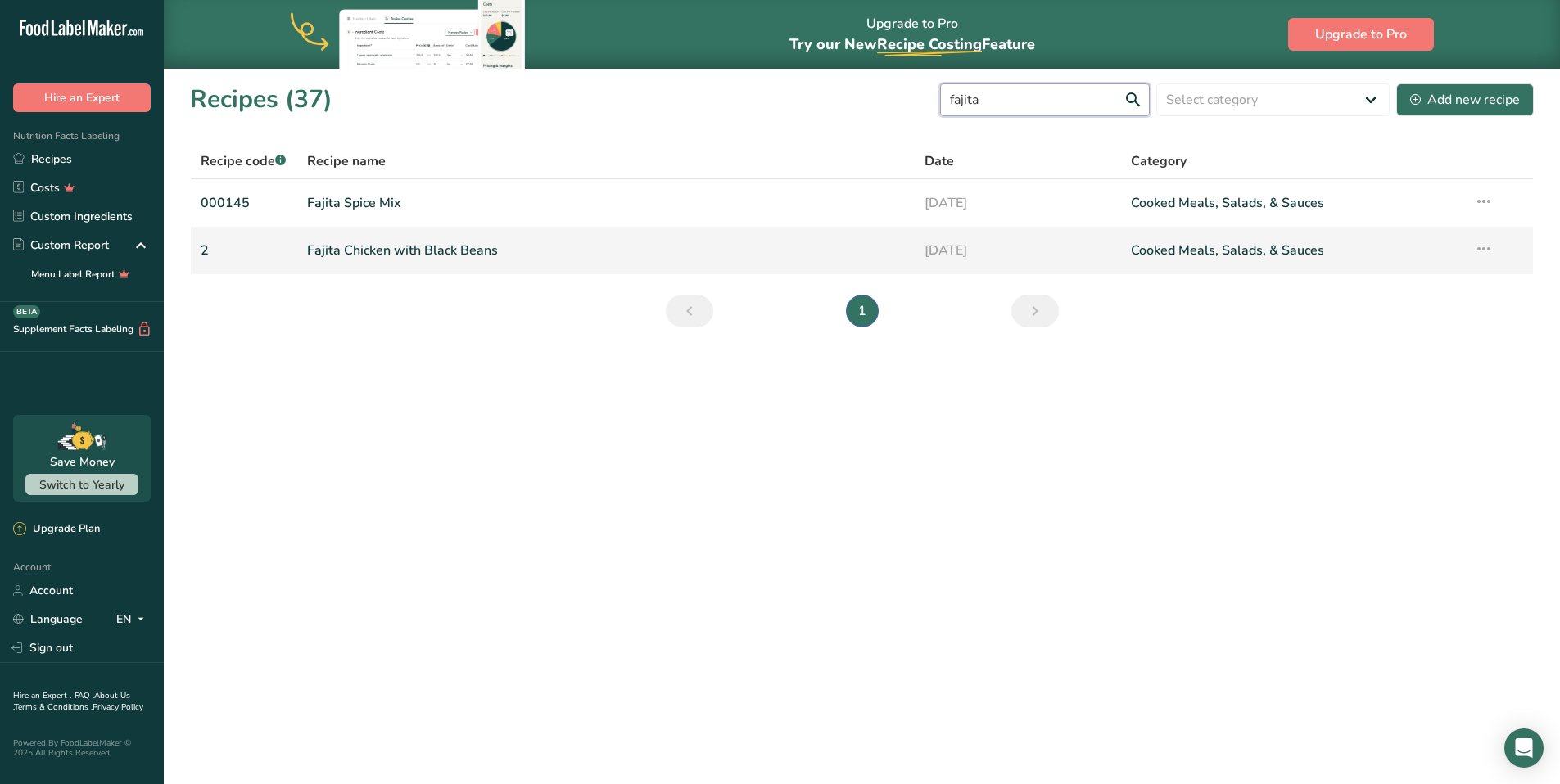
type input "fajita"
click at [482, 248] on link "Fajita Chicken with Black Beans" at bounding box center [606, 250] width 599 height 34
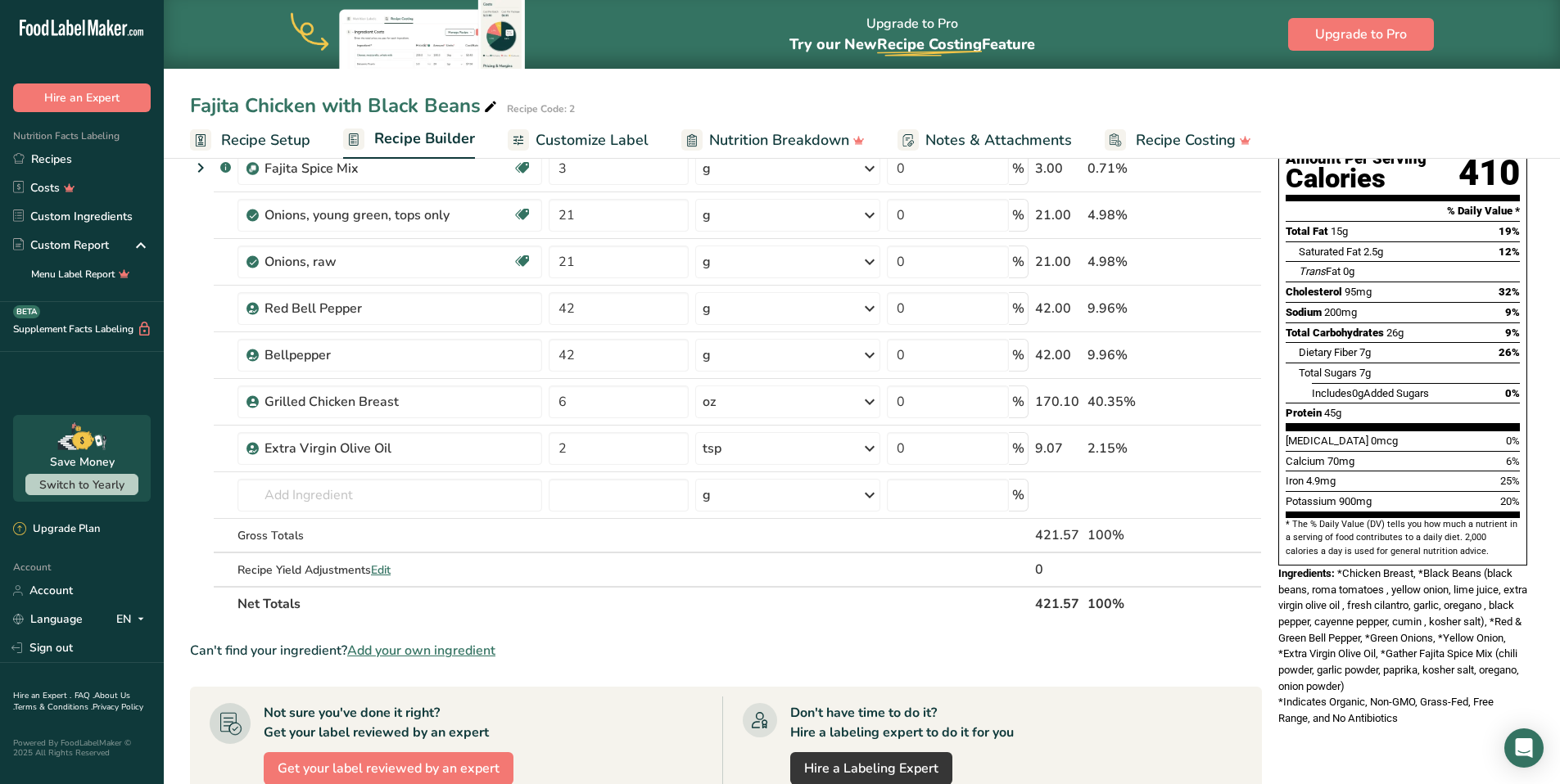
scroll to position [383, 0]
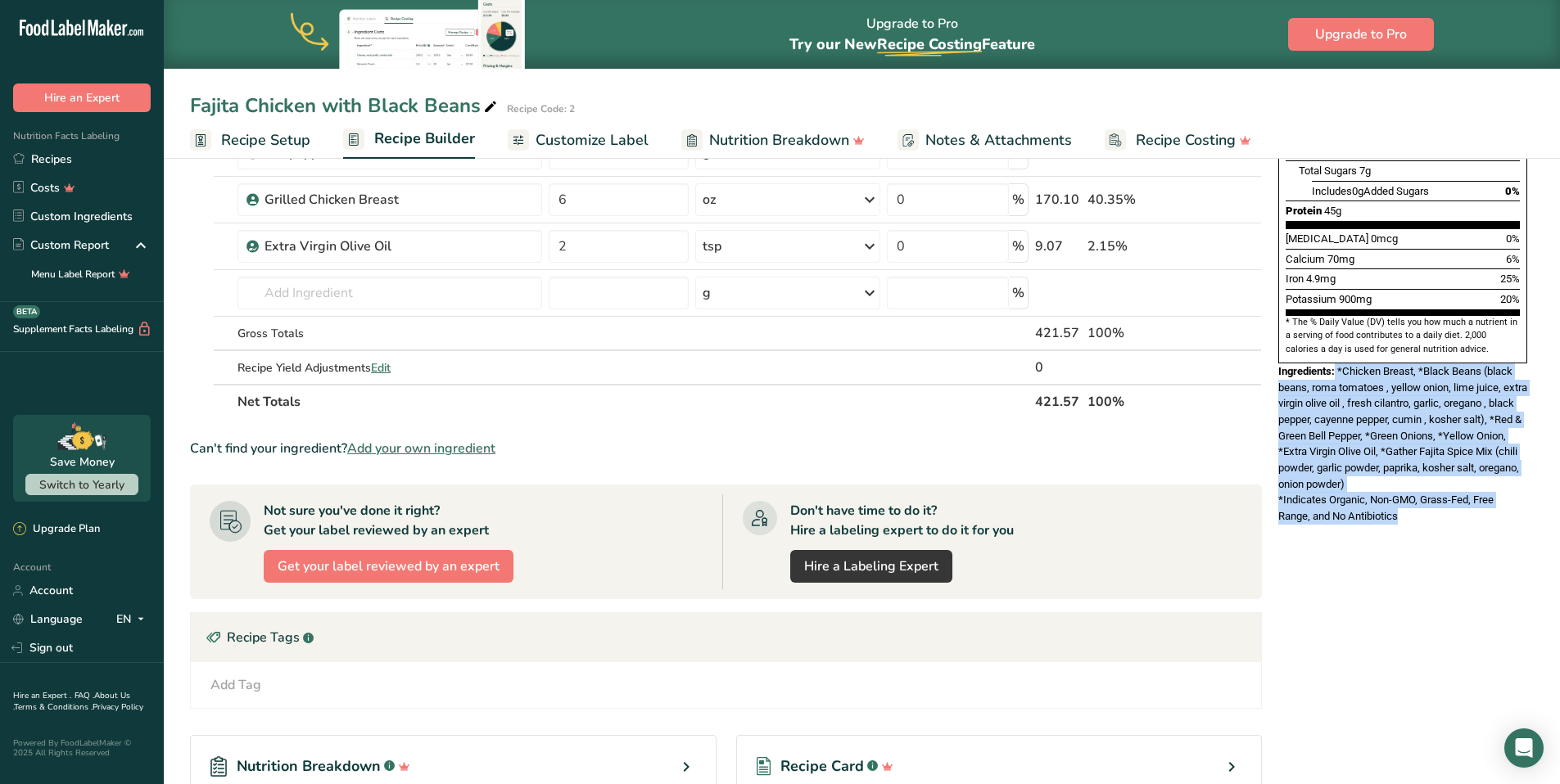
drag, startPoint x: 1407, startPoint y: 483, endPoint x: 1337, endPoint y: 333, distance: 165.5
click at [1337, 333] on div "Nutrition Facts 1 Serving Per Container Serving Size 422g Amount Per Serving Ca…" at bounding box center [1402, 164] width 262 height 735
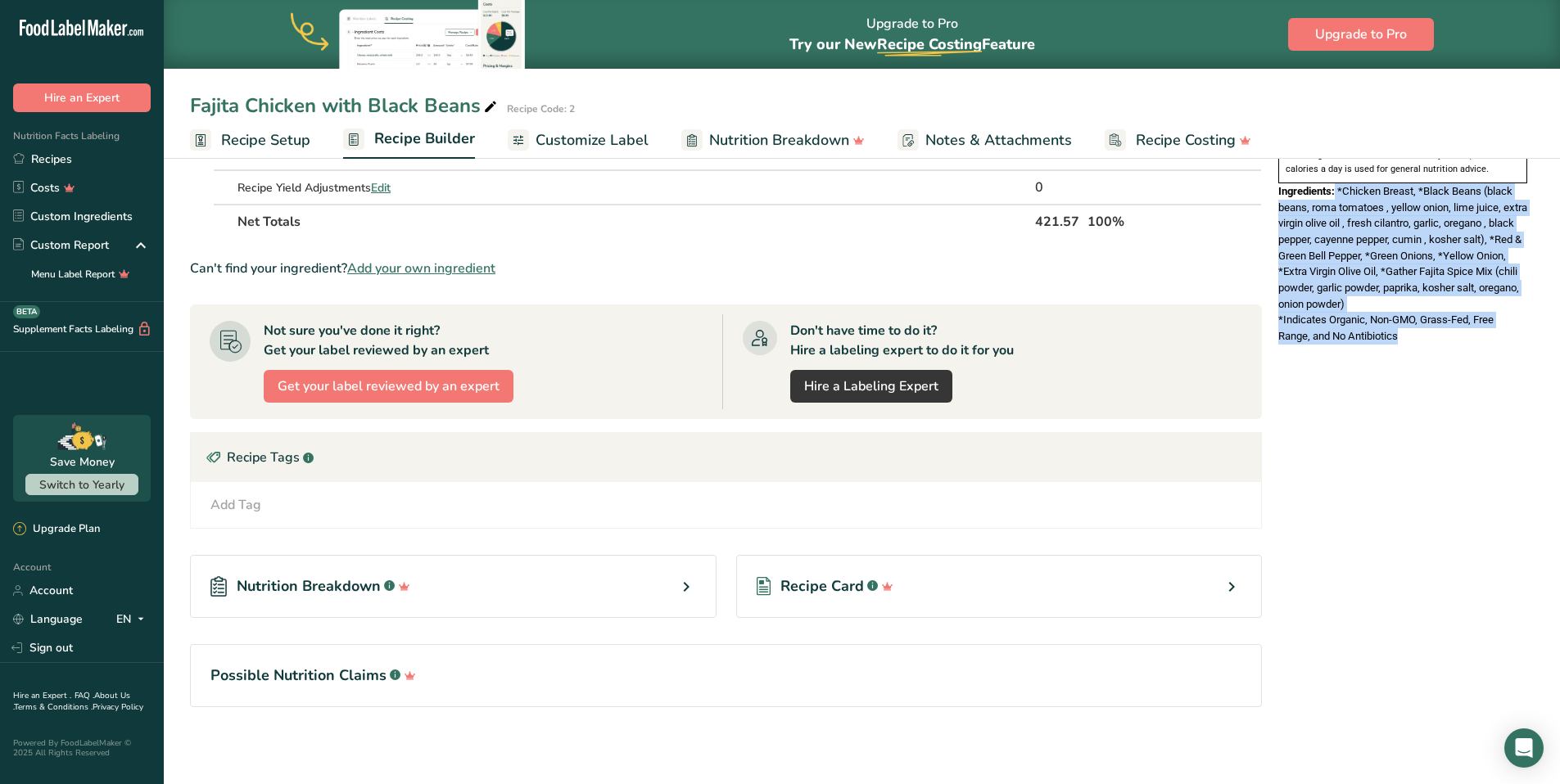
scroll to position [565, 0]
click at [1343, 401] on div "Nutrition Facts 1 Serving Per Container Serving Size 422g Amount Per Serving Ca…" at bounding box center [1402, 186] width 262 height 1143
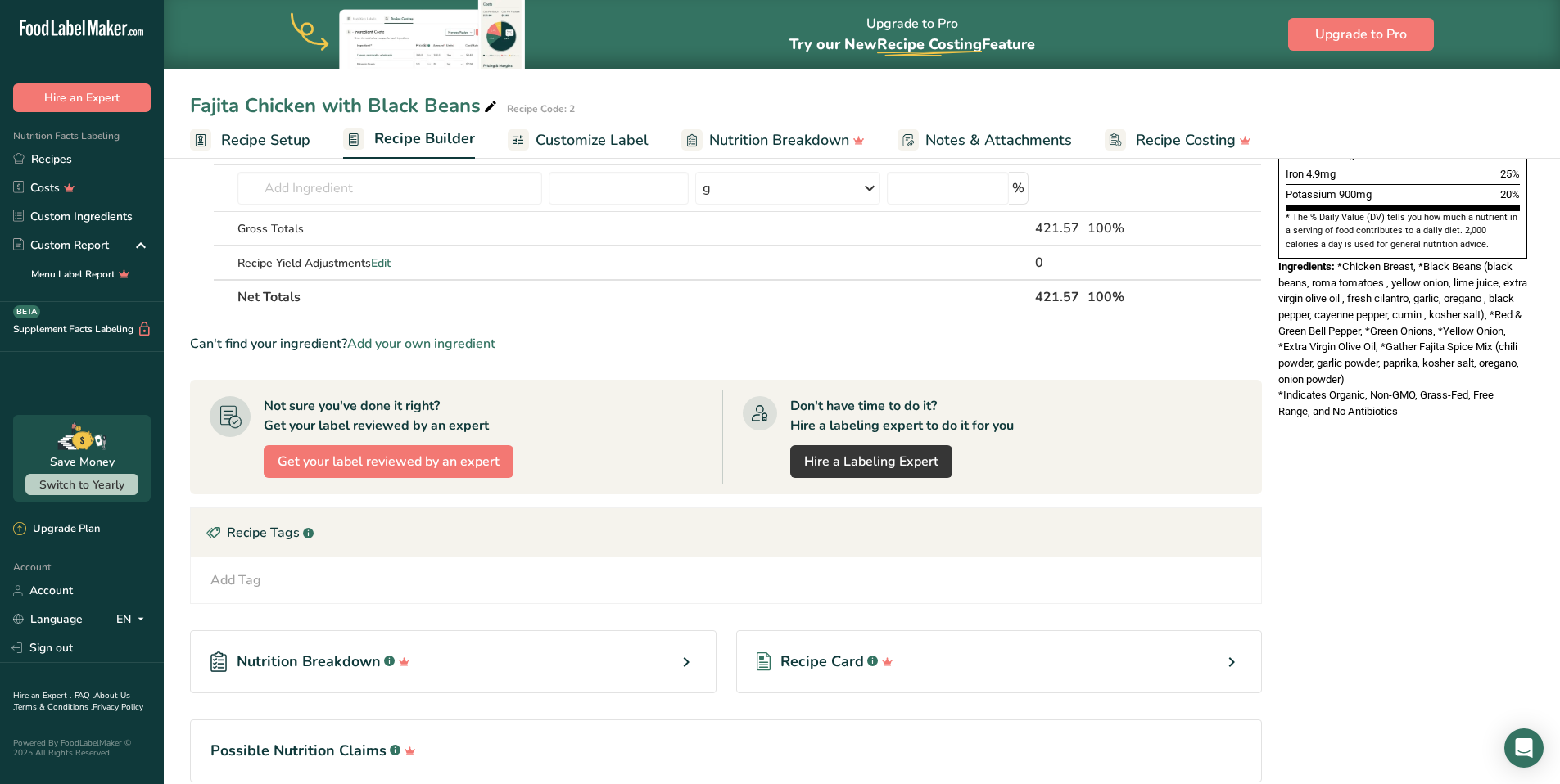
scroll to position [0, 0]
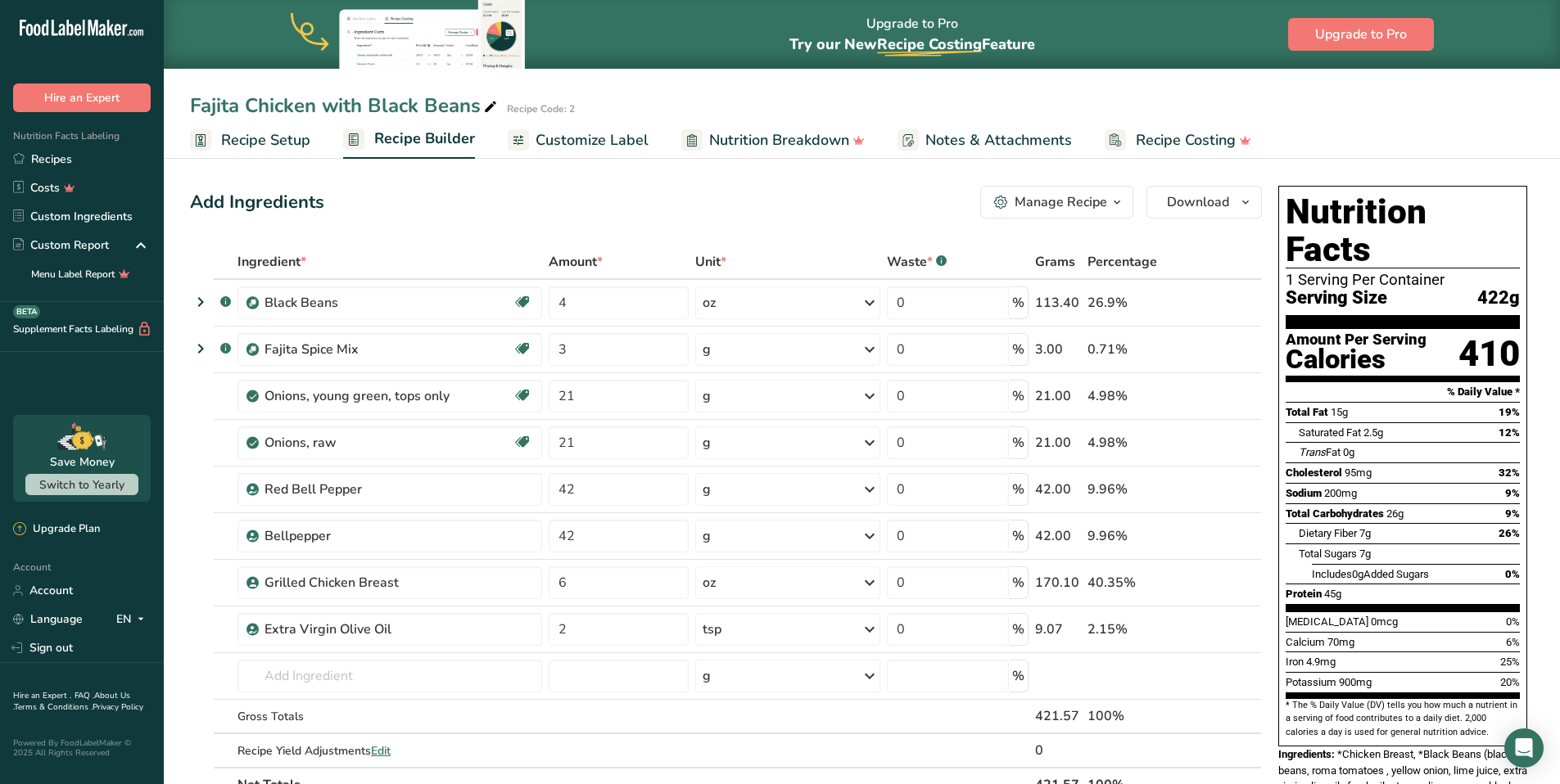
drag, startPoint x: 1045, startPoint y: 418, endPoint x: 914, endPoint y: 768, distance: 373.7
click at [914, 768] on table "Ingredient * Amount * Unit * Waste * .a-a{fill:#347362;}.b-a{fill:#fff;} Grams …" at bounding box center [725, 524] width 1071 height 557
click at [1404, 91] on div "Fajita Chicken with Black Beans Recipe Code: 2" at bounding box center [861, 105] width 1396 height 29
